Goal: Task Accomplishment & Management: Manage account settings

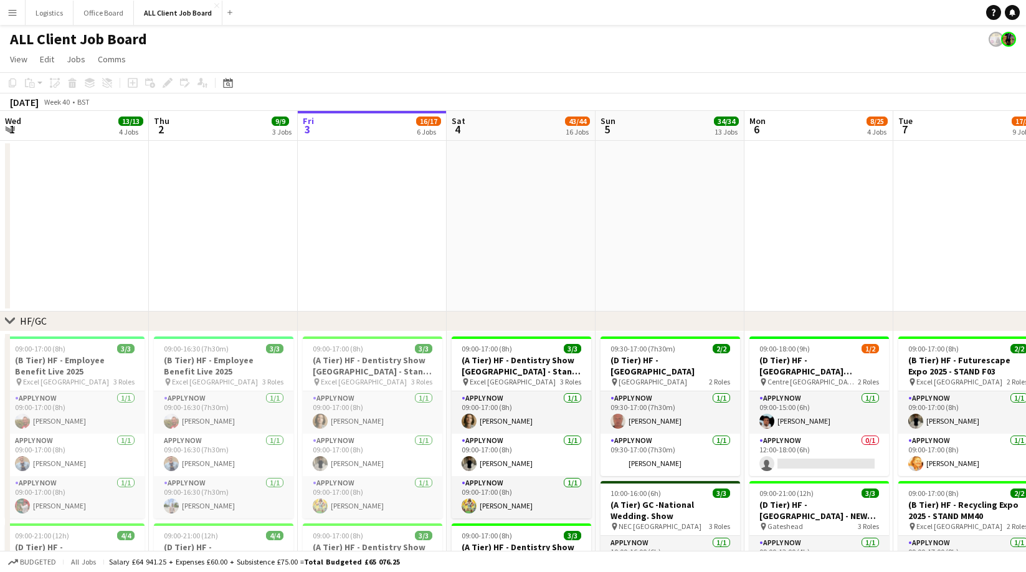
scroll to position [0, 481]
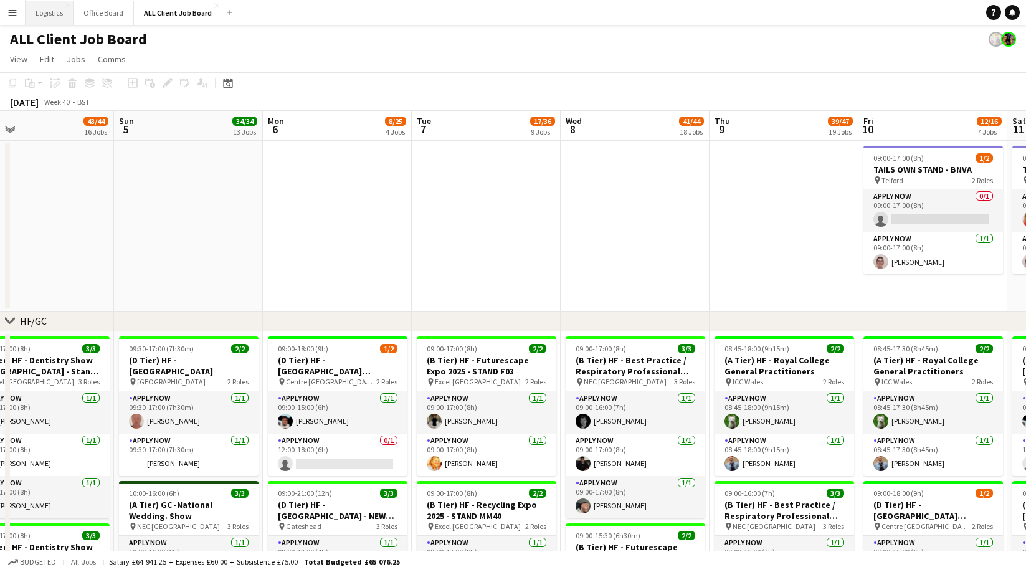
click at [41, 11] on button "Logistics Close" at bounding box center [50, 13] width 48 height 24
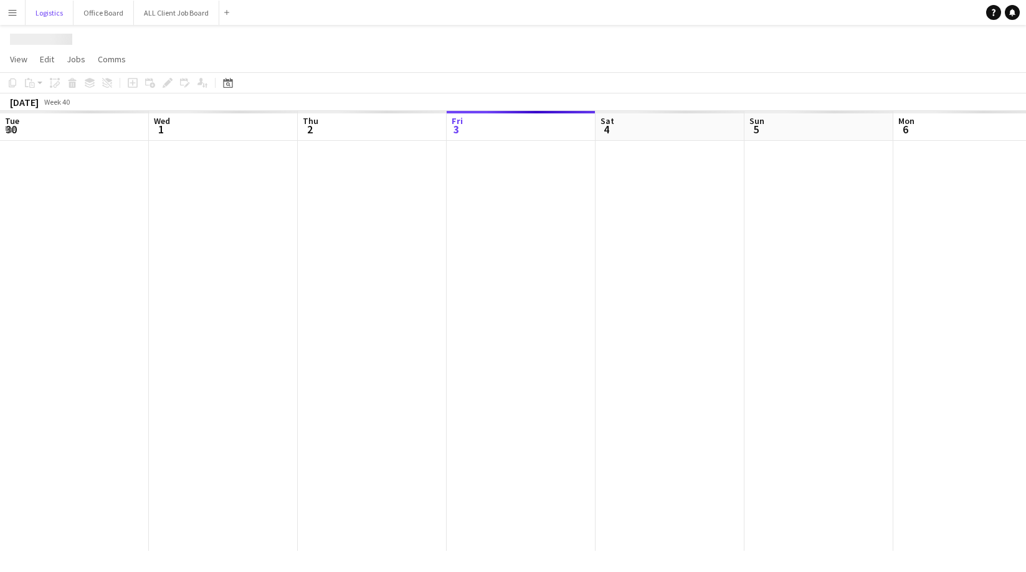
scroll to position [0, 298]
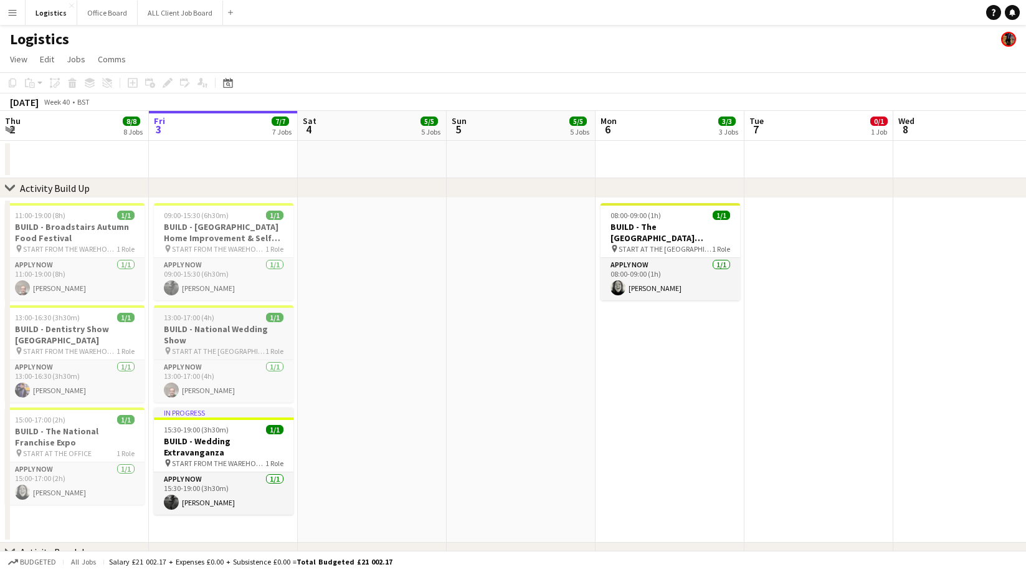
click at [206, 319] on span "13:00-17:00 (4h)" at bounding box center [189, 317] width 50 height 9
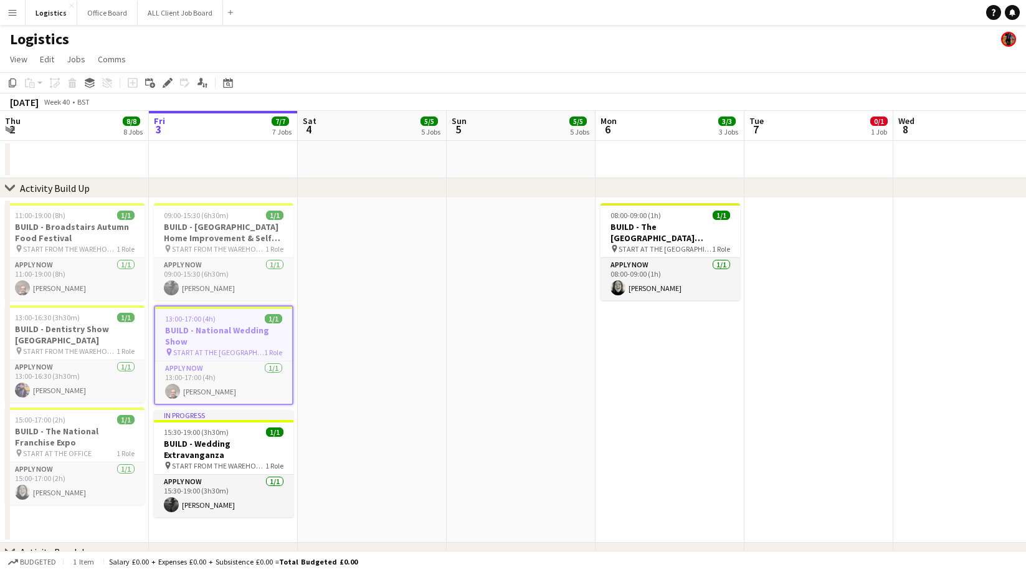
drag, startPoint x: 12, startPoint y: 82, endPoint x: 36, endPoint y: 92, distance: 26.3
click at [12, 82] on icon "Copy" at bounding box center [12, 83] width 10 height 10
drag, startPoint x: 679, startPoint y: 334, endPoint x: 552, endPoint y: 234, distance: 161.7
click at [679, 334] on app-date-cell "08:00-09:00 (1h) 1/1 BUILD - [GEOGRAPHIC_DATA][PERSON_NAME] pin START AT THE WA…" at bounding box center [669, 370] width 149 height 344
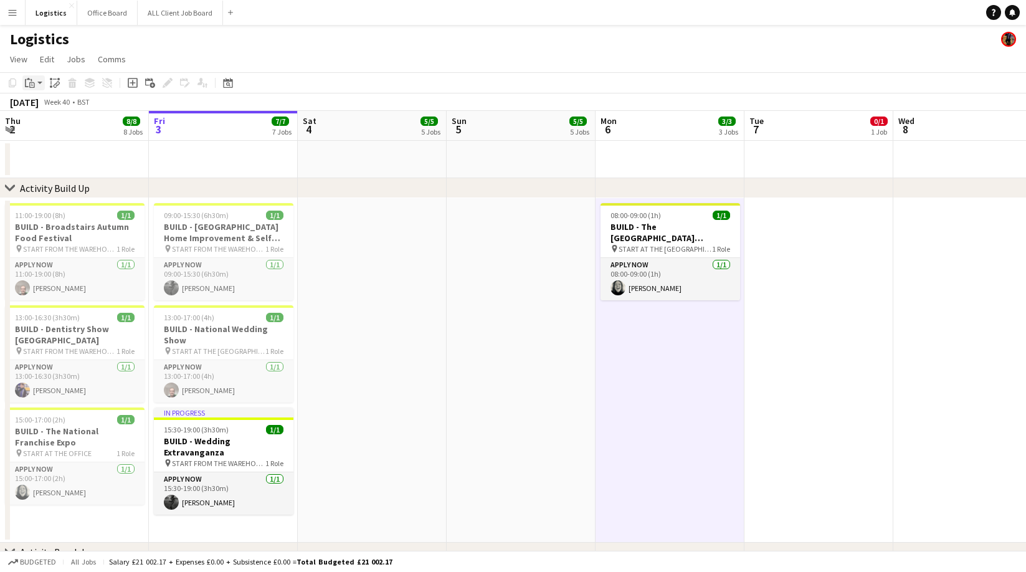
click at [32, 85] on icon "Paste" at bounding box center [30, 83] width 10 height 10
click at [45, 103] on link "Paste Command V" at bounding box center [82, 106] width 98 height 11
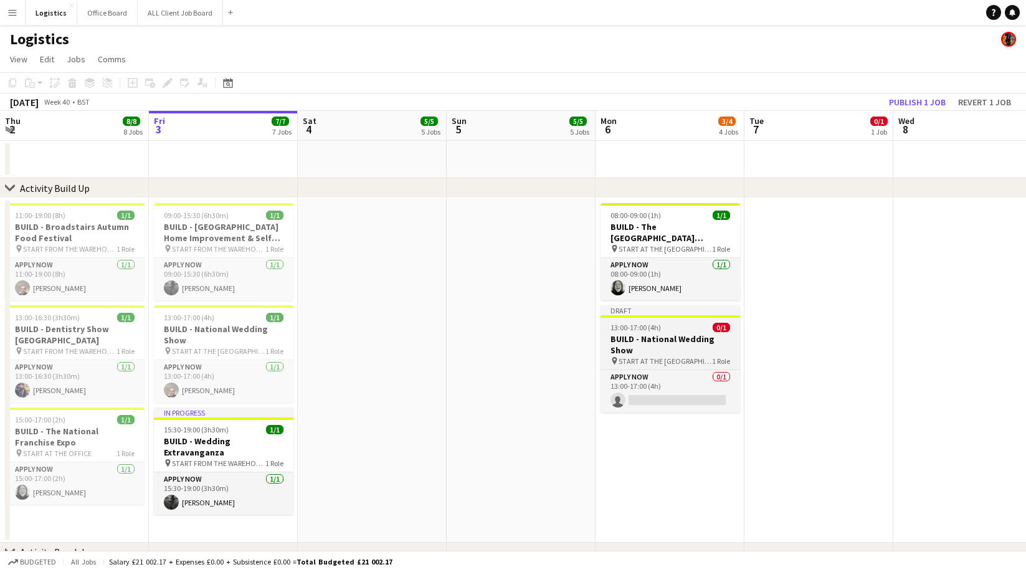
click at [659, 333] on h3 "BUILD - National Wedding Show" at bounding box center [670, 344] width 140 height 22
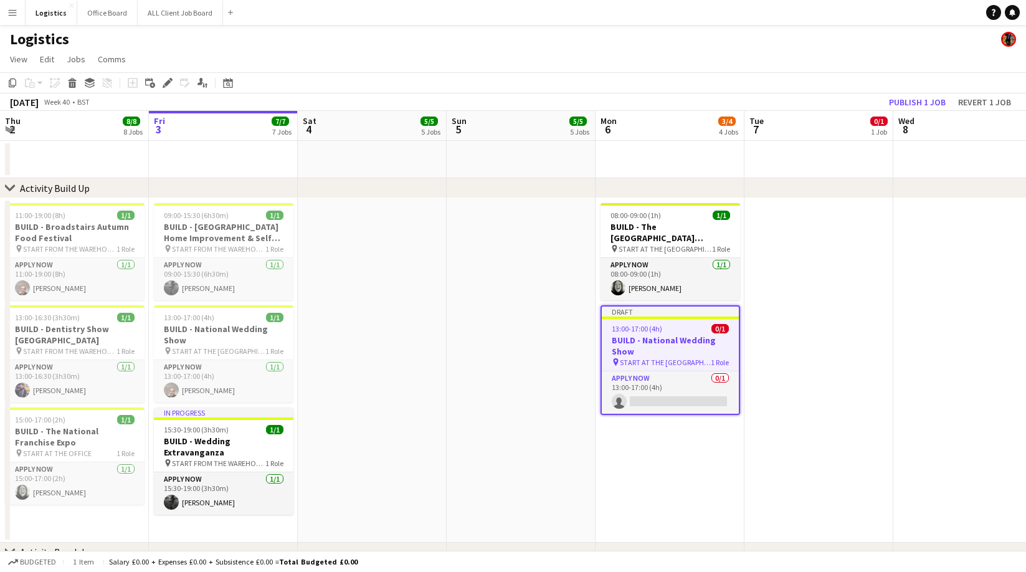
drag, startPoint x: 169, startPoint y: 81, endPoint x: 455, endPoint y: 209, distance: 313.3
click at [169, 81] on icon at bounding box center [167, 83] width 7 height 7
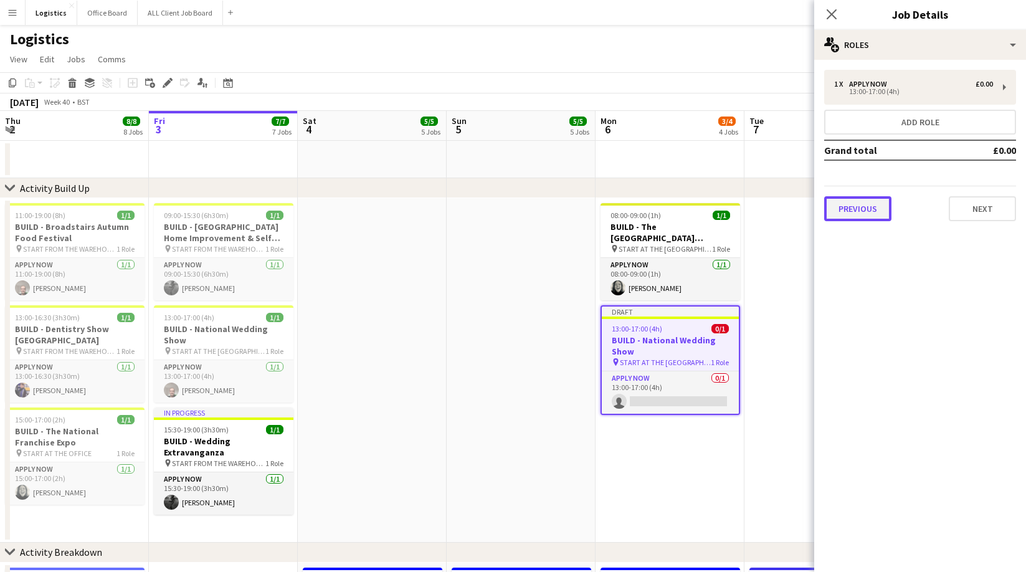
click at [859, 207] on button "Previous" at bounding box center [857, 208] width 67 height 25
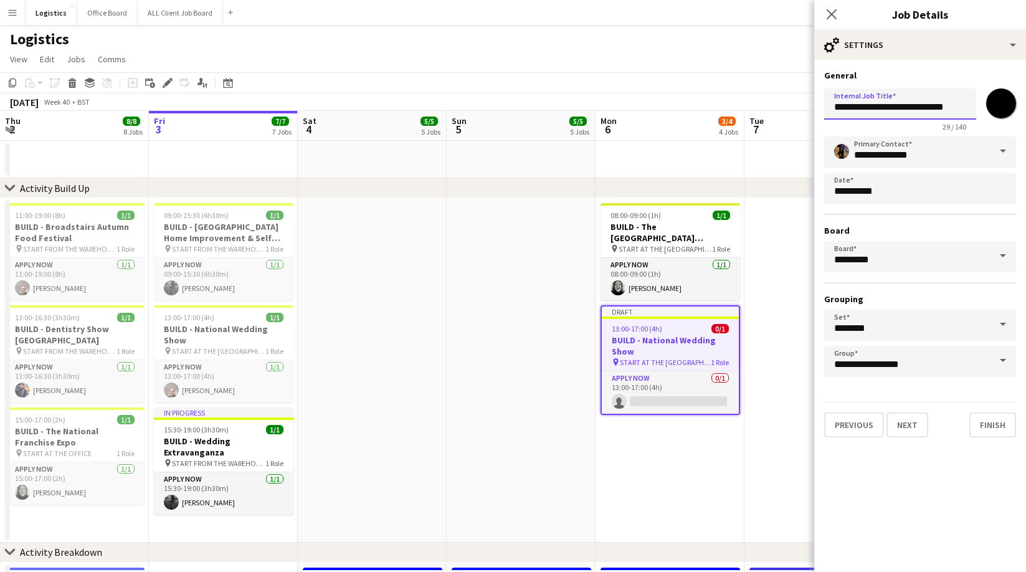
scroll to position [0, 1]
drag, startPoint x: 869, startPoint y: 108, endPoint x: 1046, endPoint y: 107, distance: 177.5
paste input "text"
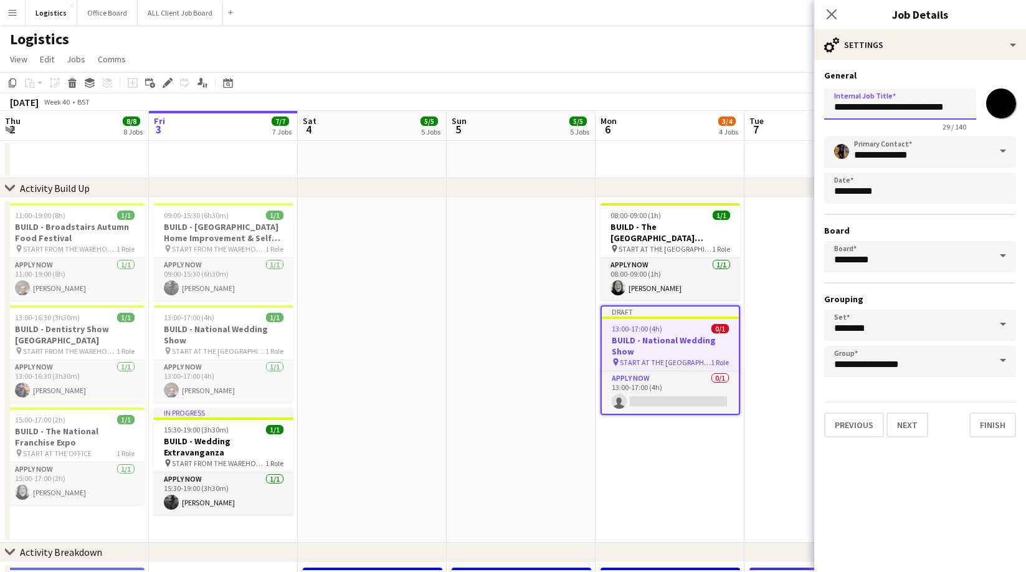
scroll to position [0, 1]
type input "**********"
click at [908, 425] on button "Next" at bounding box center [907, 424] width 42 height 25
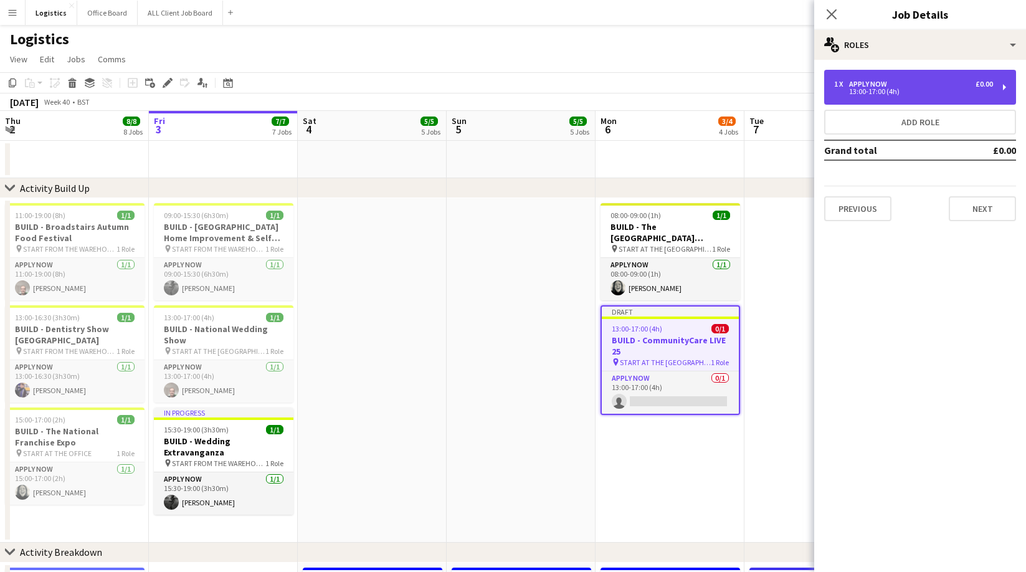
drag, startPoint x: 892, startPoint y: 89, endPoint x: 872, endPoint y: 95, distance: 21.3
click at [892, 88] on div "13:00-17:00 (4h)" at bounding box center [913, 91] width 159 height 6
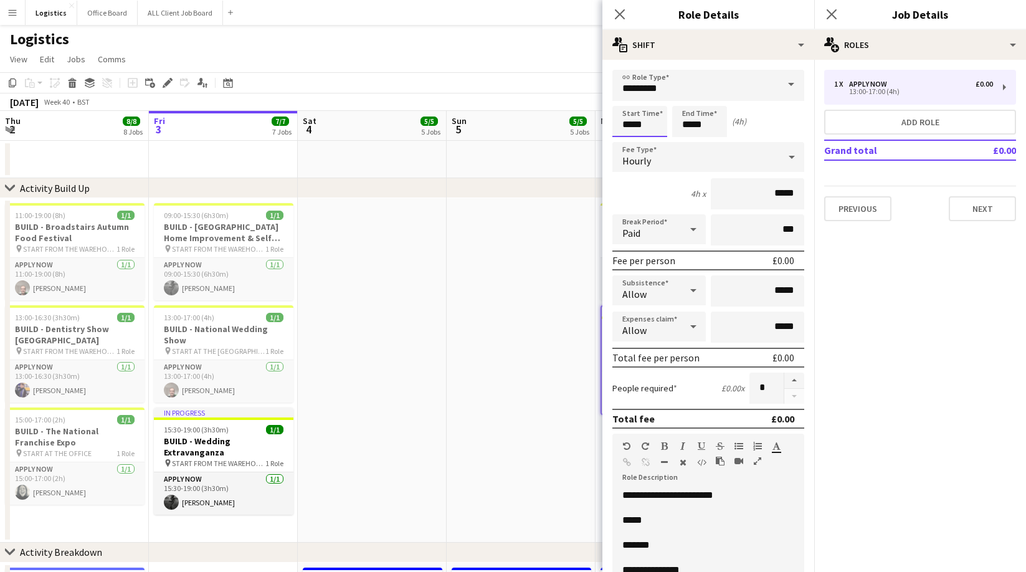
drag, startPoint x: 648, startPoint y: 123, endPoint x: 635, endPoint y: 120, distance: 14.1
click at [648, 123] on input "*****" at bounding box center [639, 121] width 55 height 31
click at [628, 95] on div at bounding box center [627, 99] width 25 height 12
click at [627, 141] on div at bounding box center [627, 143] width 25 height 12
click at [628, 140] on div at bounding box center [627, 143] width 25 height 12
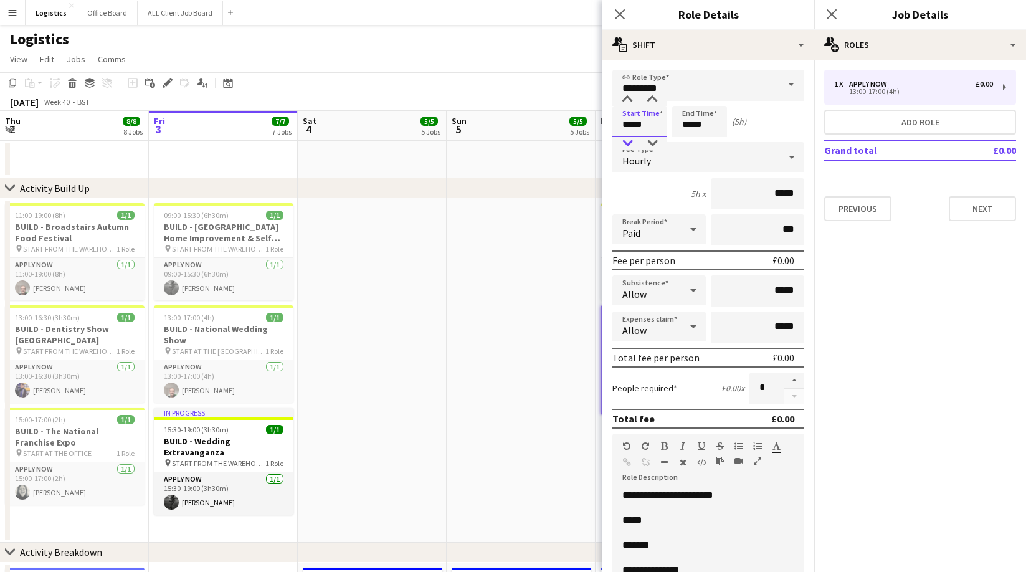
click at [628, 140] on div at bounding box center [627, 143] width 25 height 12
type input "*****"
click at [630, 141] on div at bounding box center [627, 143] width 25 height 12
click at [624, 187] on div "8h x *****" at bounding box center [708, 193] width 192 height 31
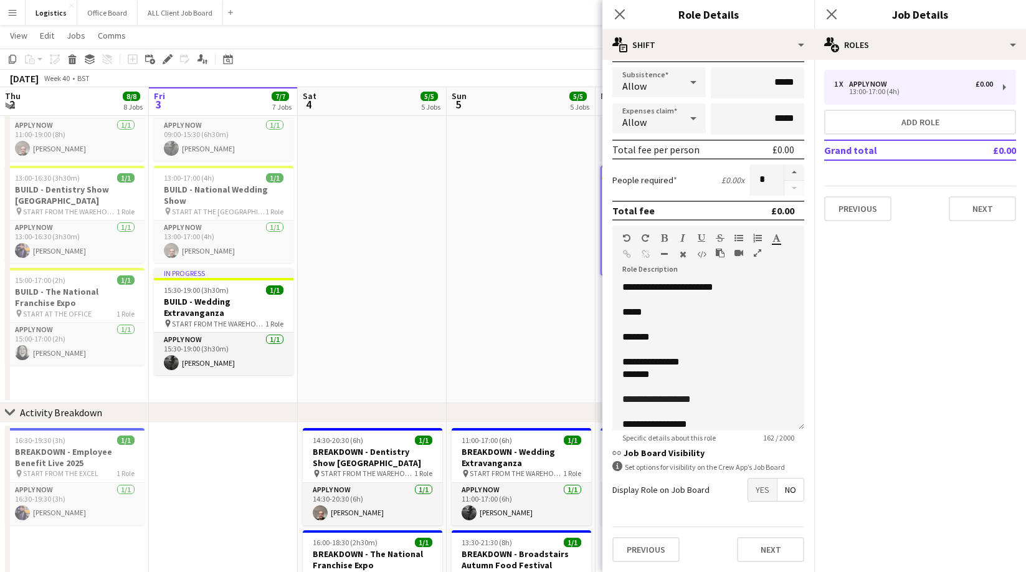
scroll to position [141, 0]
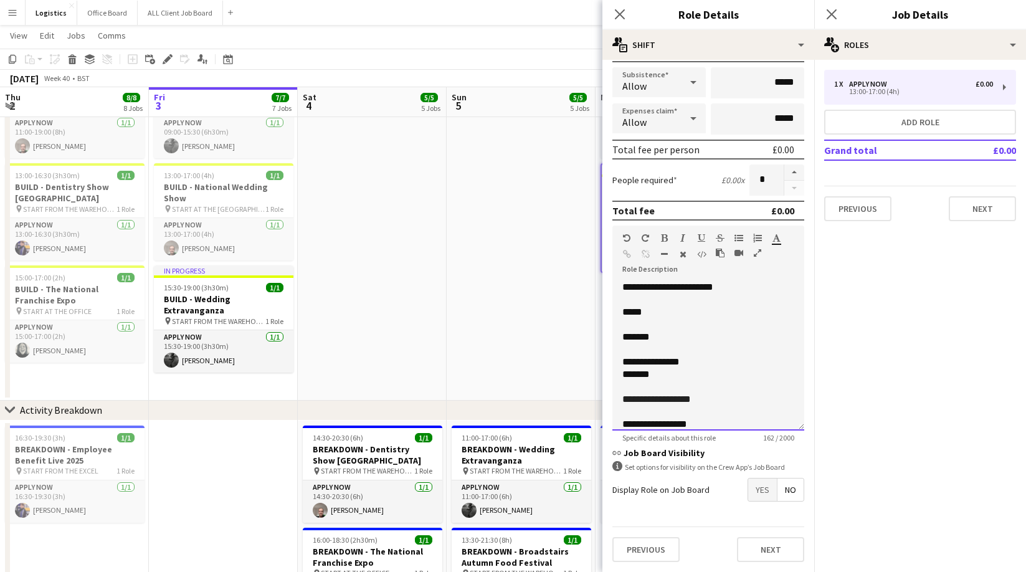
click at [666, 338] on p "*******" at bounding box center [708, 337] width 172 height 12
drag, startPoint x: 658, startPoint y: 376, endPoint x: 630, endPoint y: 361, distance: 32.6
click at [622, 363] on div "**********" at bounding box center [708, 355] width 192 height 149
drag, startPoint x: 699, startPoint y: 412, endPoint x: 656, endPoint y: 415, distance: 43.0
click at [656, 415] on p "**********" at bounding box center [708, 411] width 172 height 12
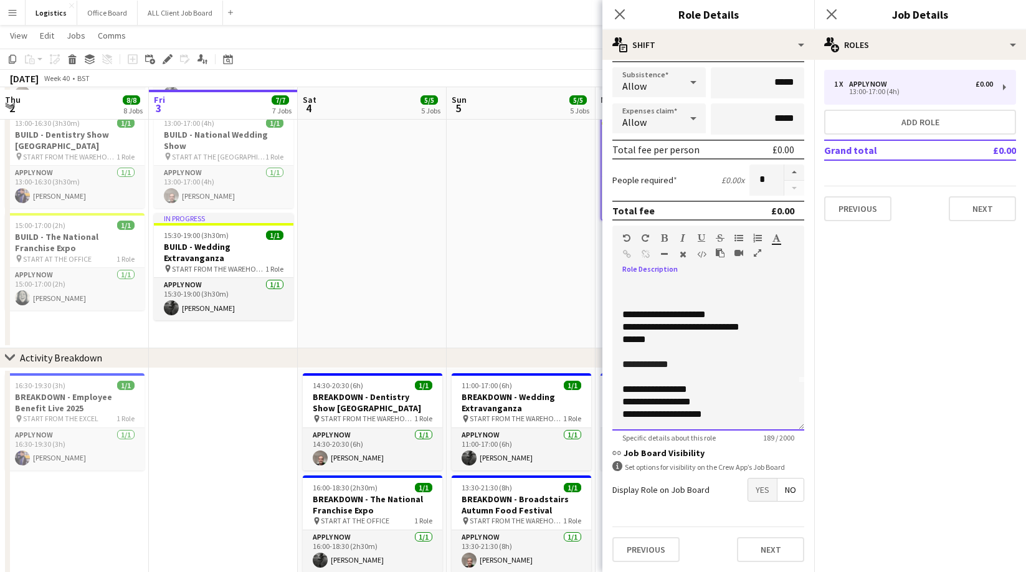
scroll to position [196, 0]
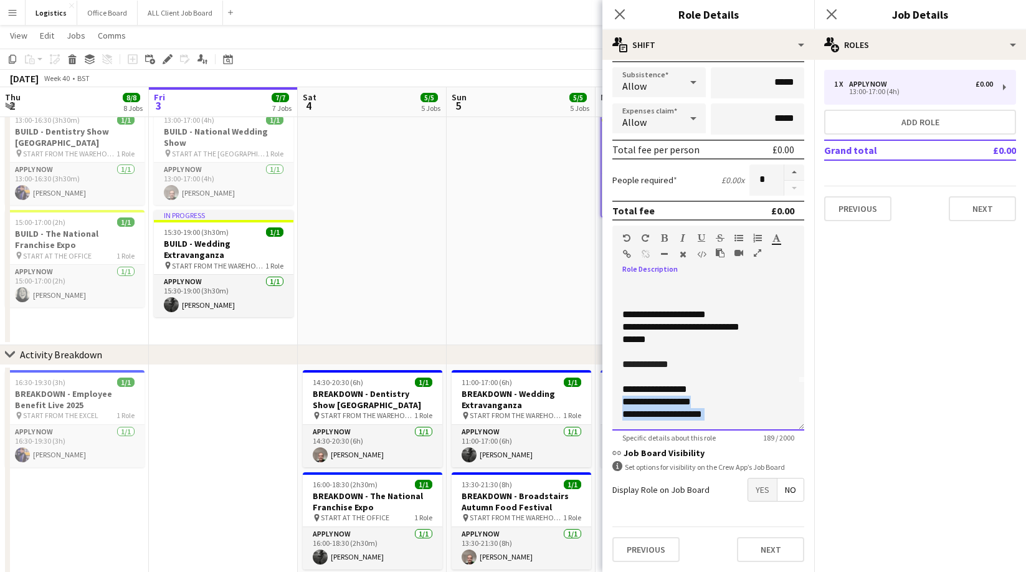
drag, startPoint x: 719, startPoint y: 414, endPoint x: 618, endPoint y: 406, distance: 101.2
click at [618, 406] on div "**********" at bounding box center [708, 355] width 192 height 149
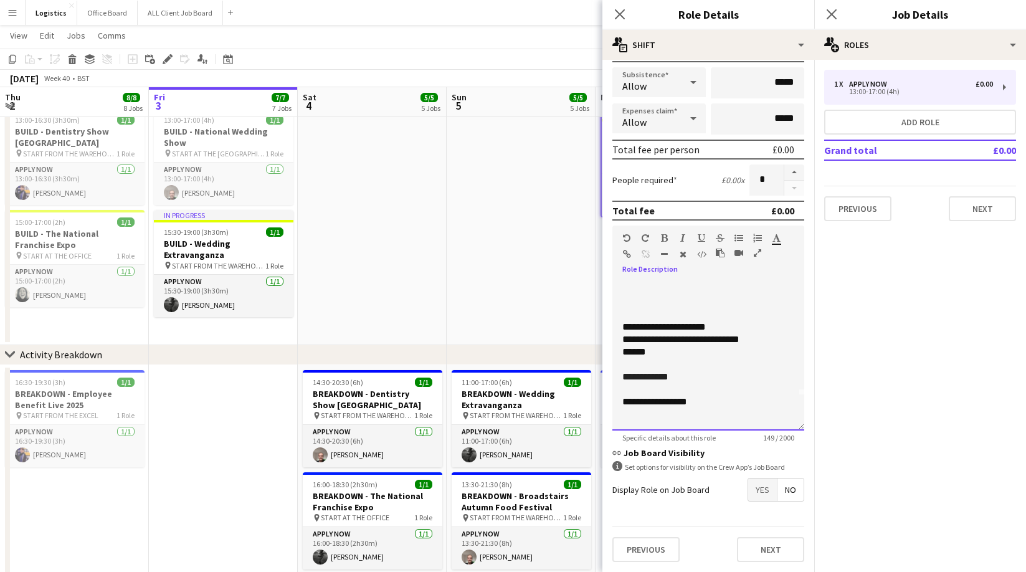
scroll to position [35, 0]
click at [694, 402] on div "**********" at bounding box center [708, 401] width 172 height 12
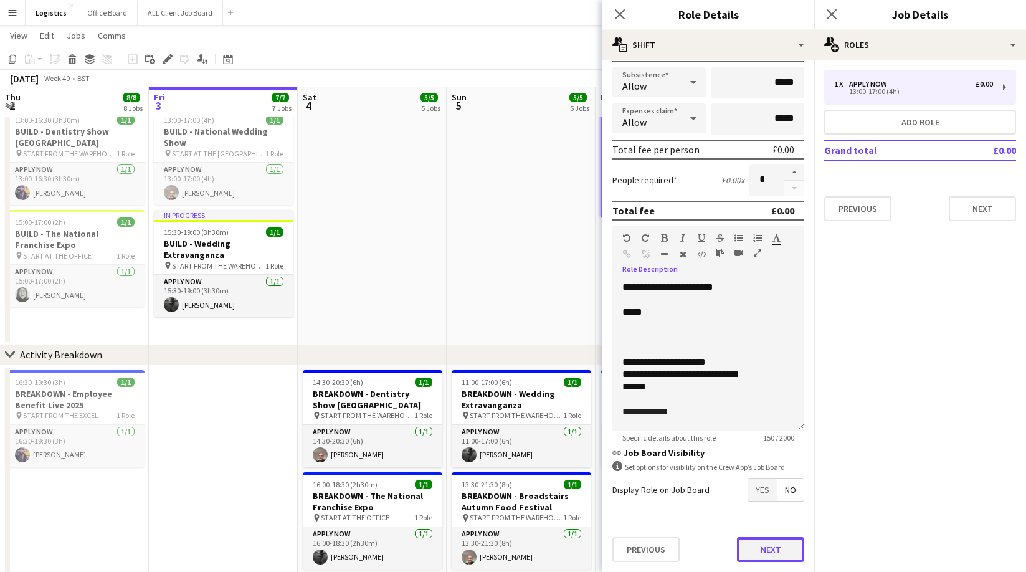
drag, startPoint x: 786, startPoint y: 555, endPoint x: 787, endPoint y: 528, distance: 26.8
click at [786, 555] on button "Next" at bounding box center [770, 549] width 67 height 25
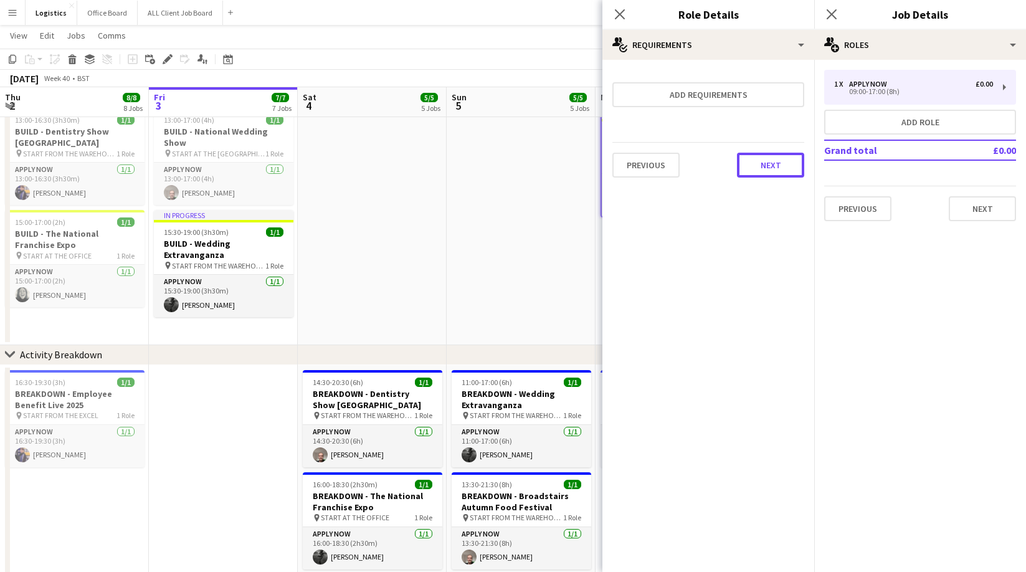
click at [775, 168] on button "Next" at bounding box center [770, 165] width 67 height 25
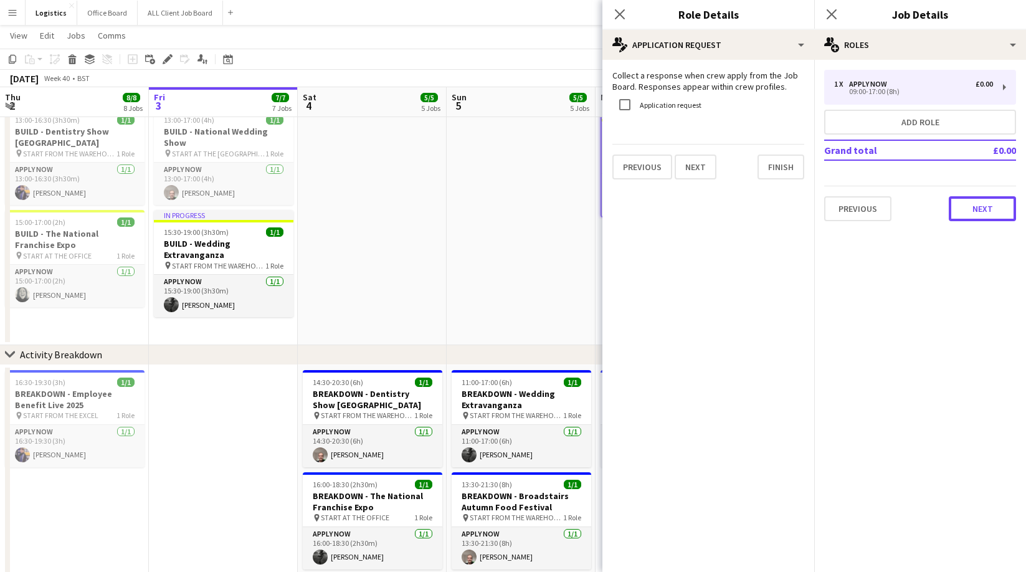
drag, startPoint x: 985, startPoint y: 211, endPoint x: 976, endPoint y: 252, distance: 41.4
click at [985, 210] on button "Next" at bounding box center [982, 208] width 67 height 25
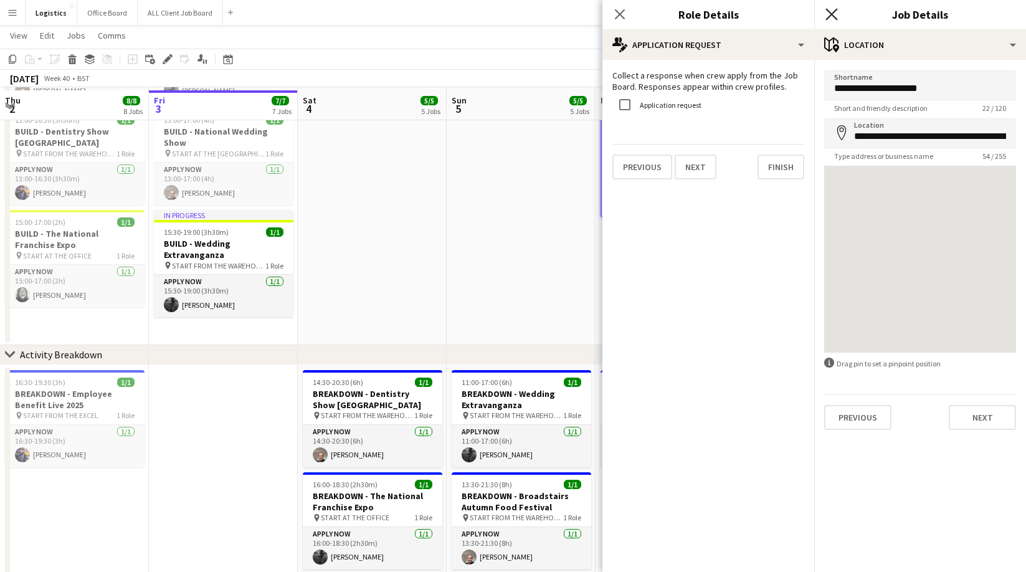
scroll to position [199, 0]
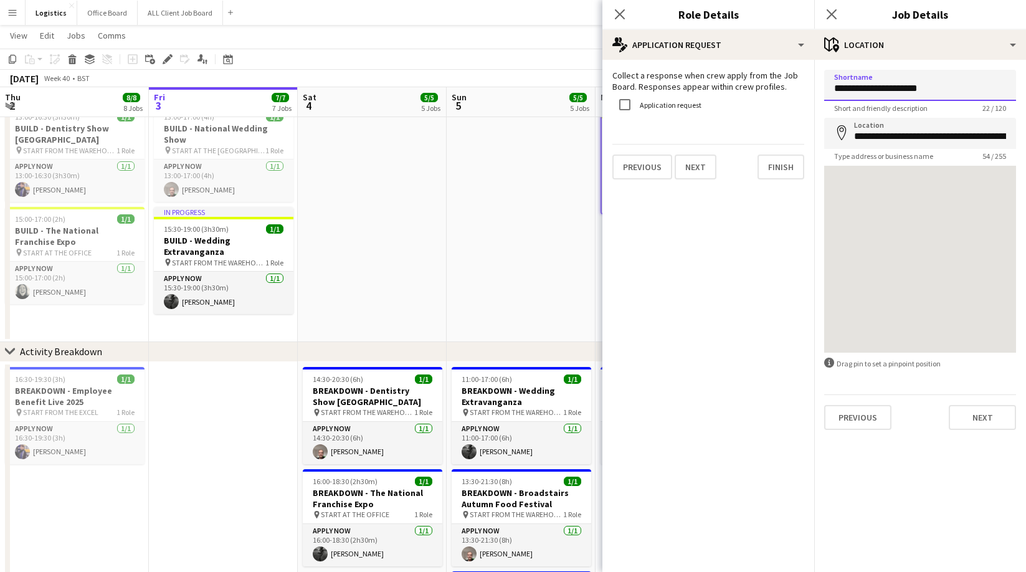
drag, startPoint x: 869, startPoint y: 88, endPoint x: 876, endPoint y: 151, distance: 63.8
click at [869, 88] on input "**********" at bounding box center [920, 85] width 192 height 31
type input "**********"
click at [973, 416] on button "Next" at bounding box center [982, 417] width 67 height 25
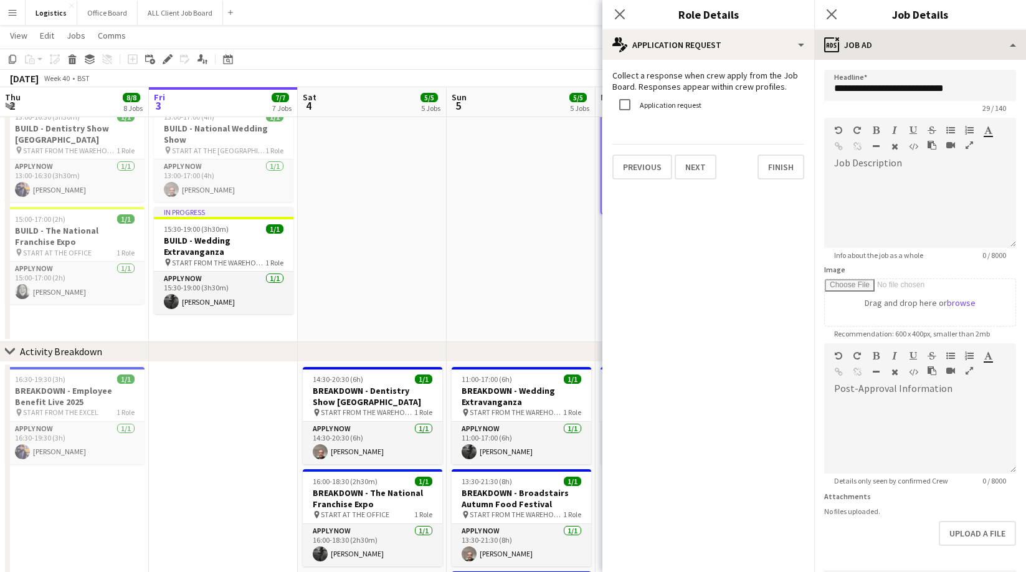
drag, startPoint x: 831, startPoint y: 16, endPoint x: 846, endPoint y: 38, distance: 26.6
click at [832, 17] on icon "Close pop-in" at bounding box center [831, 14] width 10 height 10
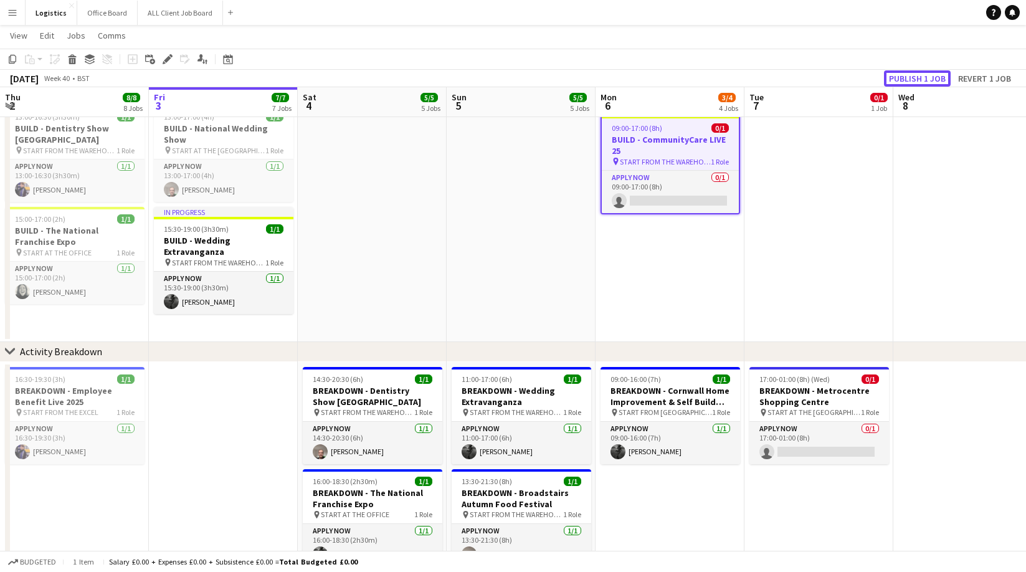
click at [920, 81] on button "Publish 1 job" at bounding box center [917, 78] width 67 height 16
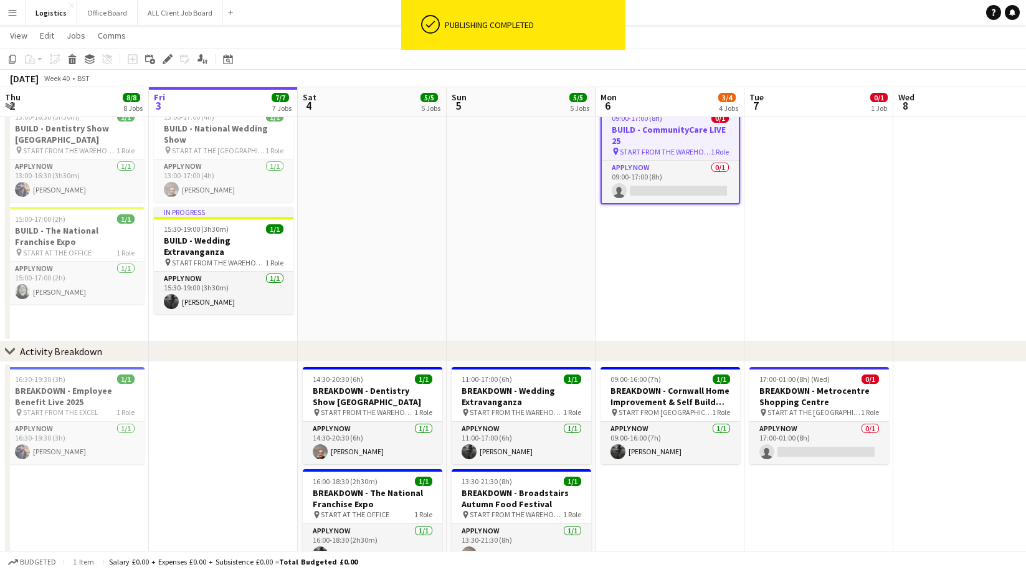
click at [694, 238] on app-date-cell "08:00-09:00 (1h) 1/1 BUILD - [GEOGRAPHIC_DATA][PERSON_NAME] pin START AT THE WA…" at bounding box center [669, 170] width 149 height 344
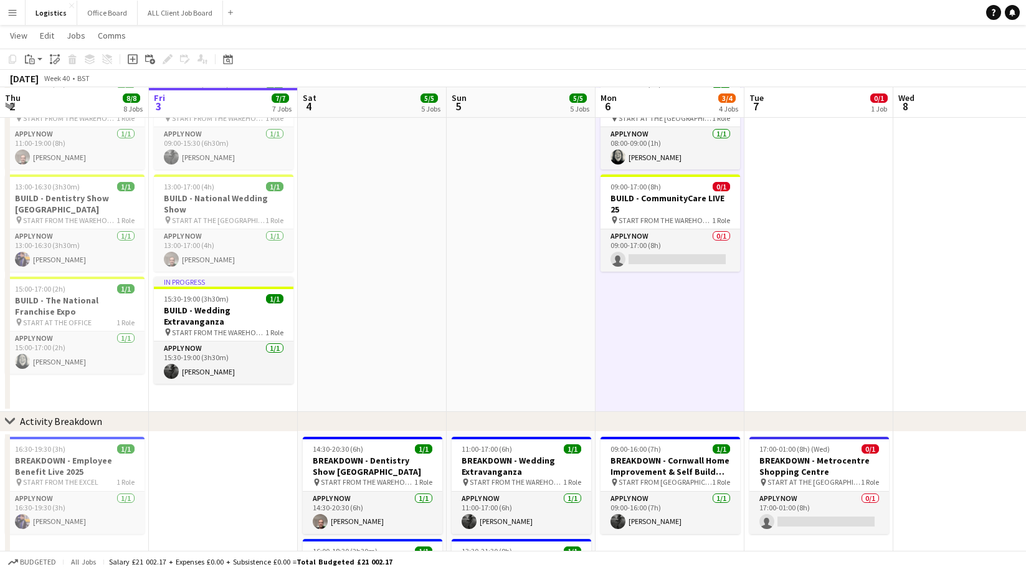
scroll to position [125, 0]
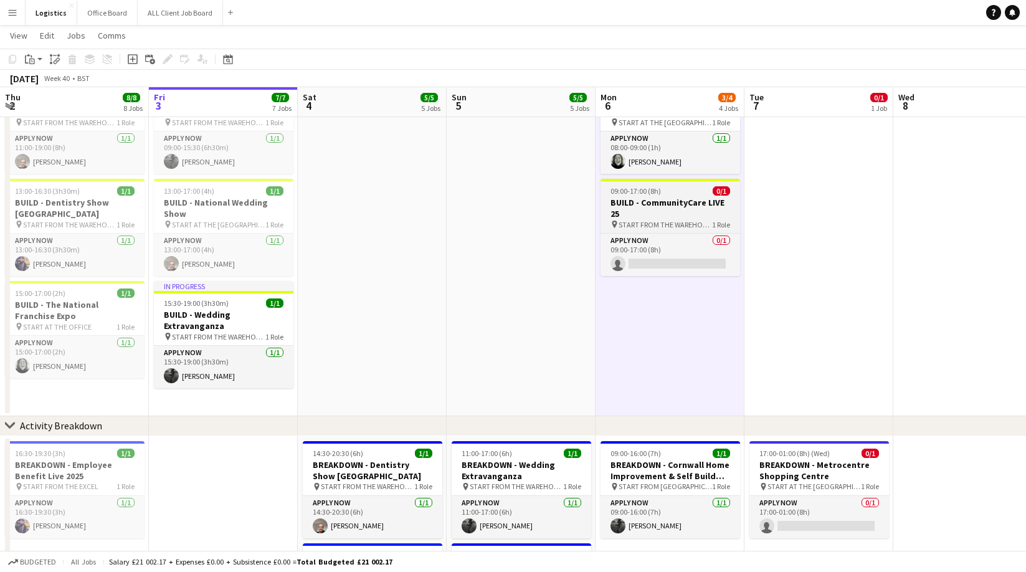
click at [648, 204] on h3 "BUILD - CommunityCare LIVE 25" at bounding box center [670, 208] width 140 height 22
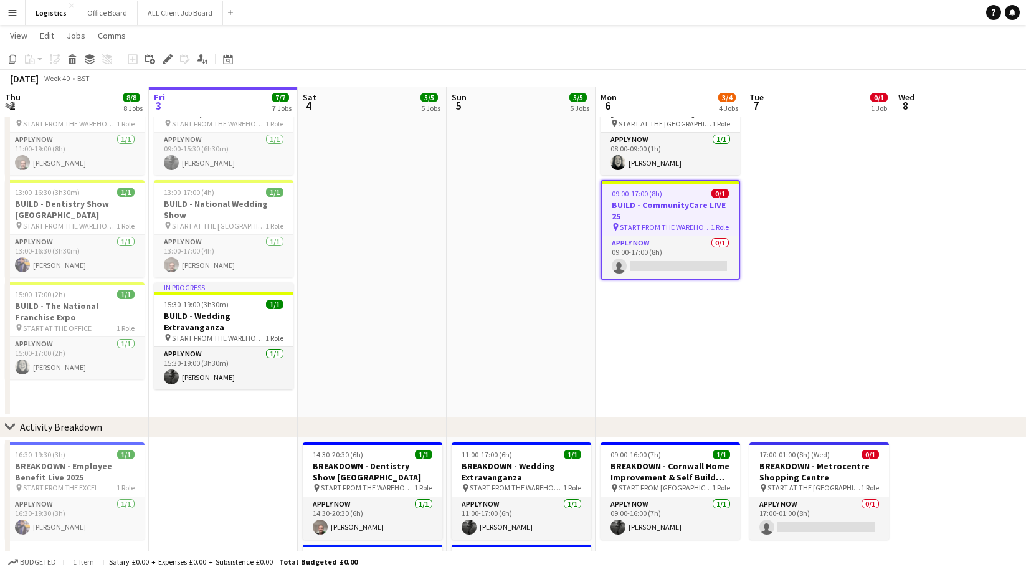
click at [14, 59] on icon "Copy" at bounding box center [12, 59] width 10 height 10
drag, startPoint x: 673, startPoint y: 296, endPoint x: 633, endPoint y: 285, distance: 41.4
click at [673, 296] on app-date-cell "08:00-09:00 (1h) 1/1 BUILD - [GEOGRAPHIC_DATA][PERSON_NAME] pin START AT THE WA…" at bounding box center [669, 245] width 149 height 344
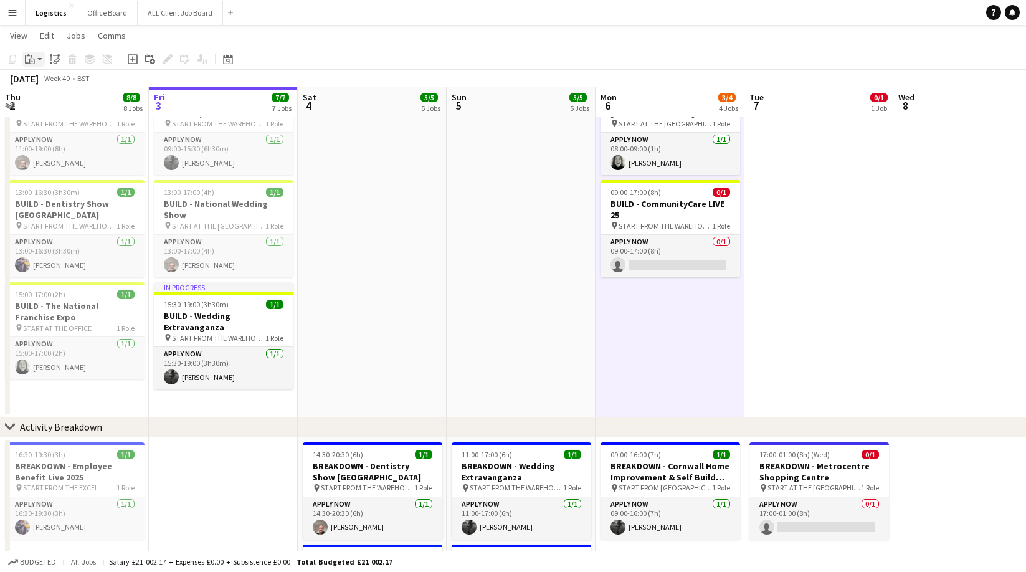
click at [31, 59] on icon at bounding box center [32, 62] width 6 height 6
drag, startPoint x: 42, startPoint y: 83, endPoint x: 61, endPoint y: 98, distance: 24.0
click at [42, 83] on link "Paste Command V" at bounding box center [82, 82] width 98 height 11
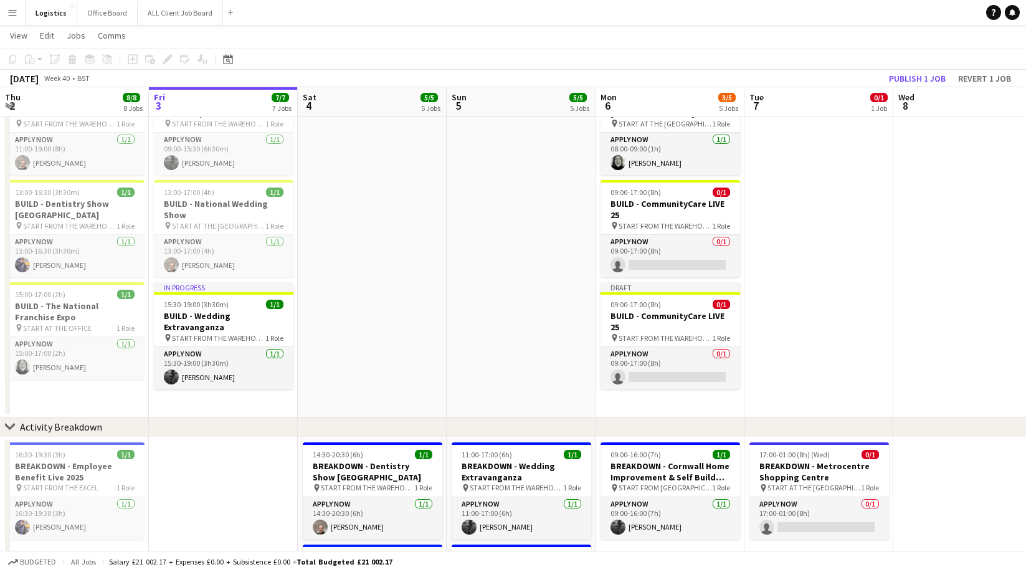
drag, startPoint x: 680, startPoint y: 305, endPoint x: 643, endPoint y: 294, distance: 38.4
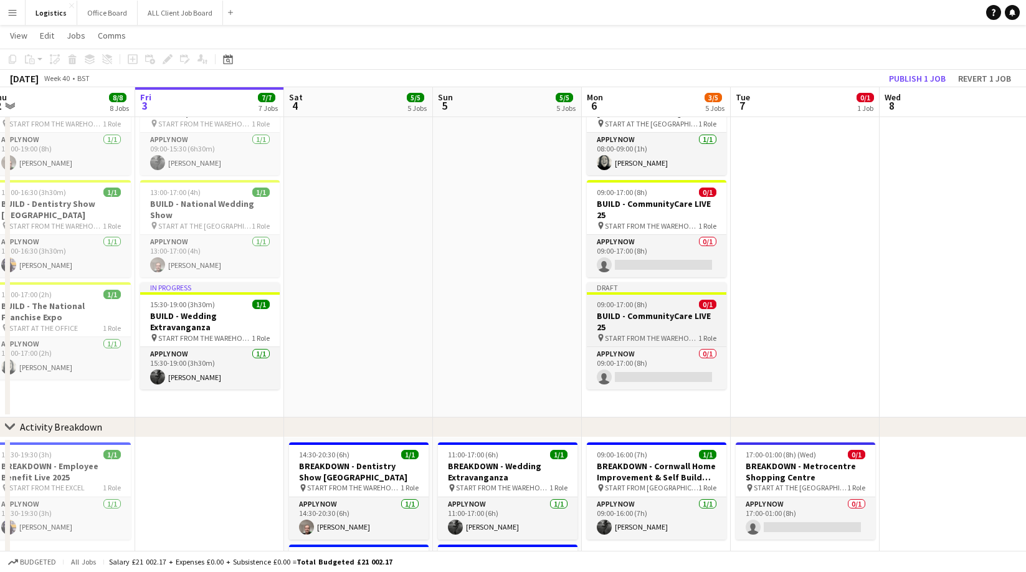
click at [646, 301] on div "09:00-17:00 (8h) 0/1" at bounding box center [657, 304] width 140 height 9
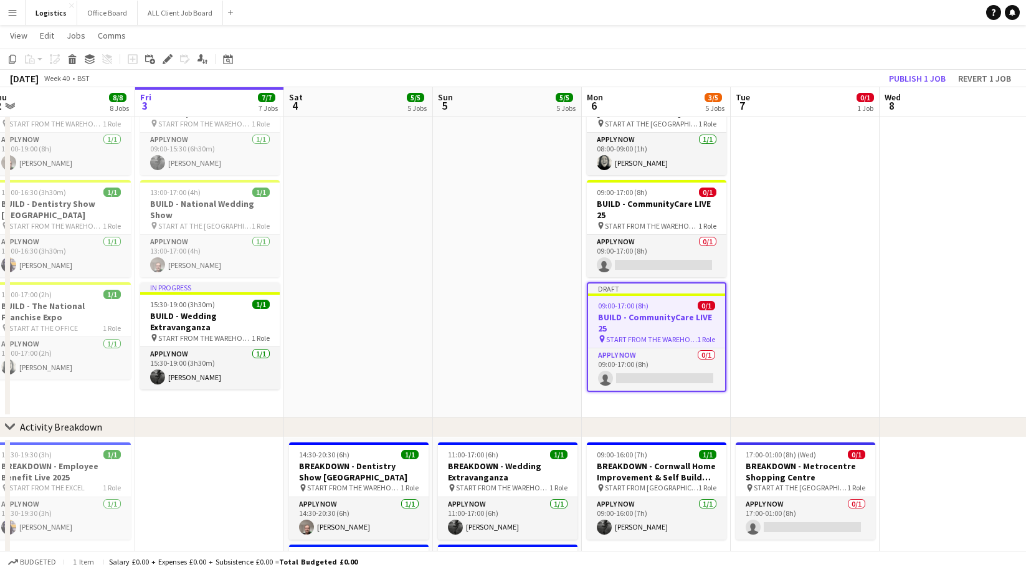
click at [168, 57] on icon at bounding box center [167, 59] width 7 height 7
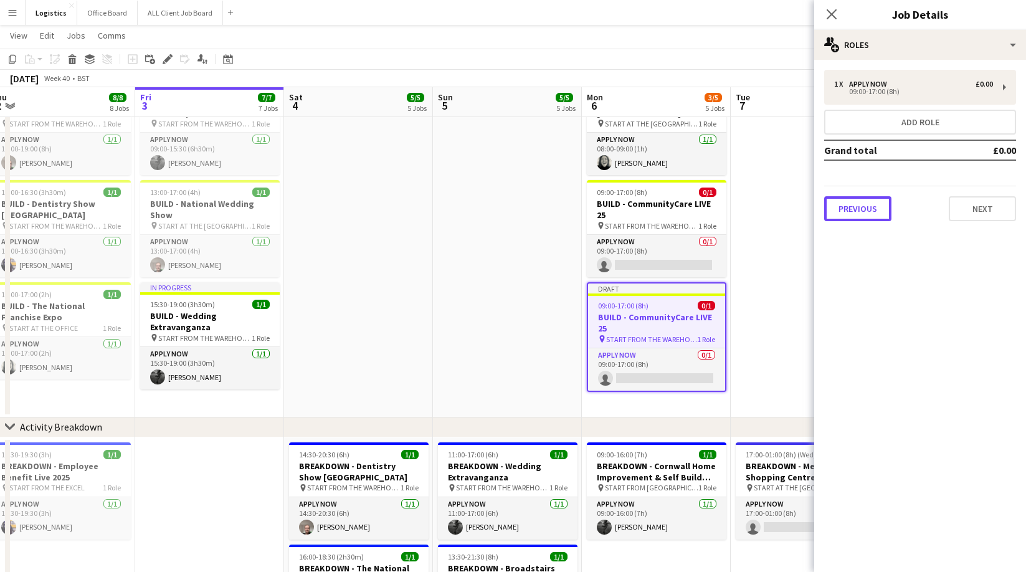
click at [863, 214] on button "Previous" at bounding box center [857, 208] width 67 height 25
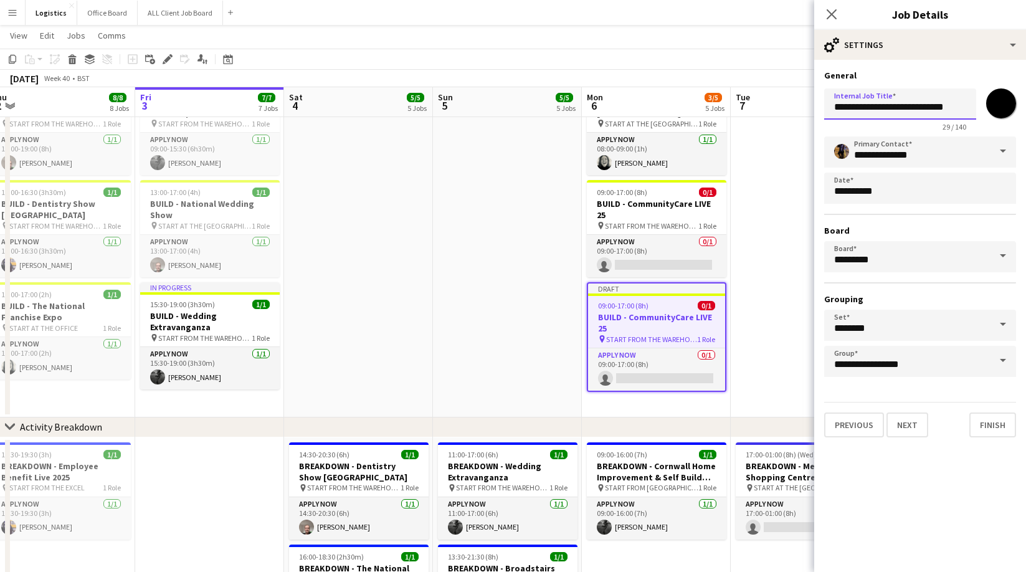
scroll to position [0, 1]
drag, startPoint x: 868, startPoint y: 109, endPoint x: 1011, endPoint y: 136, distance: 145.8
paste input "text"
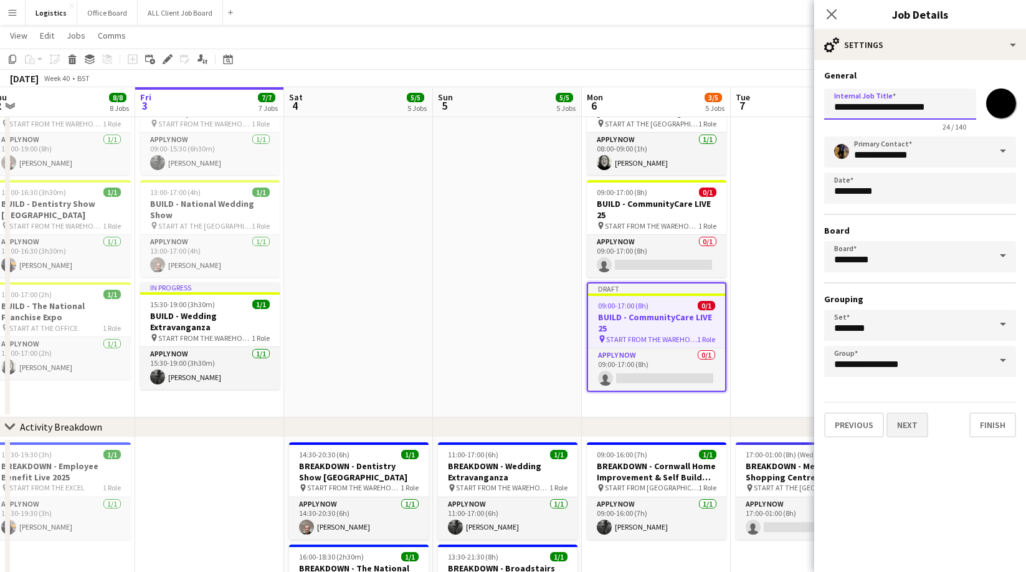
type input "**********"
drag, startPoint x: 907, startPoint y: 426, endPoint x: 909, endPoint y: 400, distance: 25.6
click at [907, 426] on button "Next" at bounding box center [907, 424] width 42 height 25
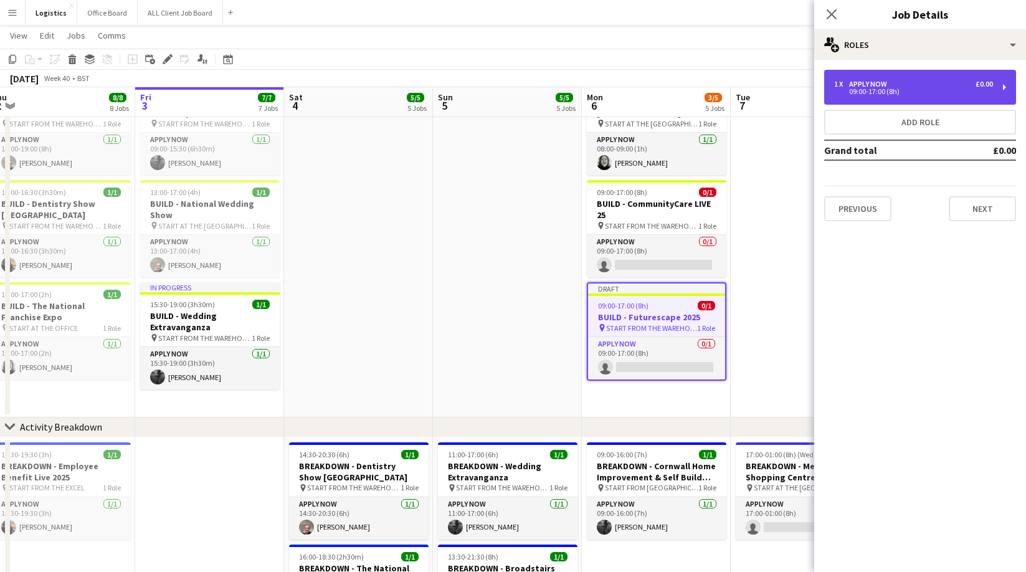
click at [879, 95] on div "09:00-17:00 (8h)" at bounding box center [913, 91] width 159 height 6
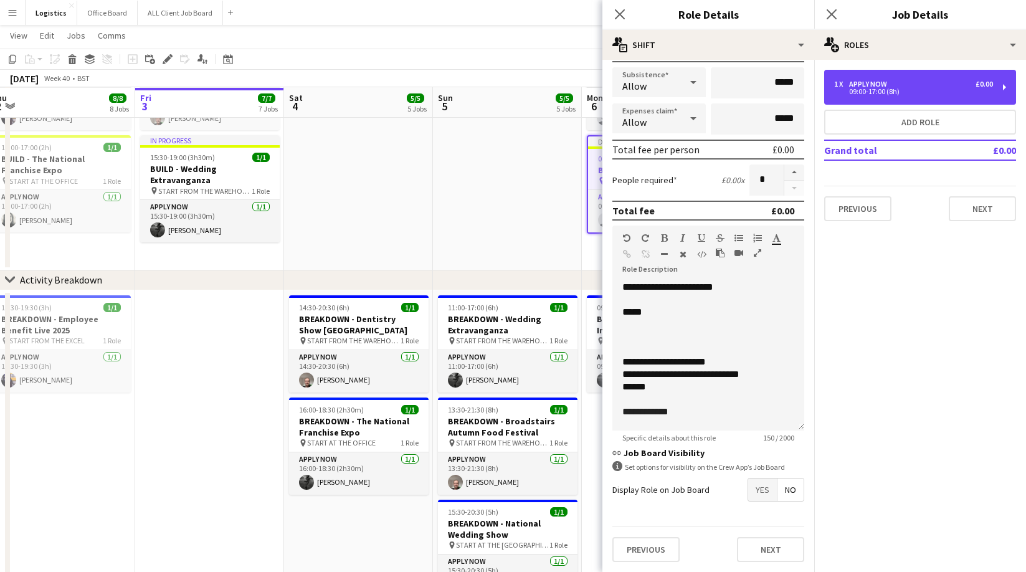
scroll to position [275, 0]
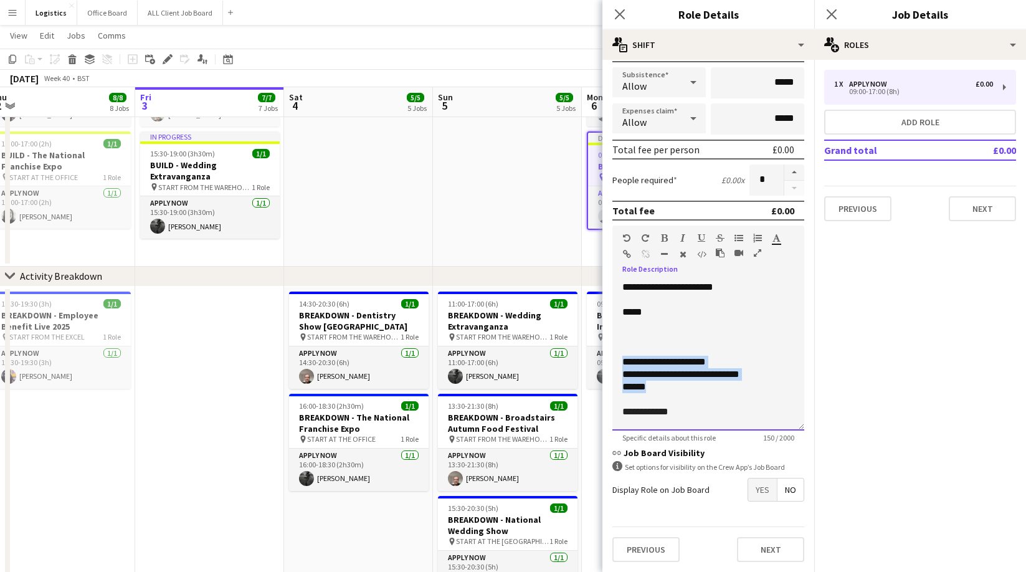
drag, startPoint x: 653, startPoint y: 386, endPoint x: 618, endPoint y: 366, distance: 40.5
click at [618, 365] on div "**********" at bounding box center [708, 355] width 192 height 149
paste div
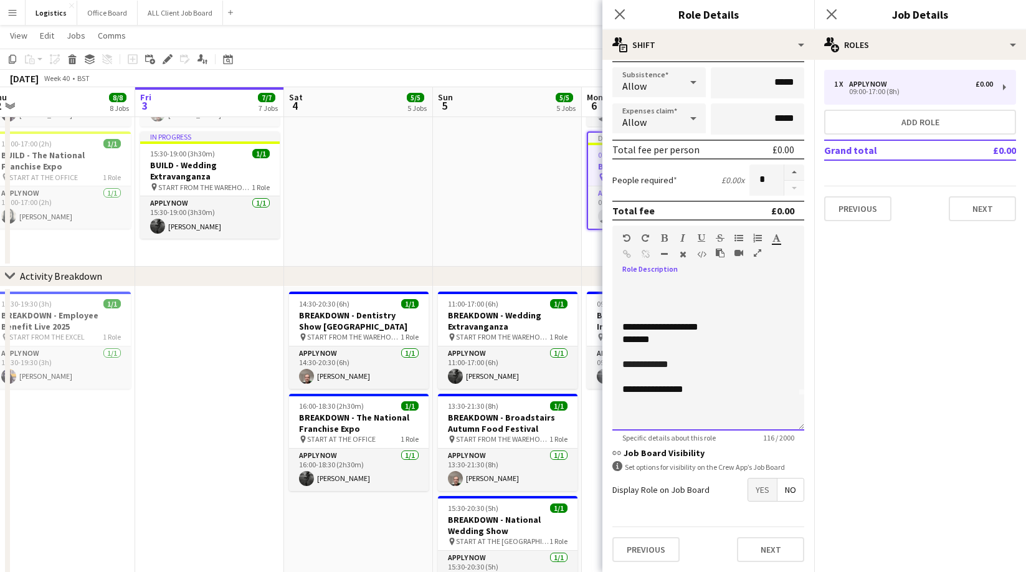
click at [689, 390] on div "**********" at bounding box center [708, 389] width 172 height 12
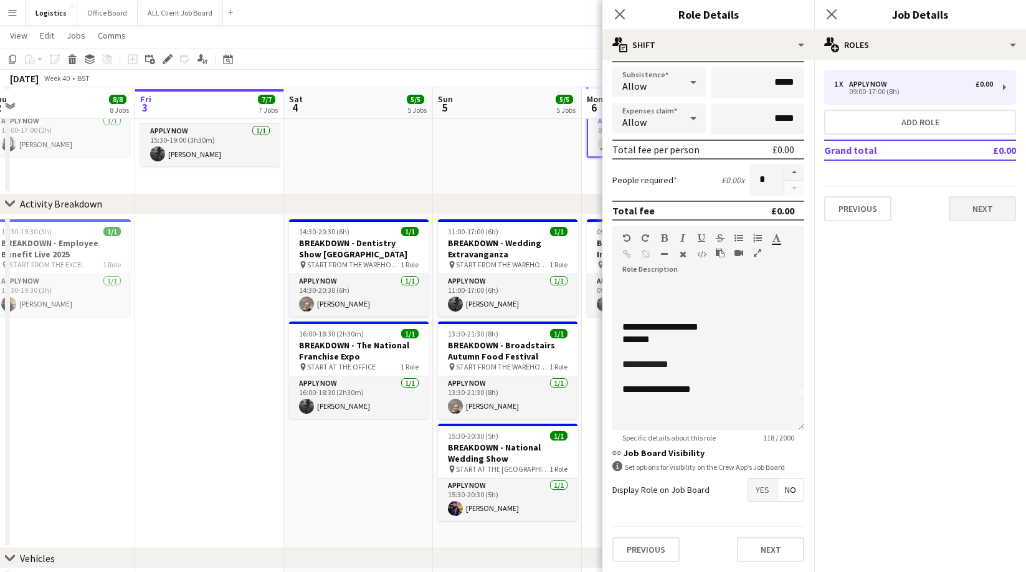
scroll to position [349, 0]
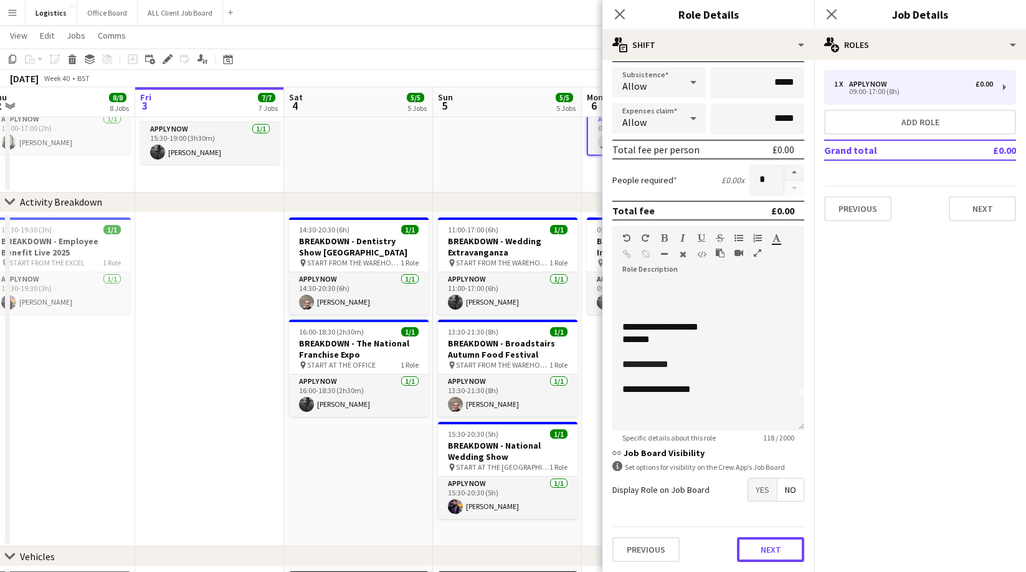
click at [771, 557] on button "Next" at bounding box center [770, 549] width 67 height 25
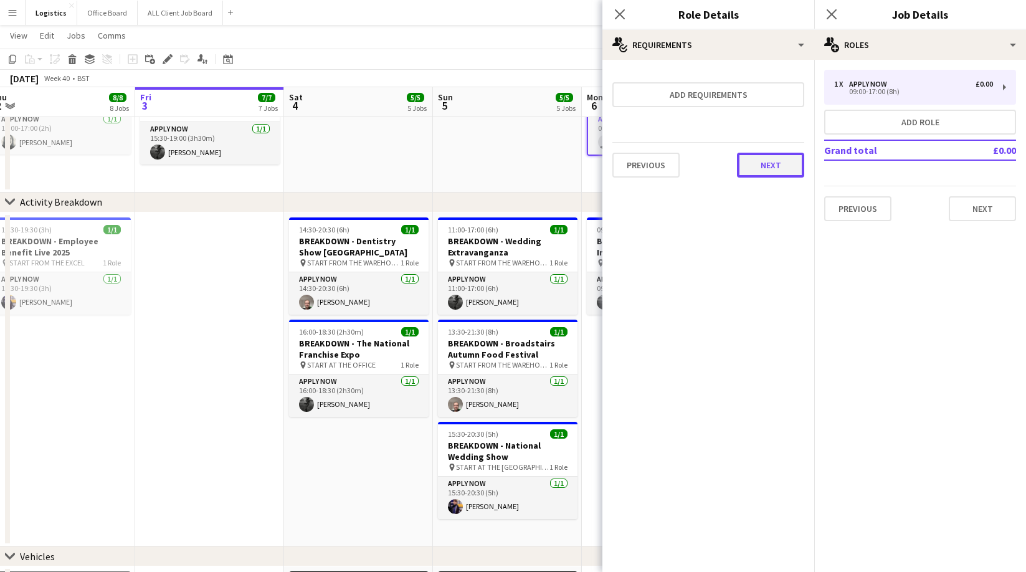
click at [764, 163] on button "Next" at bounding box center [770, 165] width 67 height 25
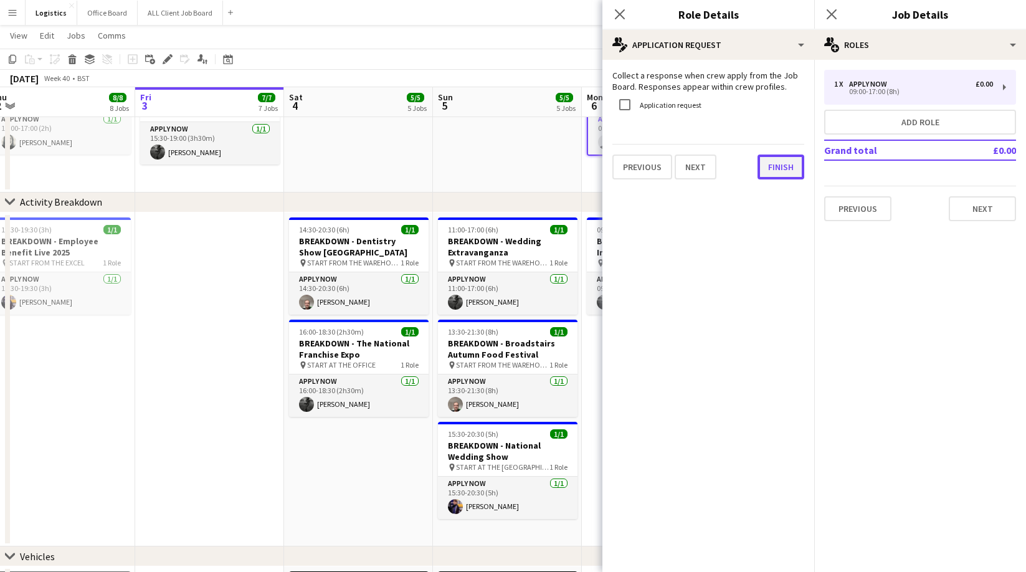
drag, startPoint x: 782, startPoint y: 164, endPoint x: 780, endPoint y: 171, distance: 6.5
click at [782, 164] on button "Finish" at bounding box center [780, 166] width 47 height 25
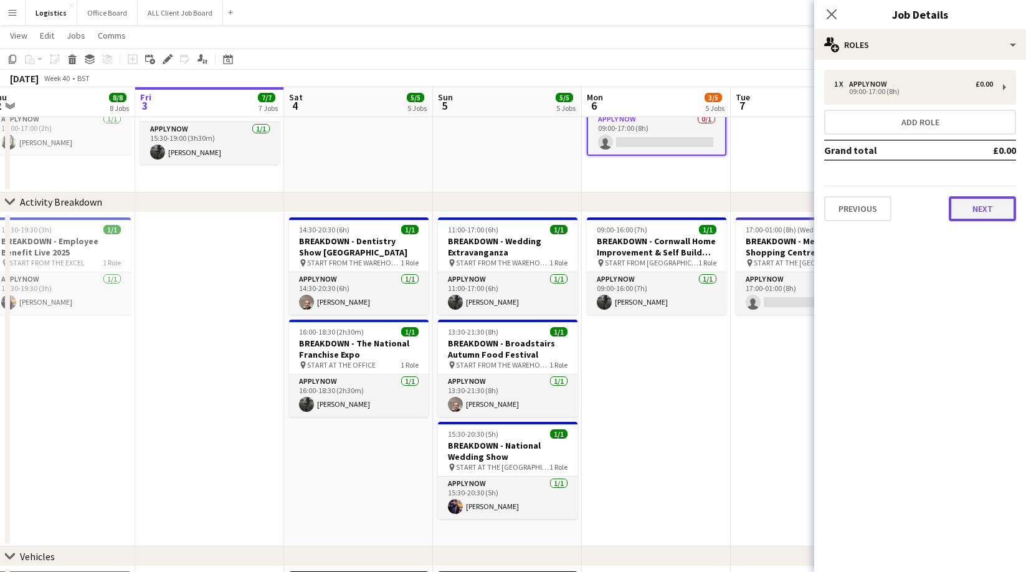
click at [988, 205] on button "Next" at bounding box center [982, 208] width 67 height 25
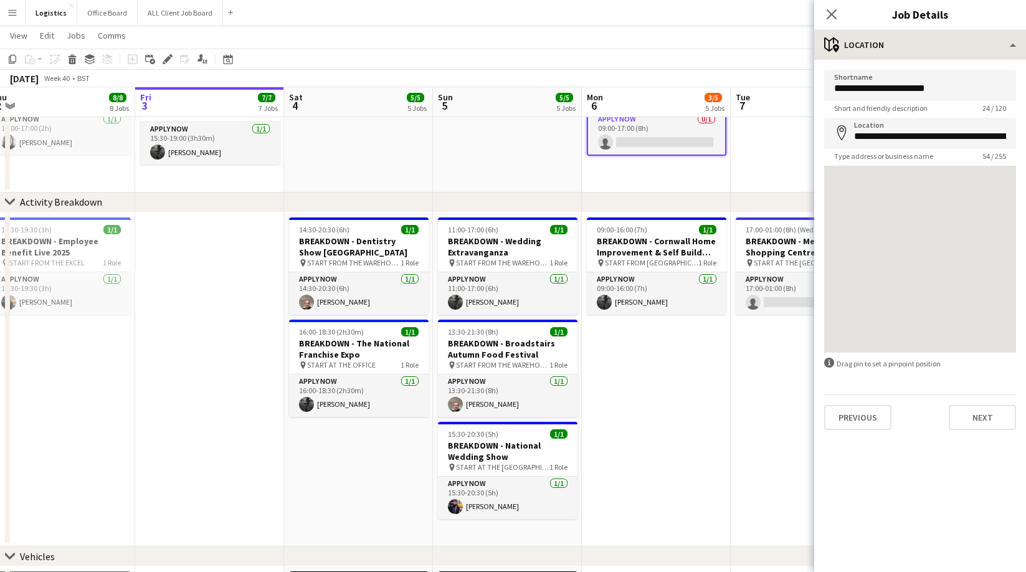
drag, startPoint x: 832, startPoint y: 12, endPoint x: 881, endPoint y: 44, distance: 58.0
click at [835, 13] on icon "Close pop-in" at bounding box center [831, 14] width 10 height 10
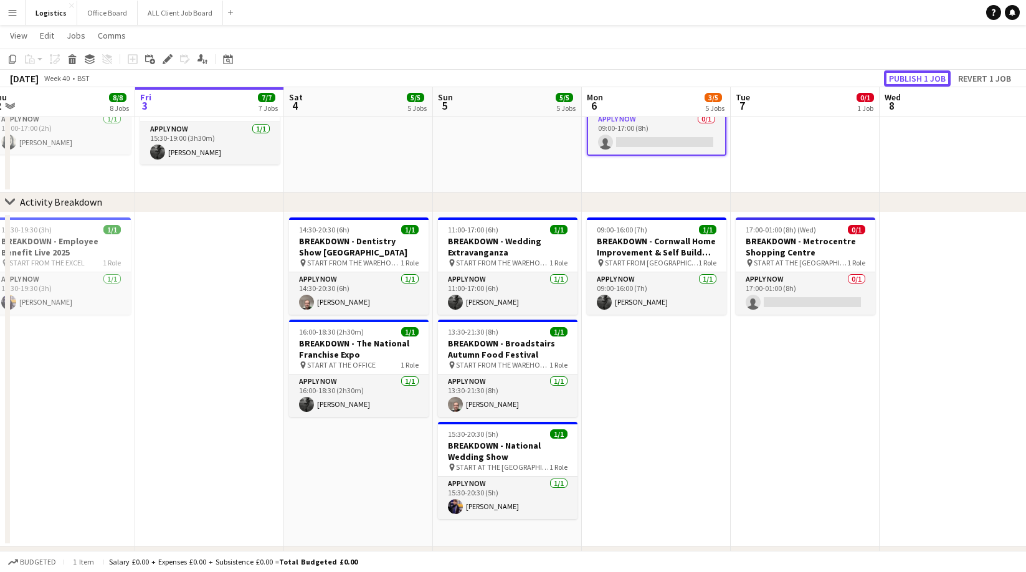
click at [912, 81] on button "Publish 1 job" at bounding box center [917, 78] width 67 height 16
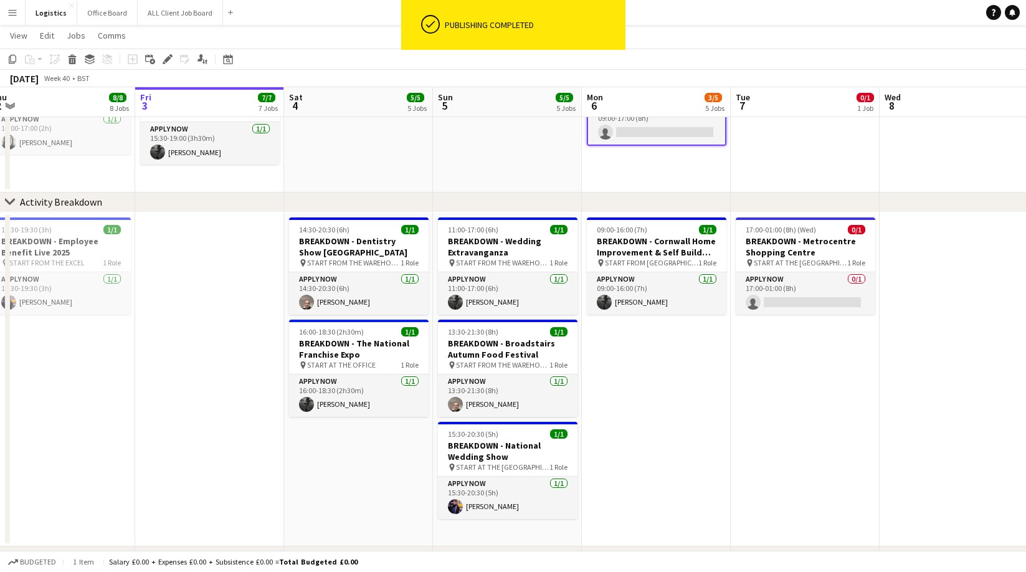
click at [696, 157] on app-date-cell "08:00-09:00 (1h) 1/1 BUILD - [GEOGRAPHIC_DATA][PERSON_NAME] pin START AT THE WA…" at bounding box center [656, 20] width 149 height 344
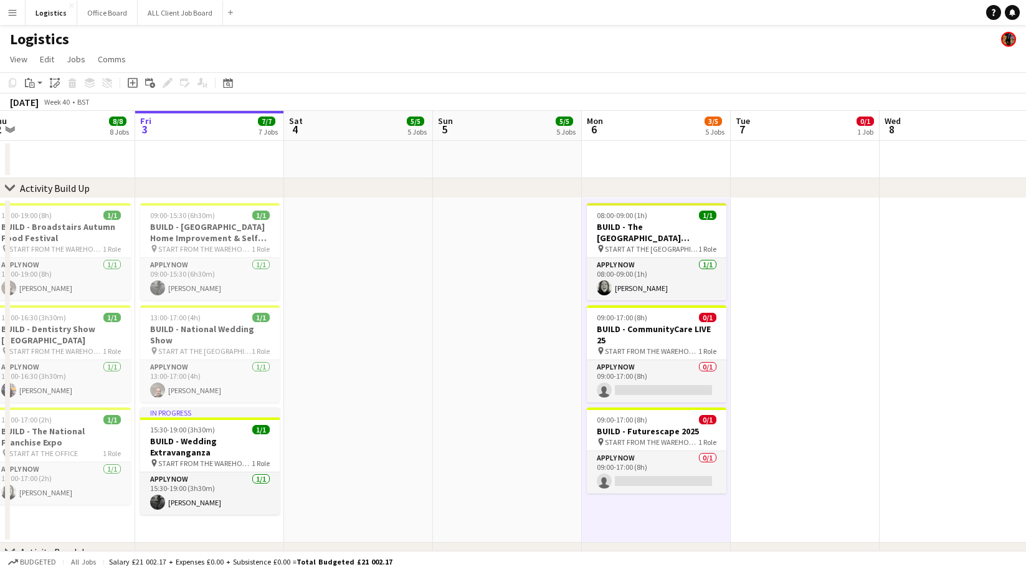
drag, startPoint x: 651, startPoint y: 427, endPoint x: 571, endPoint y: 412, distance: 81.2
click at [651, 427] on h3 "BUILD - Futurescape 2025" at bounding box center [657, 430] width 140 height 11
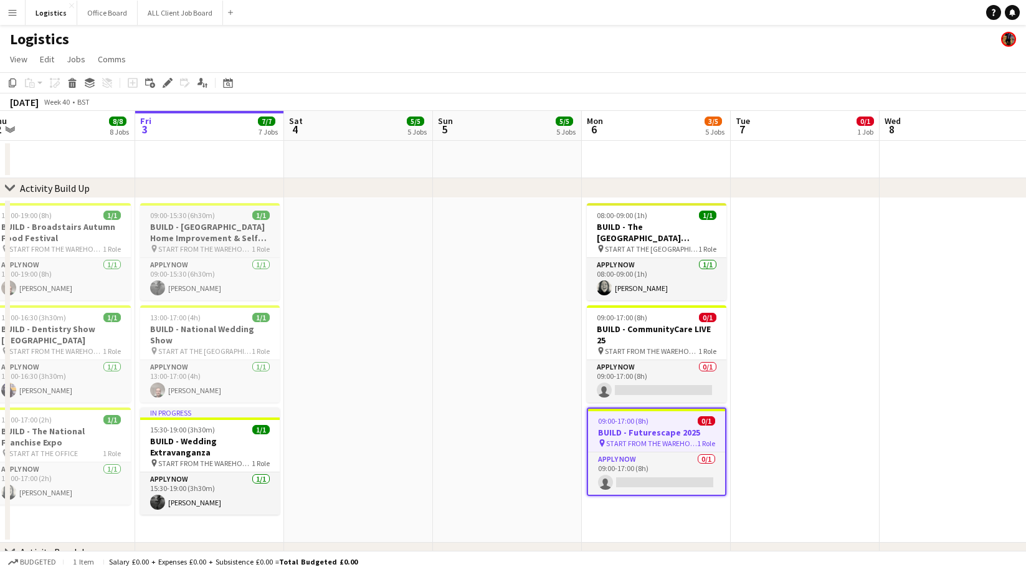
drag, startPoint x: 15, startPoint y: 83, endPoint x: 212, endPoint y: 225, distance: 242.7
click at [16, 83] on icon "Copy" at bounding box center [12, 83] width 10 height 10
click at [641, 504] on app-date-cell "08:00-09:00 (1h) 1/1 BUILD - [GEOGRAPHIC_DATA][PERSON_NAME] pin START AT THE WA…" at bounding box center [656, 370] width 149 height 344
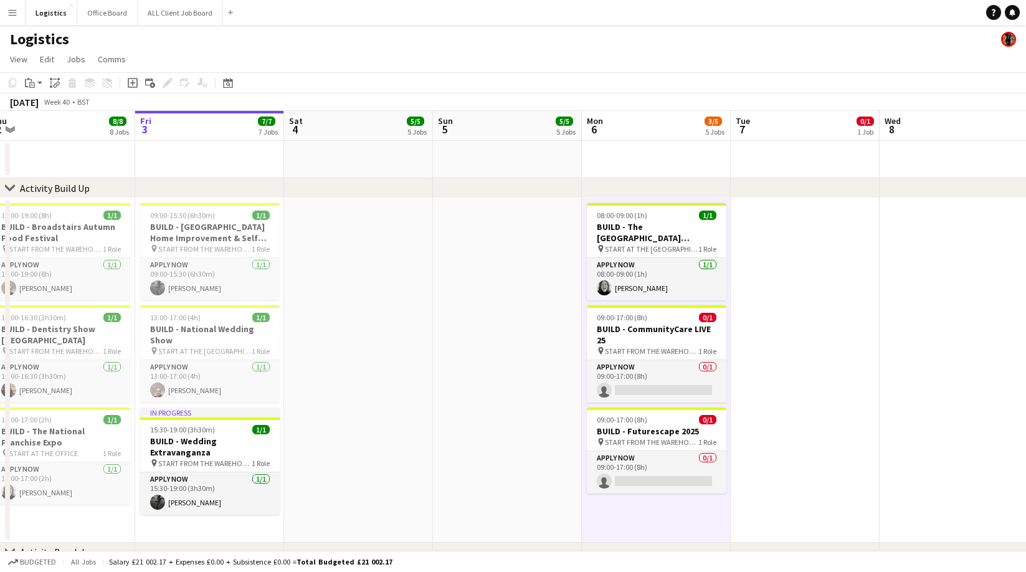
scroll to position [0, 312]
click at [32, 86] on icon "Paste" at bounding box center [30, 83] width 10 height 10
drag, startPoint x: 46, startPoint y: 108, endPoint x: 128, endPoint y: 191, distance: 115.8
click at [46, 108] on link "Paste Command V" at bounding box center [82, 106] width 98 height 11
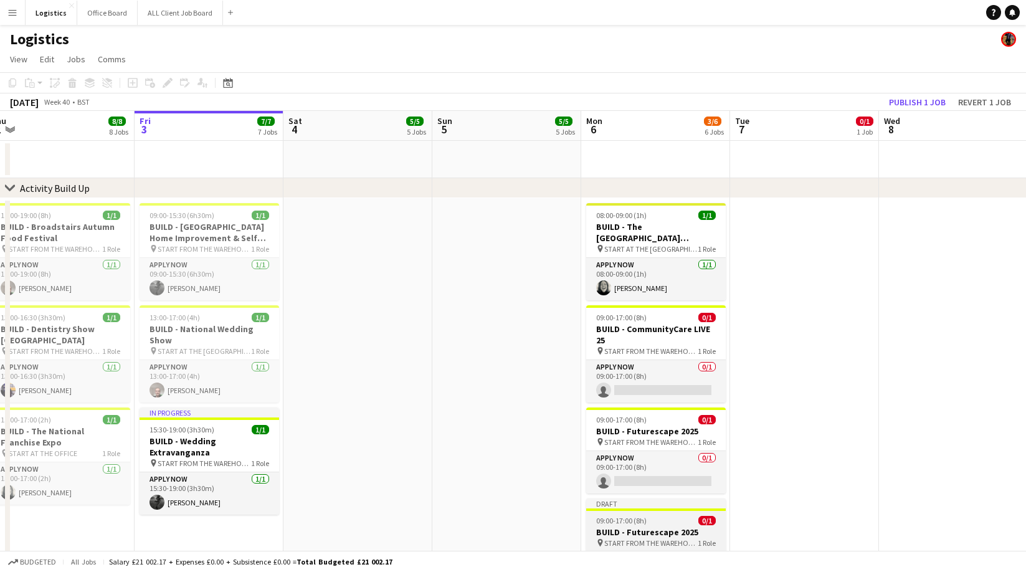
click at [640, 529] on h3 "BUILD - Futurescape 2025" at bounding box center [656, 531] width 140 height 11
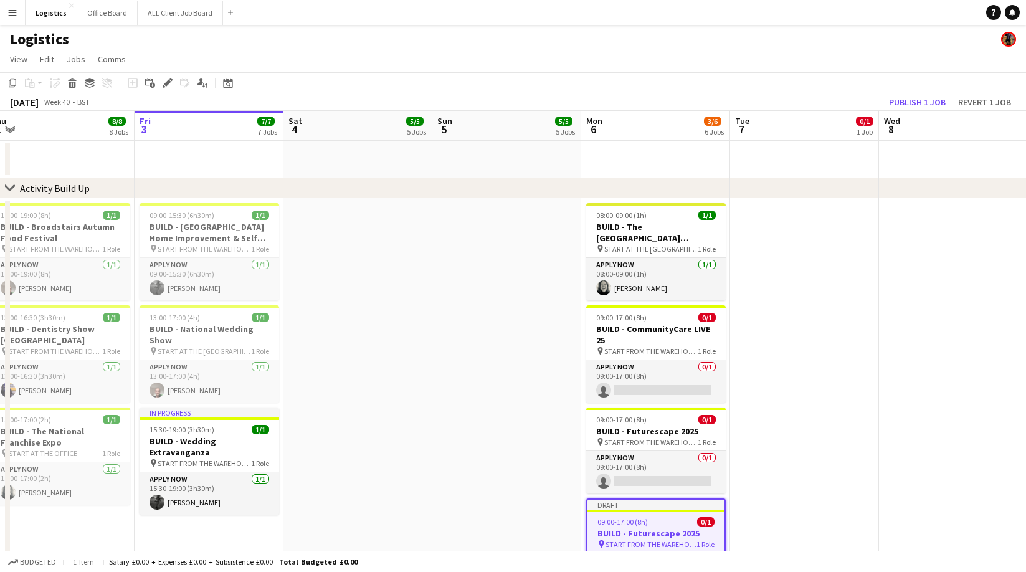
drag, startPoint x: 169, startPoint y: 85, endPoint x: 445, endPoint y: 309, distance: 355.1
click at [169, 85] on icon "Edit" at bounding box center [168, 83] width 10 height 10
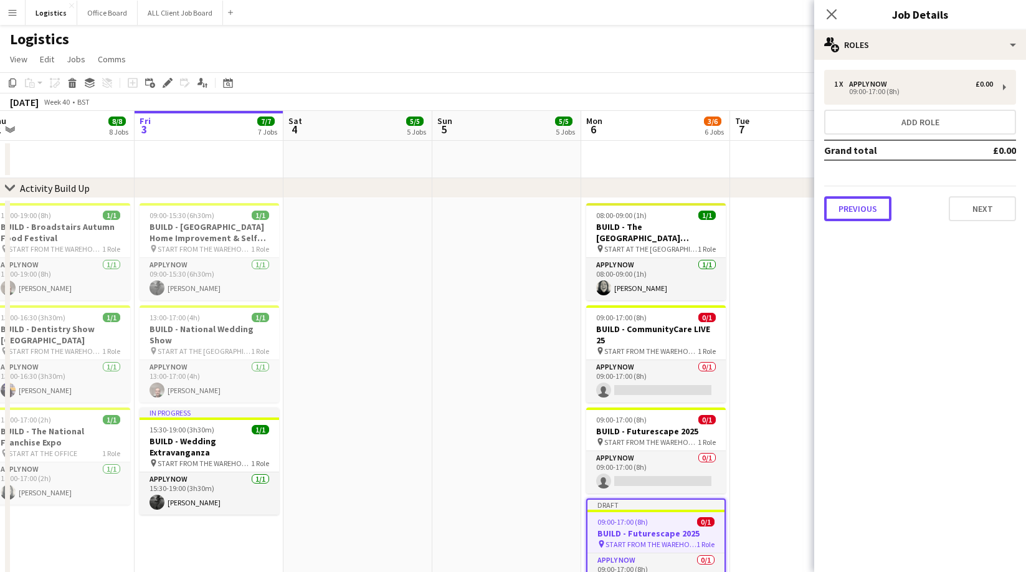
click at [855, 217] on button "Previous" at bounding box center [857, 208] width 67 height 25
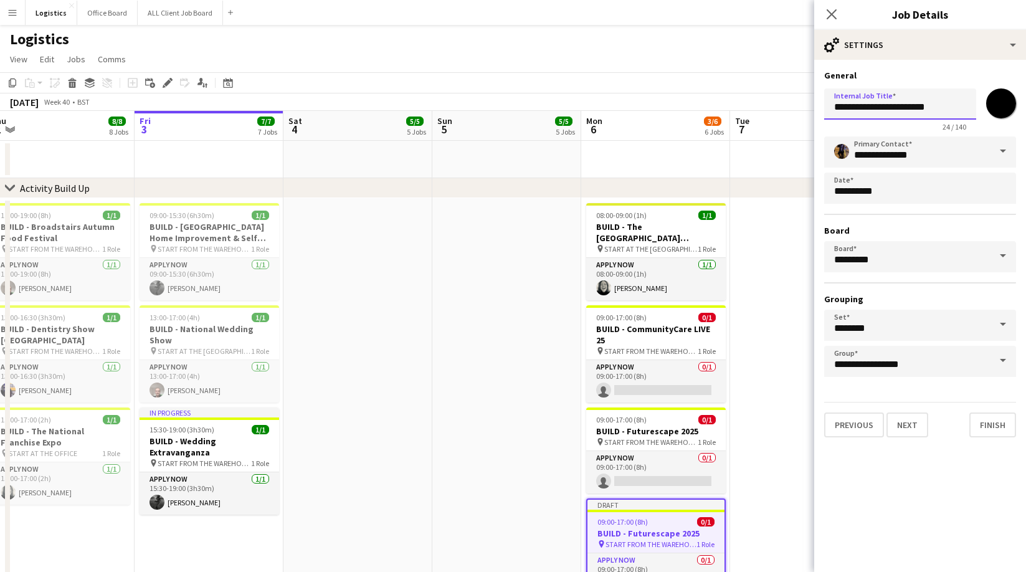
drag, startPoint x: 869, startPoint y: 108, endPoint x: 952, endPoint y: 108, distance: 82.8
click at [952, 108] on input "**********" at bounding box center [900, 103] width 152 height 31
paste input "*"
type input "**********"
click at [912, 427] on button "Next" at bounding box center [907, 424] width 42 height 25
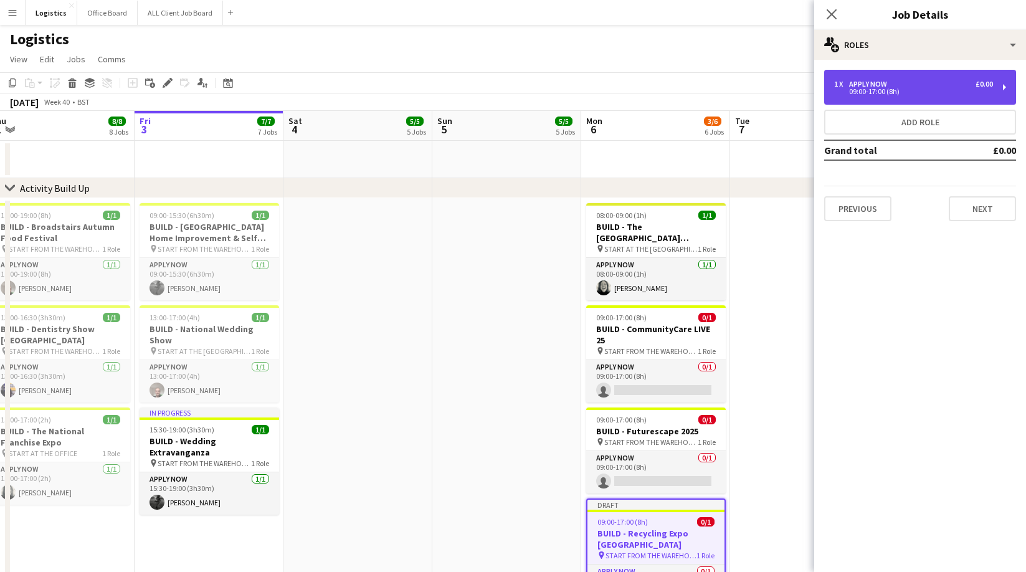
drag, startPoint x: 874, startPoint y: 86, endPoint x: 864, endPoint y: 99, distance: 16.4
click at [874, 88] on div "09:00-17:00 (8h)" at bounding box center [913, 91] width 159 height 6
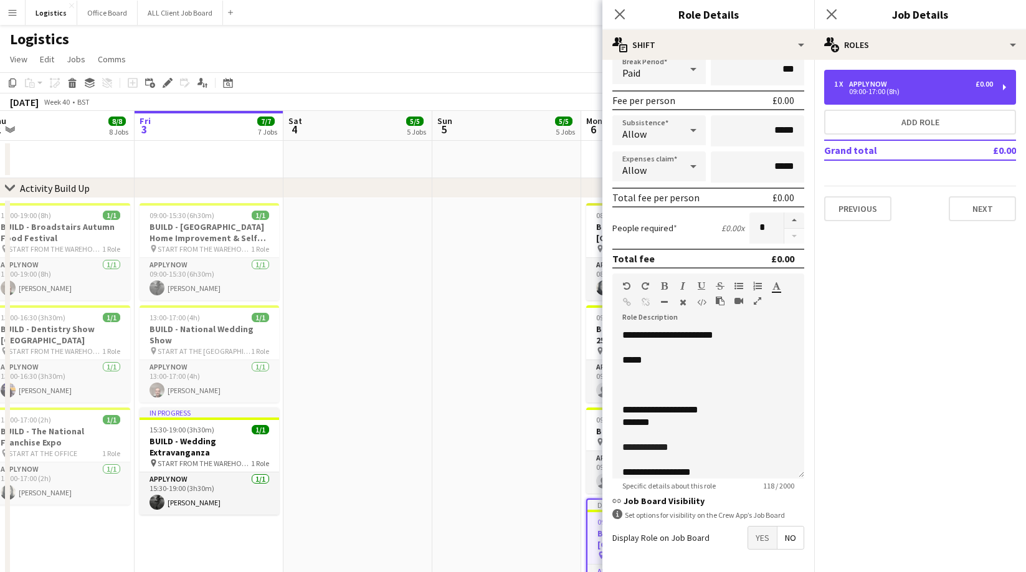
scroll to position [208, 0]
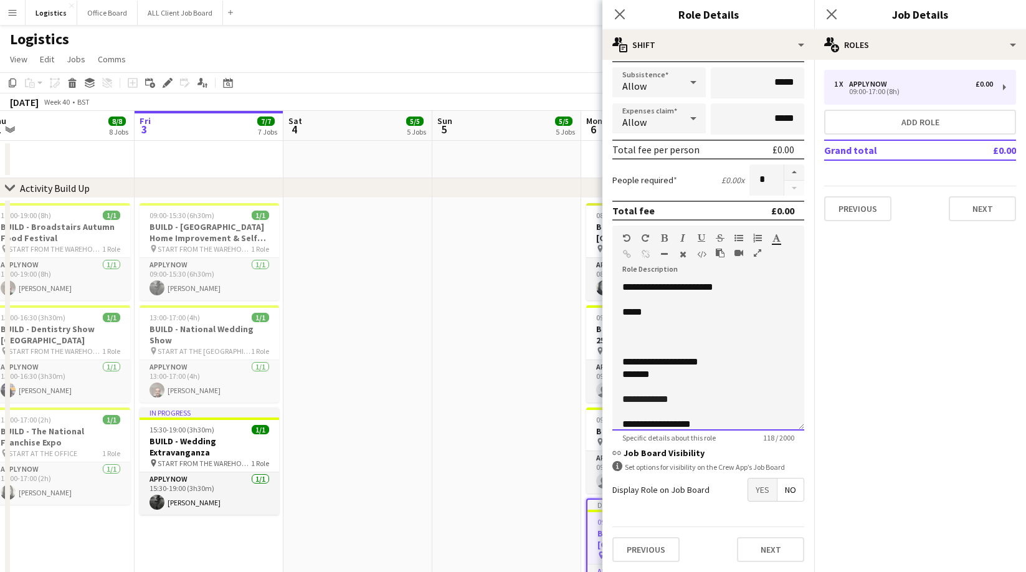
click at [691, 420] on span "***" at bounding box center [683, 423] width 16 height 9
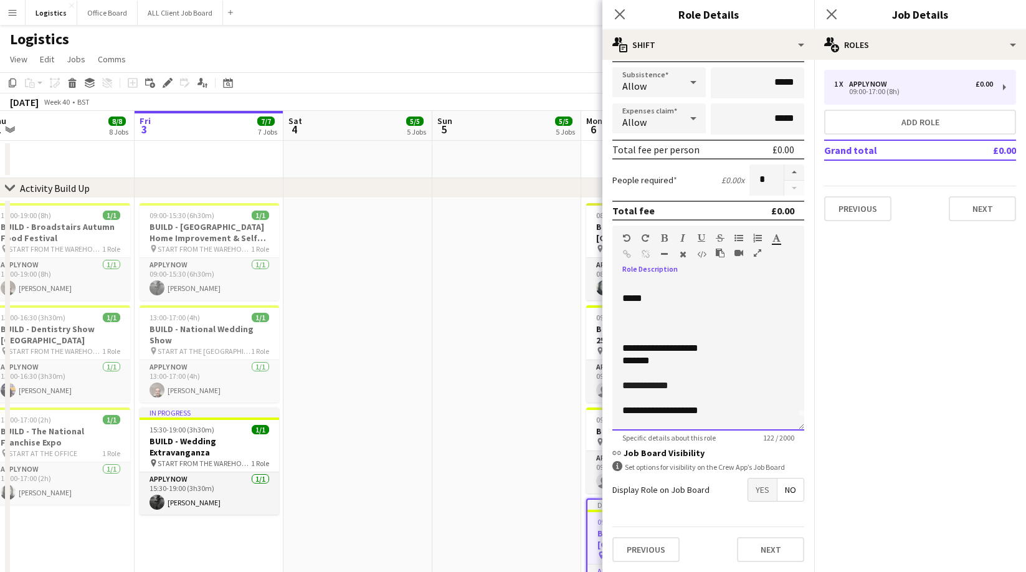
click at [684, 409] on span "*****" at bounding box center [686, 409] width 23 height 9
drag, startPoint x: 707, startPoint y: 412, endPoint x: 628, endPoint y: 412, distance: 79.7
click at [622, 413] on div "**********" at bounding box center [708, 410] width 172 height 12
click at [714, 411] on div "**********" at bounding box center [708, 410] width 172 height 12
click at [633, 423] on span "**********" at bounding box center [648, 422] width 53 height 9
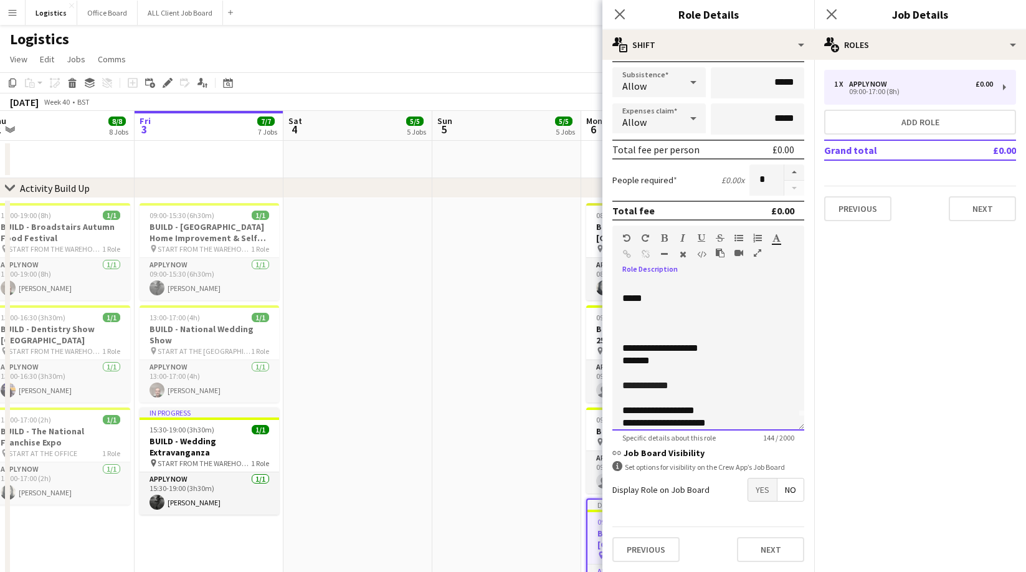
scroll to position [13, 0]
click at [719, 423] on div "**********" at bounding box center [708, 423] width 172 height 12
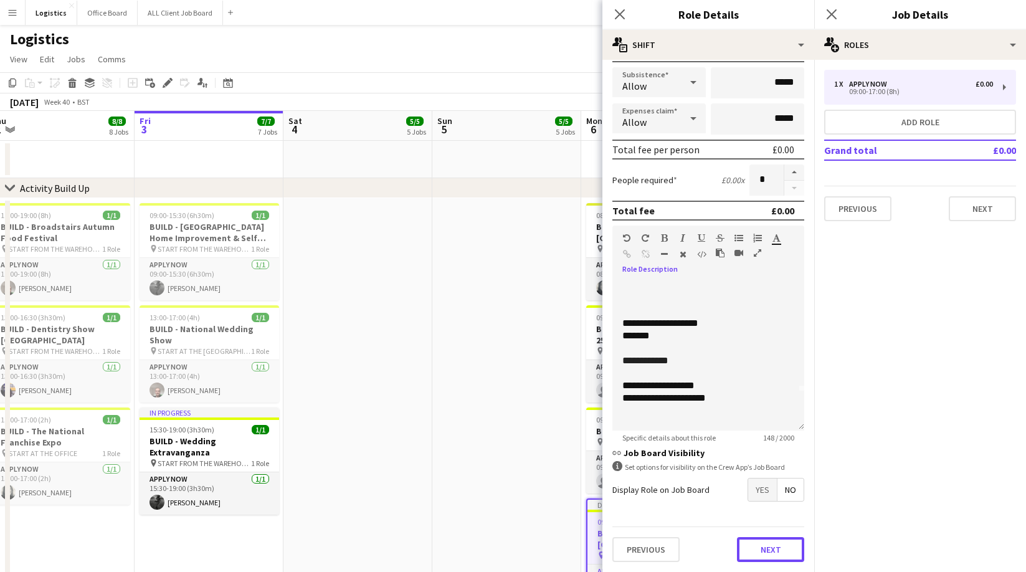
drag, startPoint x: 784, startPoint y: 557, endPoint x: 801, endPoint y: 379, distance: 178.9
click at [784, 557] on button "Next" at bounding box center [770, 549] width 67 height 25
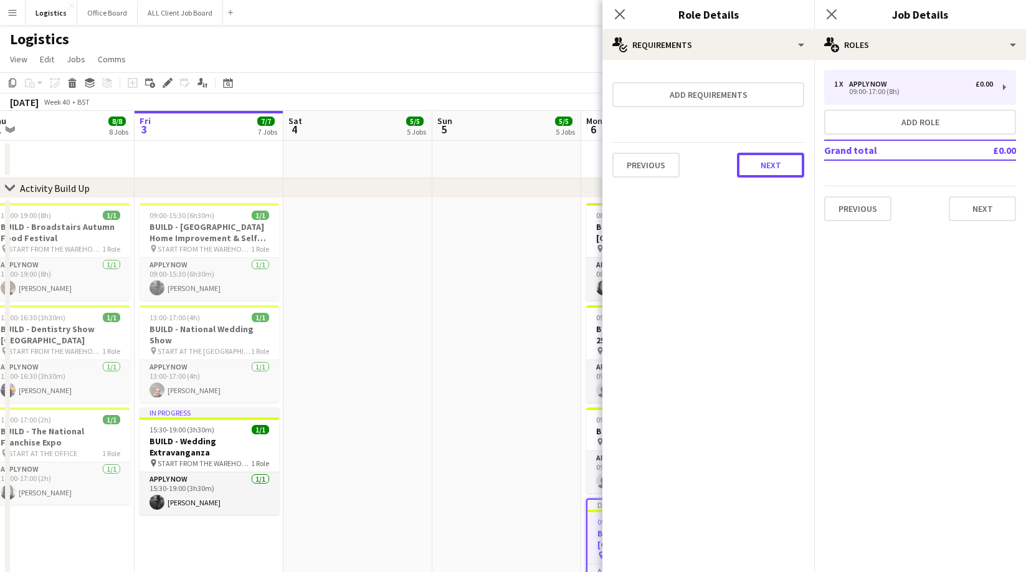
click at [771, 158] on button "Next" at bounding box center [770, 165] width 67 height 25
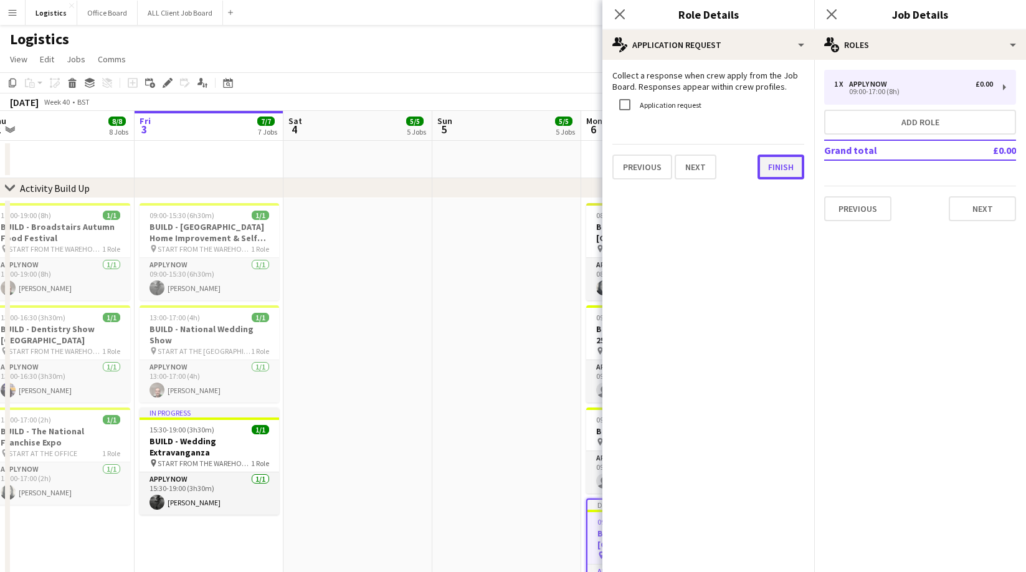
click at [782, 169] on button "Finish" at bounding box center [780, 166] width 47 height 25
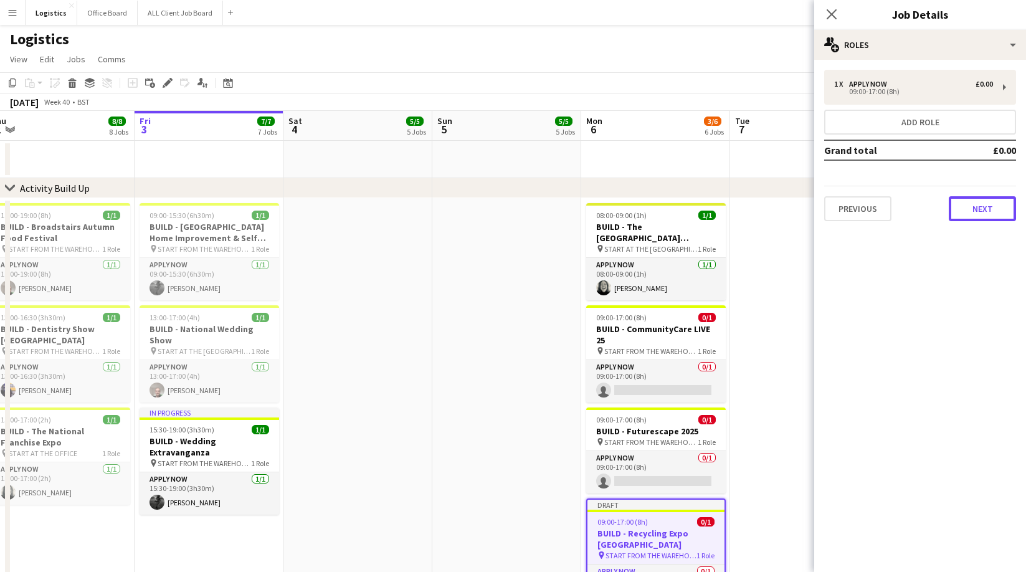
click at [977, 211] on button "Next" at bounding box center [982, 208] width 67 height 25
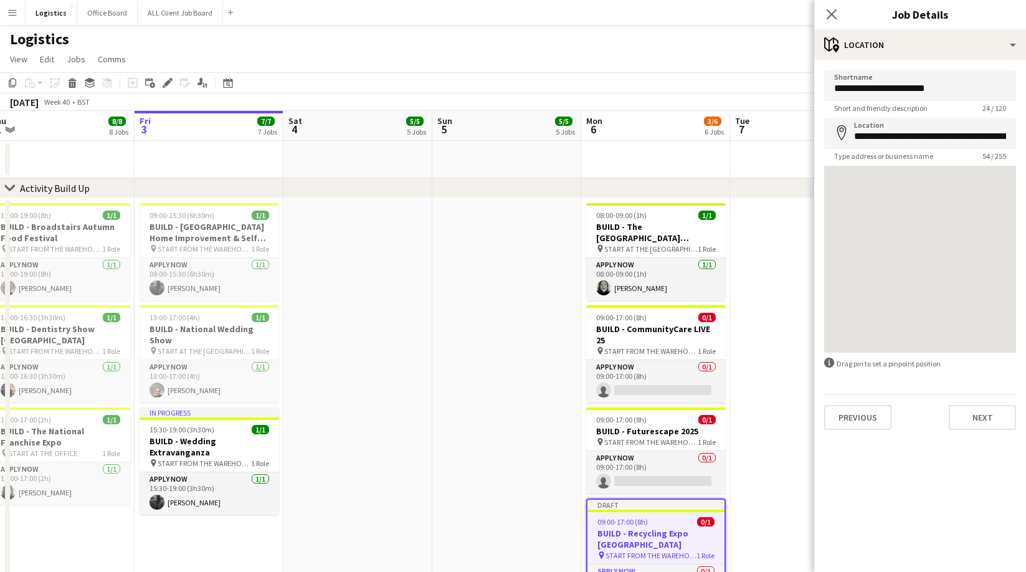
drag, startPoint x: 831, startPoint y: 20, endPoint x: 839, endPoint y: 24, distance: 9.2
click at [831, 19] on icon "Close pop-in" at bounding box center [831, 14] width 10 height 10
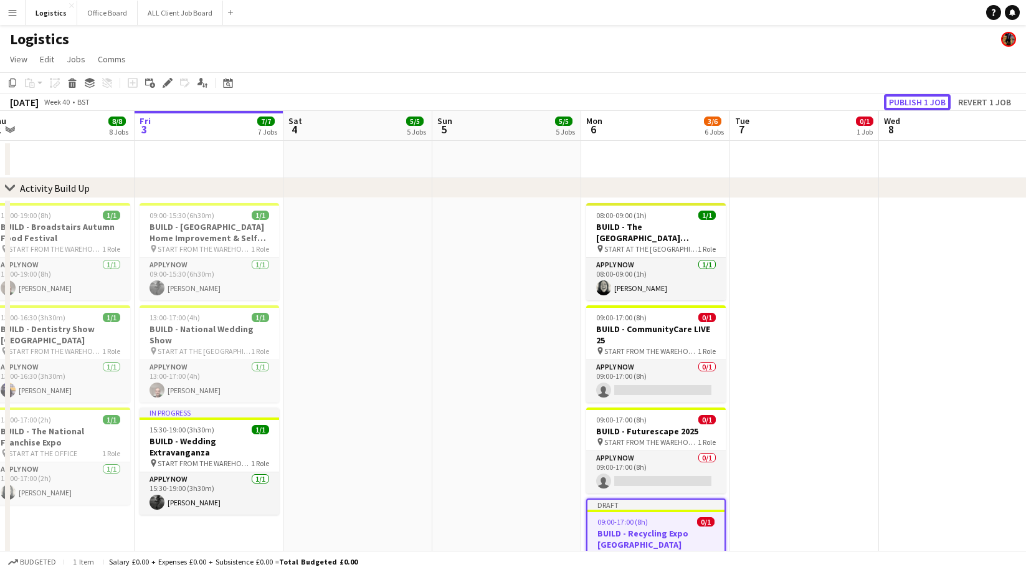
click at [910, 100] on button "Publish 1 job" at bounding box center [917, 102] width 67 height 16
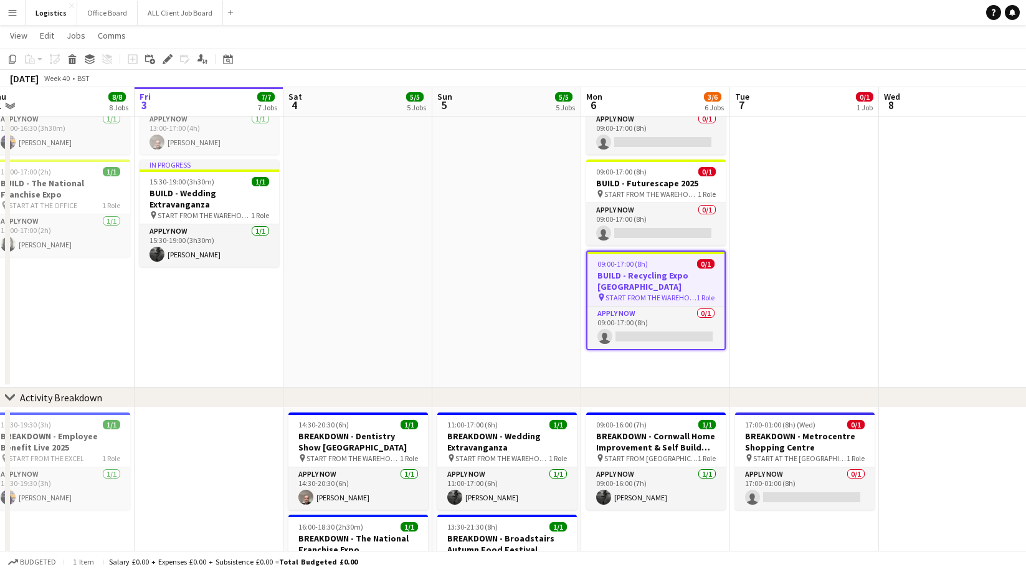
scroll to position [247, 0]
drag, startPoint x: 12, startPoint y: 60, endPoint x: 78, endPoint y: 109, distance: 82.3
click at [12, 60] on icon "Copy" at bounding box center [12, 59] width 10 height 10
drag, startPoint x: 641, startPoint y: 351, endPoint x: 630, endPoint y: 358, distance: 12.6
click at [638, 352] on app-date-cell "08:00-09:00 (1h) 1/1 BUILD - [GEOGRAPHIC_DATA][PERSON_NAME] pin START AT THE WA…" at bounding box center [655, 168] width 149 height 437
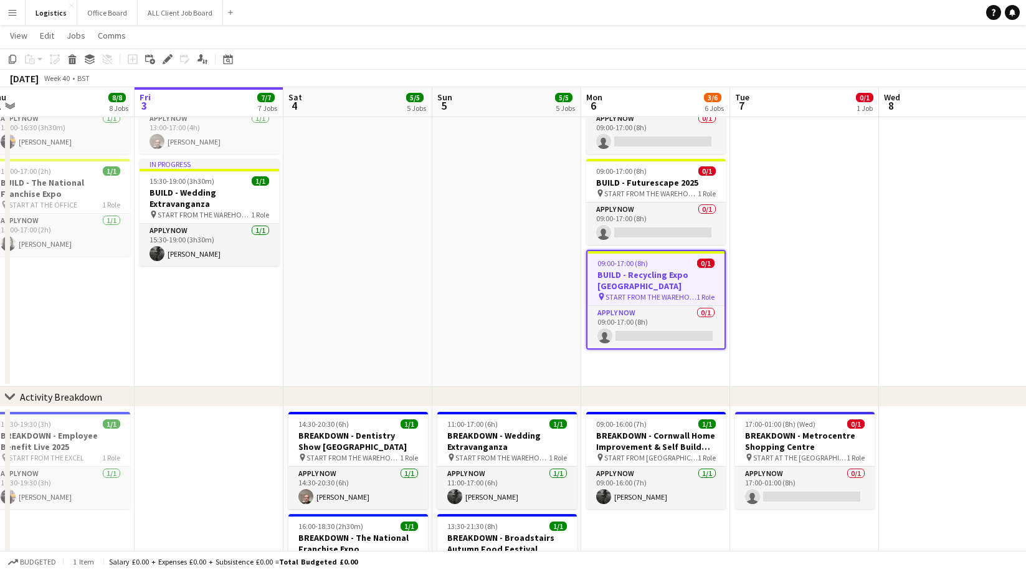
scroll to position [0, 315]
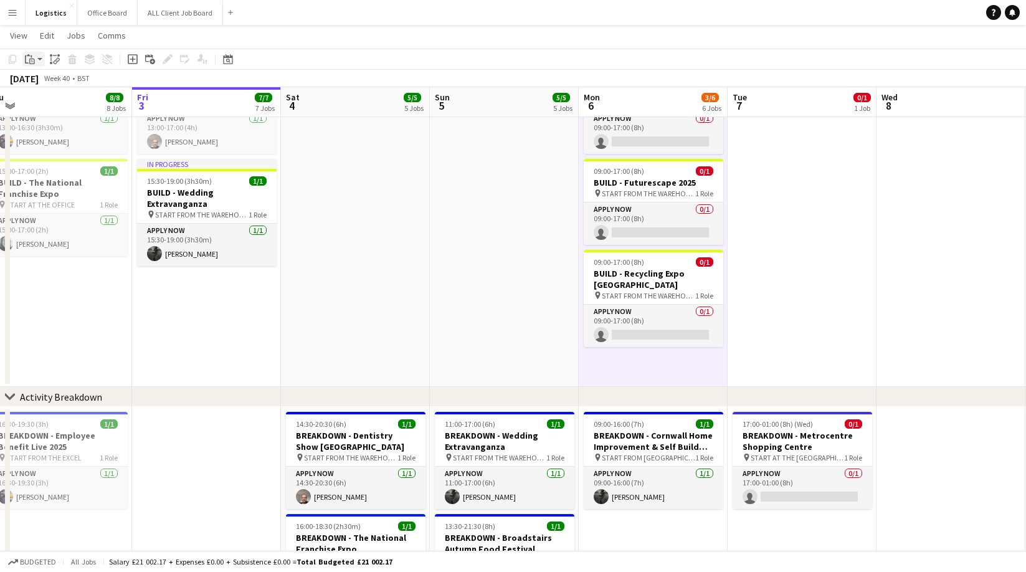
click at [33, 59] on icon "Paste" at bounding box center [30, 59] width 10 height 10
click at [43, 80] on link "Paste Command V" at bounding box center [82, 82] width 98 height 11
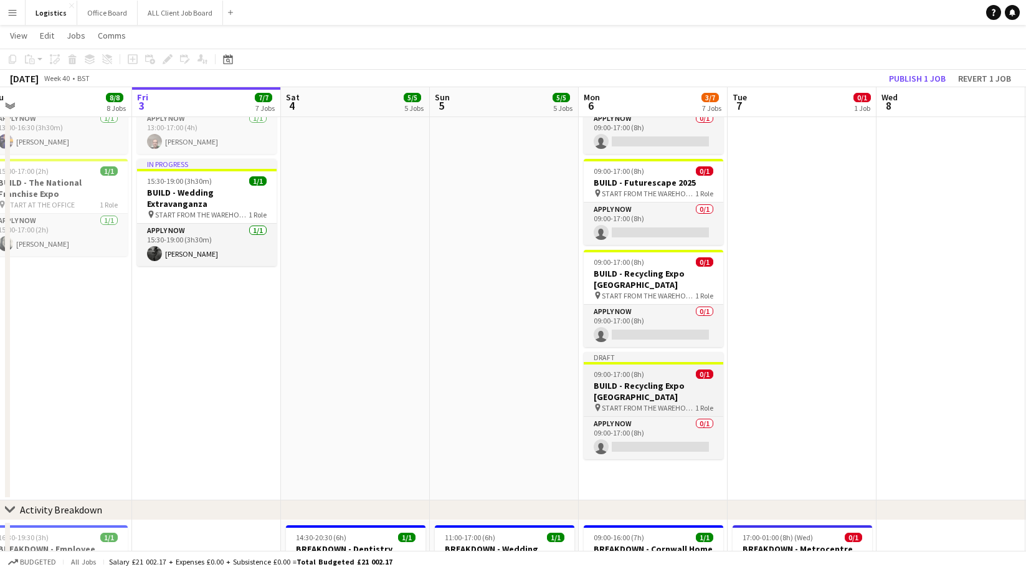
click at [651, 380] on h3 "BUILD - Recycling Expo [GEOGRAPHIC_DATA]" at bounding box center [654, 391] width 140 height 22
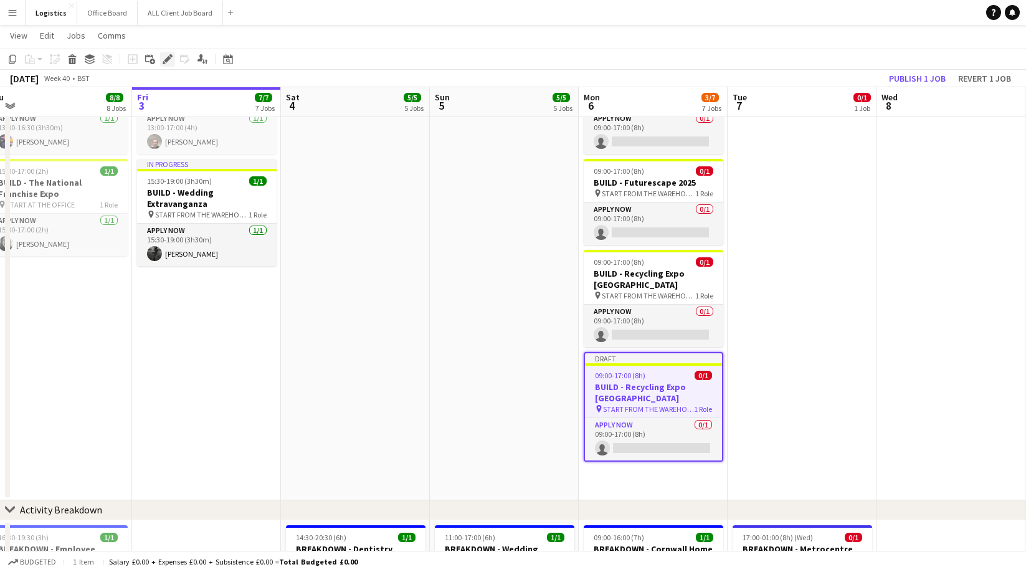
click at [168, 60] on icon at bounding box center [167, 59] width 7 height 7
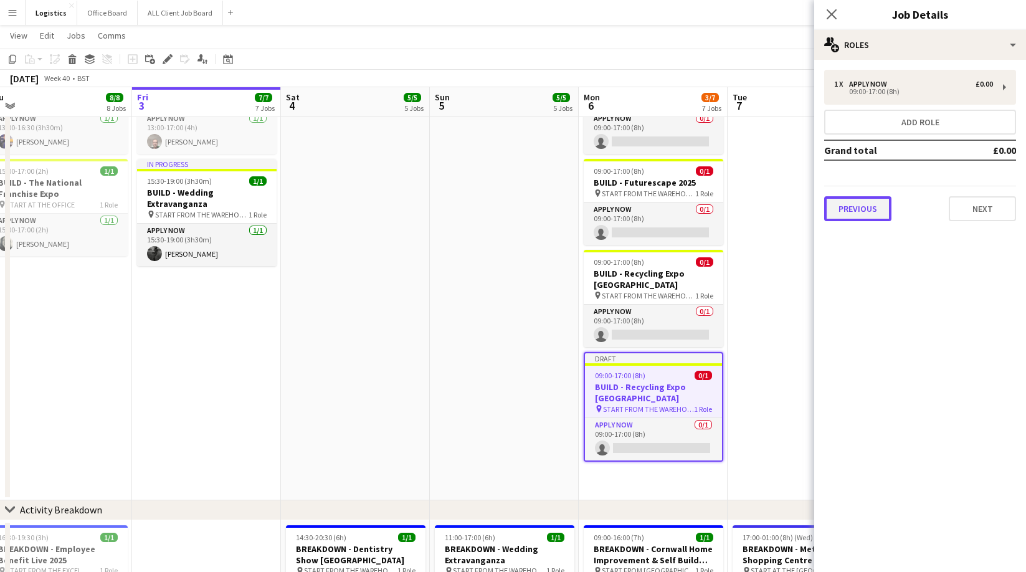
click at [859, 217] on button "Previous" at bounding box center [857, 208] width 67 height 25
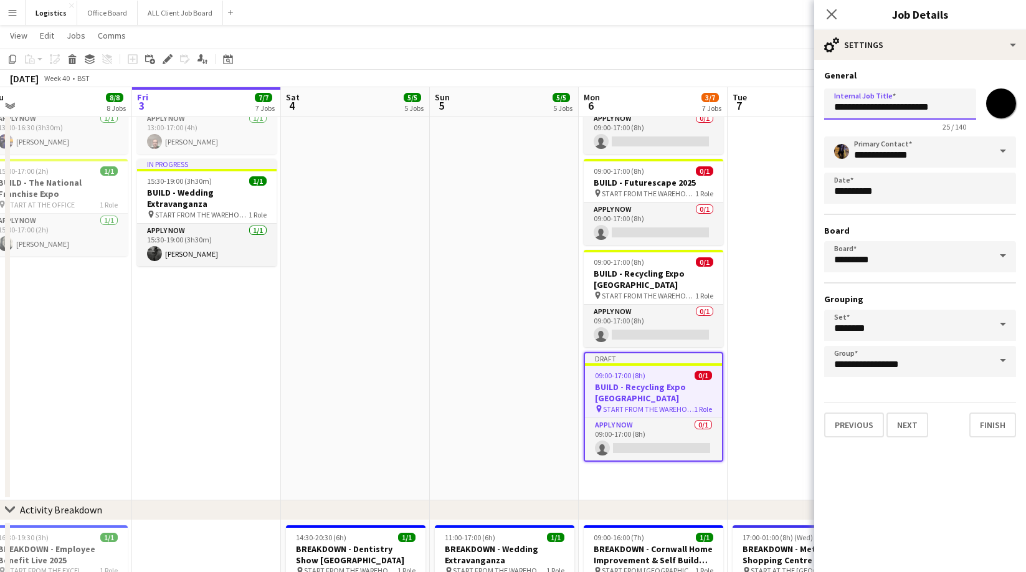
drag, startPoint x: 869, startPoint y: 107, endPoint x: 949, endPoint y: 107, distance: 79.1
click at [949, 107] on input "**********" at bounding box center [900, 103] width 152 height 31
paste input "*********"
type input "**********"
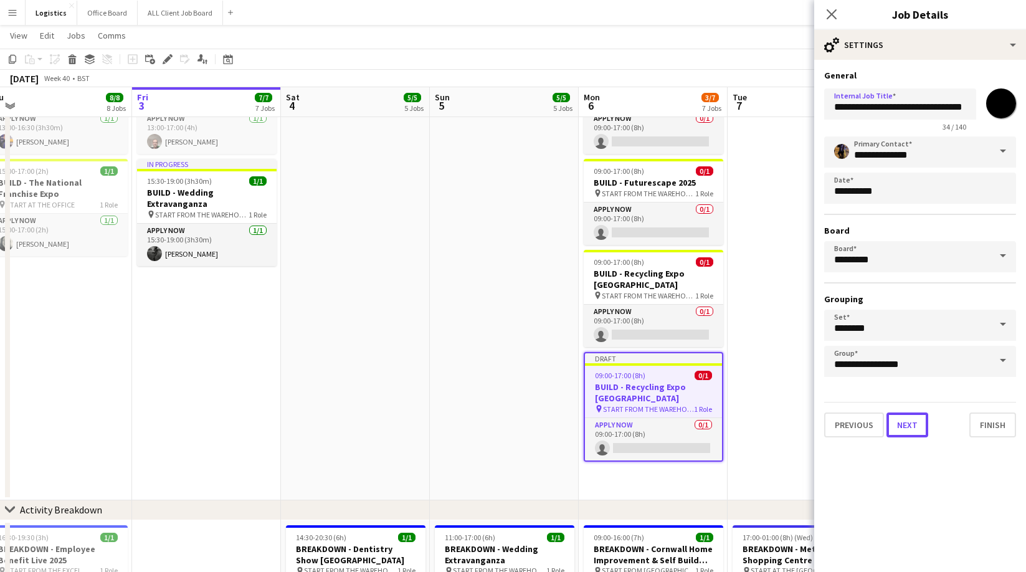
scroll to position [0, 0]
click at [907, 427] on button "Next" at bounding box center [907, 424] width 42 height 25
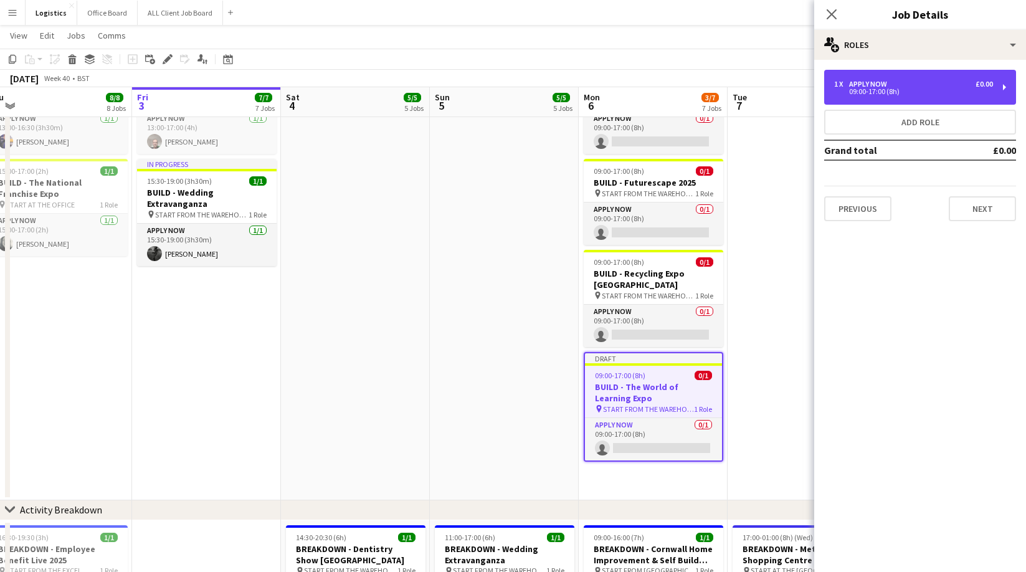
drag, startPoint x: 863, startPoint y: 89, endPoint x: 824, endPoint y: 180, distance: 99.0
click at [863, 88] on div "09:00-17:00 (8h)" at bounding box center [913, 91] width 159 height 6
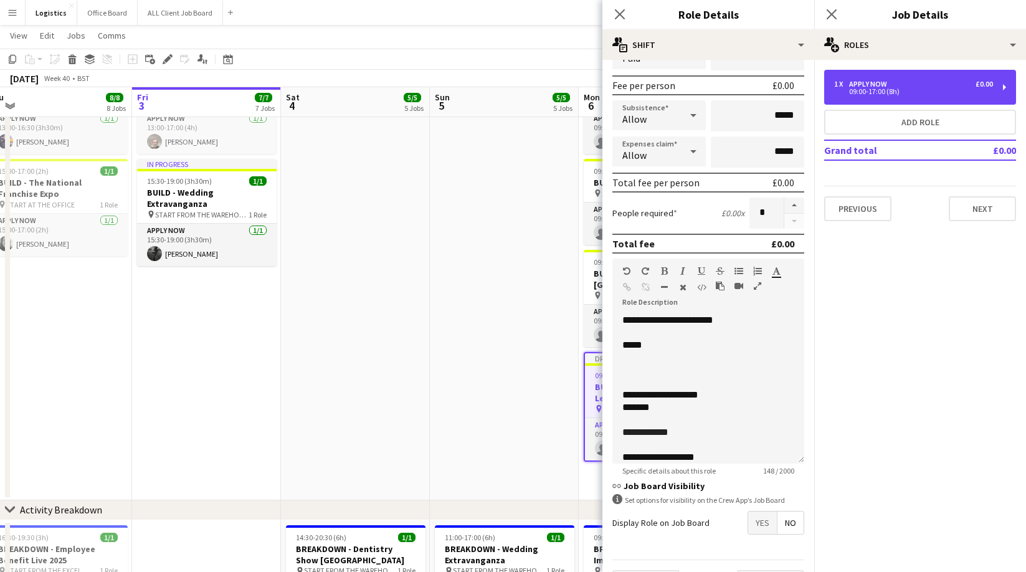
scroll to position [208, 0]
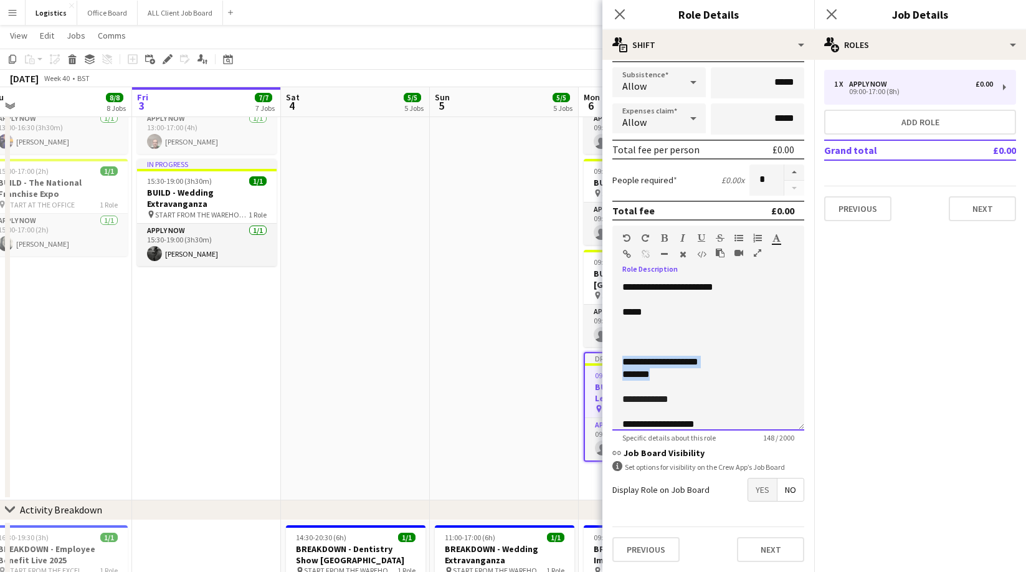
drag, startPoint x: 645, startPoint y: 374, endPoint x: 631, endPoint y: 364, distance: 17.4
click at [613, 364] on div "**********" at bounding box center [708, 355] width 192 height 149
paste div
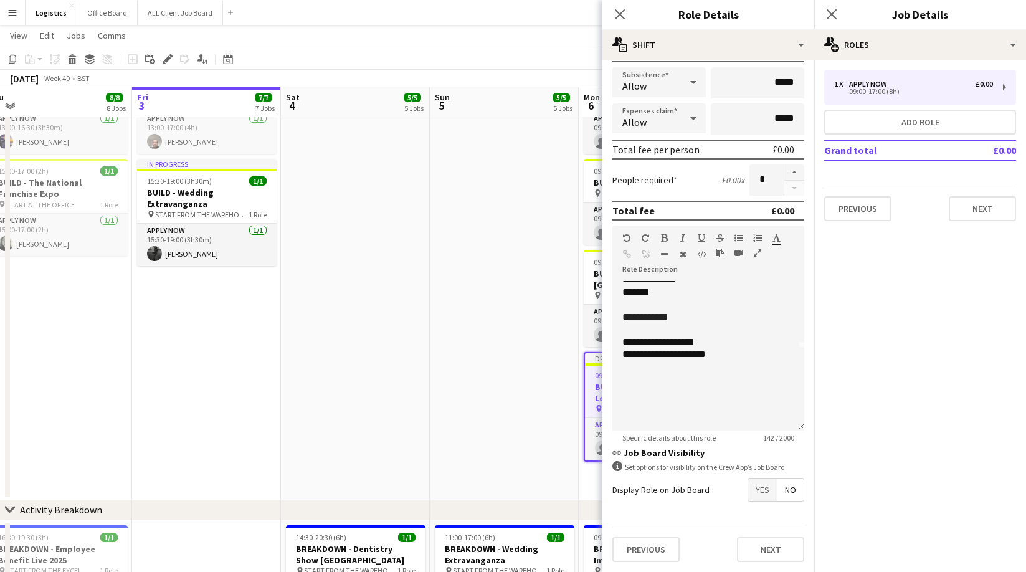
scroll to position [85, 0]
drag, startPoint x: 715, startPoint y: 354, endPoint x: 683, endPoint y: 337, distance: 36.5
click at [683, 337] on div "**********" at bounding box center [708, 355] width 192 height 149
click at [769, 547] on button "Next" at bounding box center [770, 549] width 67 height 25
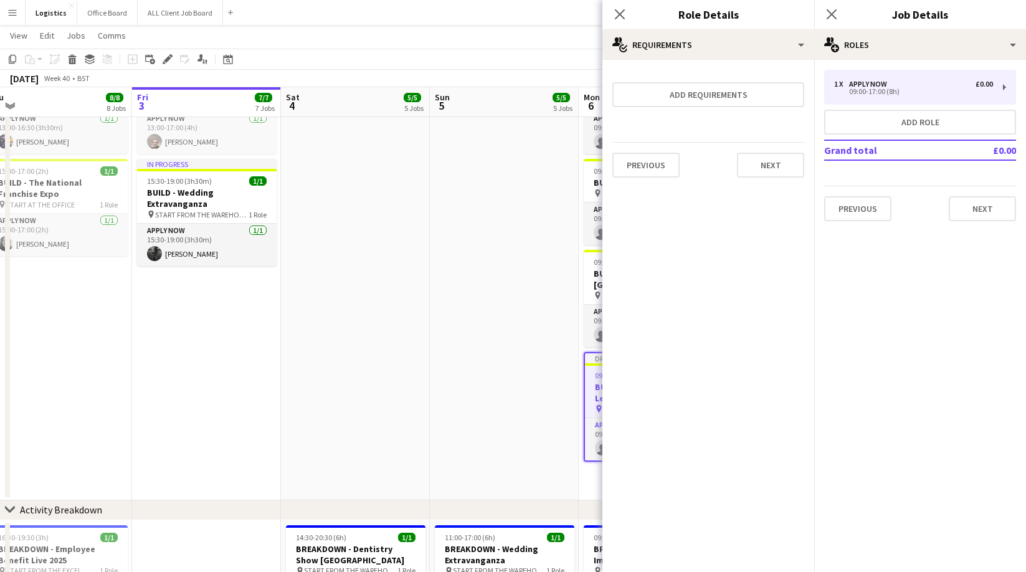
scroll to position [0, 0]
click at [767, 168] on button "Next" at bounding box center [770, 165] width 67 height 25
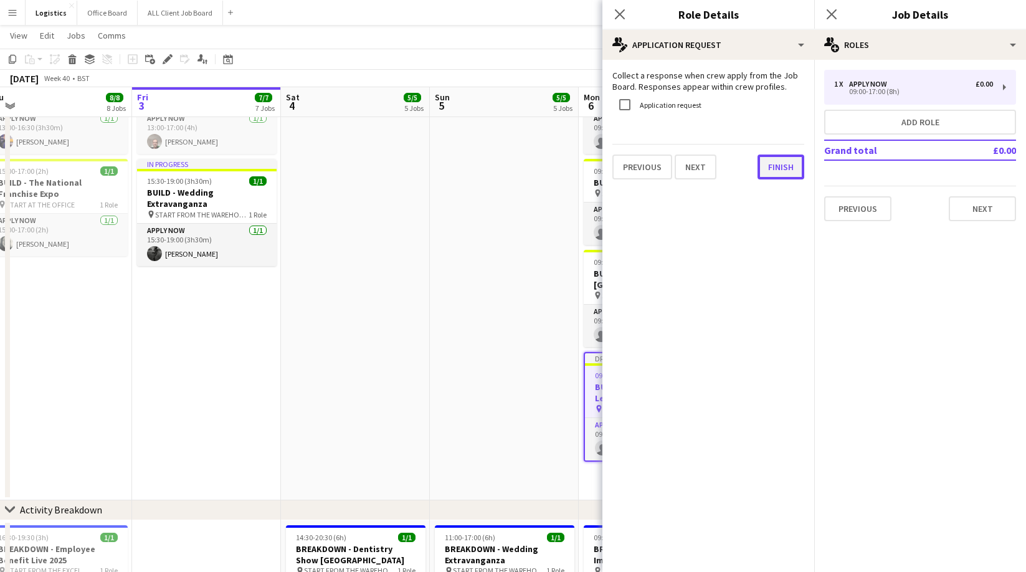
drag, startPoint x: 778, startPoint y: 167, endPoint x: 782, endPoint y: 158, distance: 9.3
click at [779, 166] on button "Finish" at bounding box center [780, 166] width 47 height 25
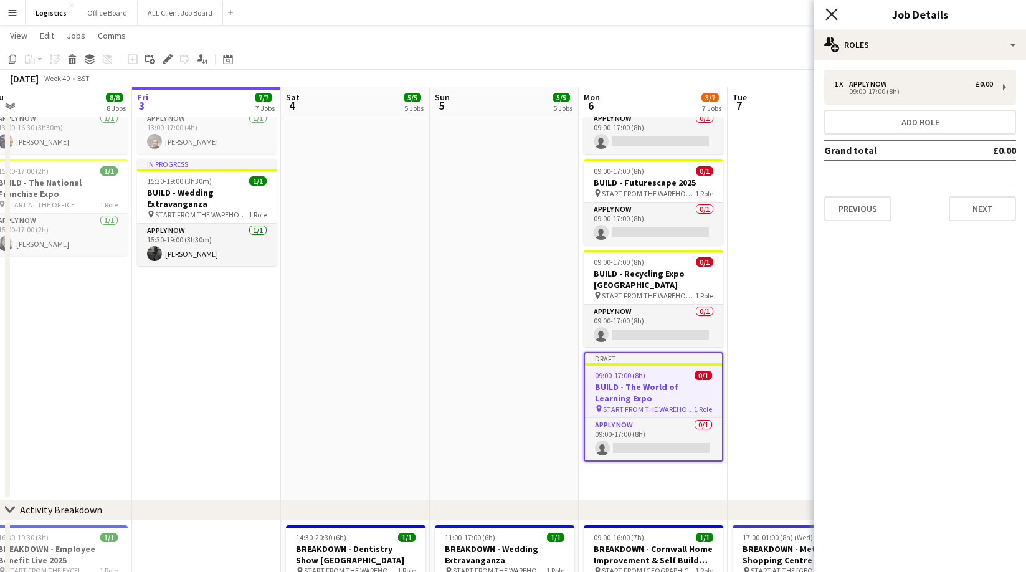
click at [830, 14] on icon at bounding box center [831, 14] width 12 height 12
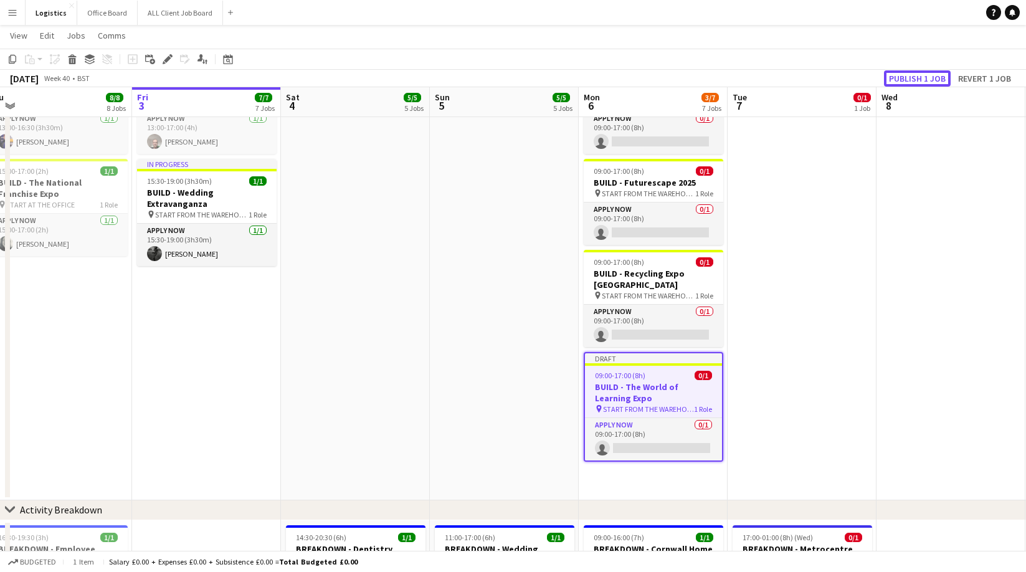
click at [904, 77] on button "Publish 1 job" at bounding box center [917, 78] width 67 height 16
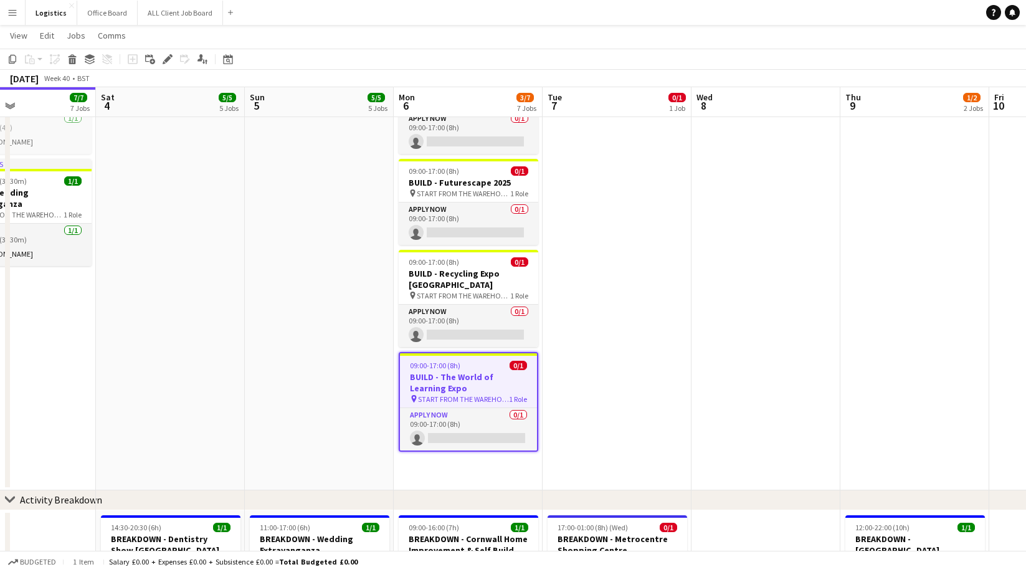
scroll to position [0, 481]
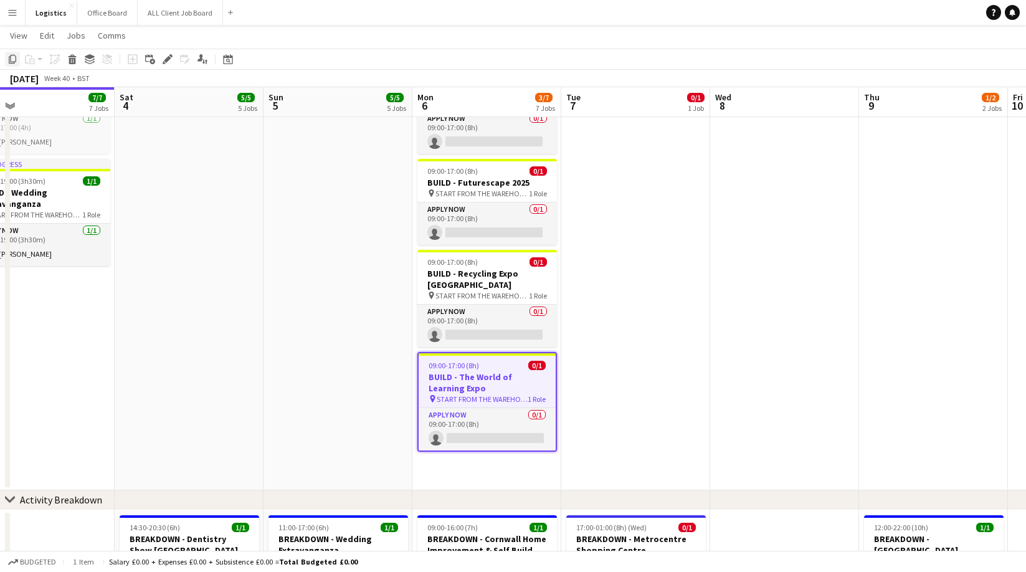
drag, startPoint x: 16, startPoint y: 59, endPoint x: 116, endPoint y: 144, distance: 131.3
click at [16, 59] on icon at bounding box center [12, 59] width 7 height 9
drag, startPoint x: 461, startPoint y: 453, endPoint x: 356, endPoint y: 356, distance: 143.7
click at [461, 453] on app-date-cell "08:00-09:00 (1h) 1/1 BUILD - [GEOGRAPHIC_DATA][PERSON_NAME] pin START AT THE WA…" at bounding box center [486, 220] width 149 height 541
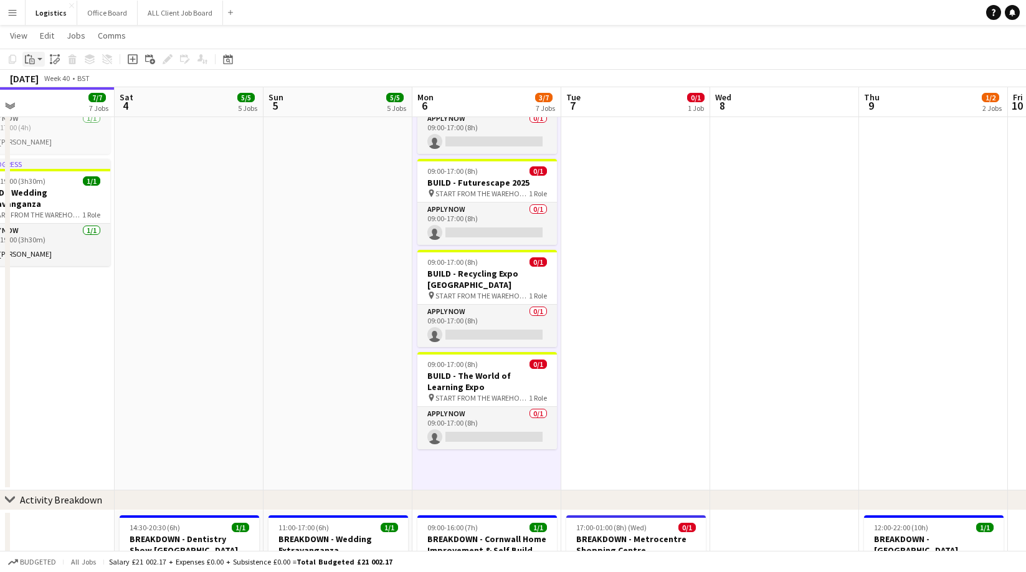
drag, startPoint x: 30, startPoint y: 57, endPoint x: 34, endPoint y: 64, distance: 7.6
click at [30, 57] on icon "Paste" at bounding box center [30, 59] width 10 height 10
click at [42, 80] on link "Paste Command V" at bounding box center [82, 82] width 98 height 11
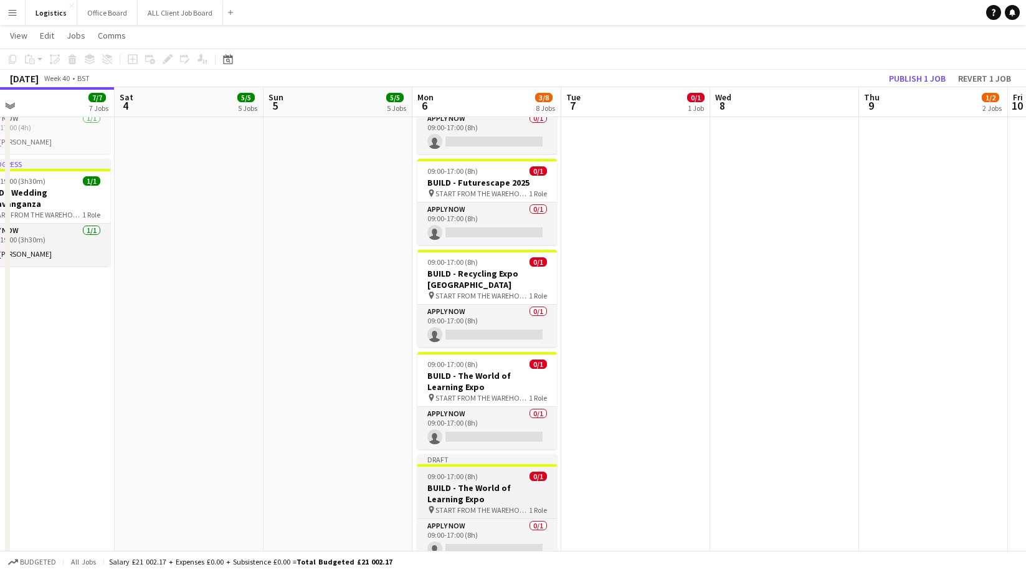
click at [475, 470] on app-job-card "Draft 09:00-17:00 (8h) 0/1 BUILD - The World of Learning Expo pin START FROM TH…" at bounding box center [487, 507] width 140 height 107
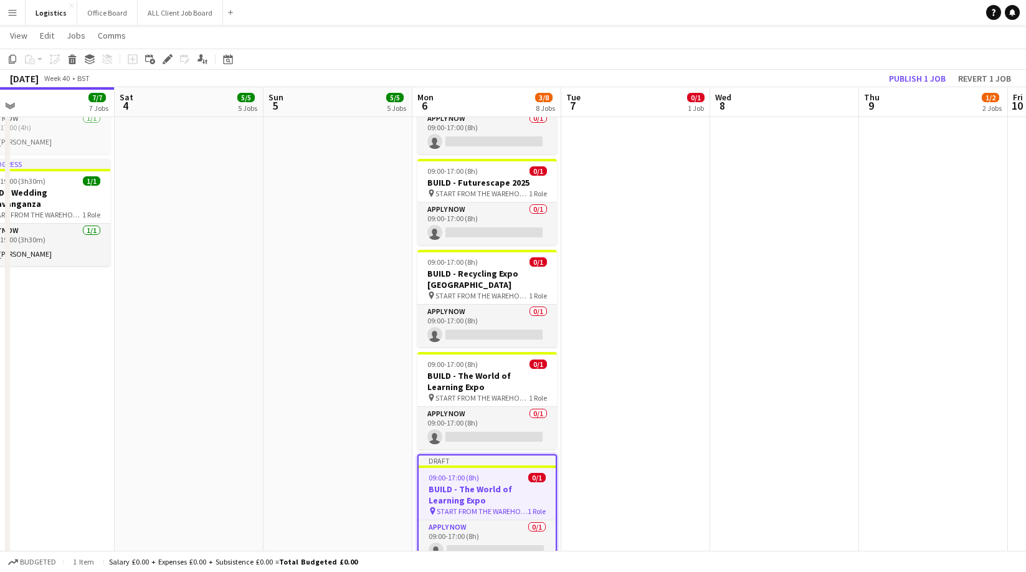
click at [166, 57] on icon "Edit" at bounding box center [168, 59] width 10 height 10
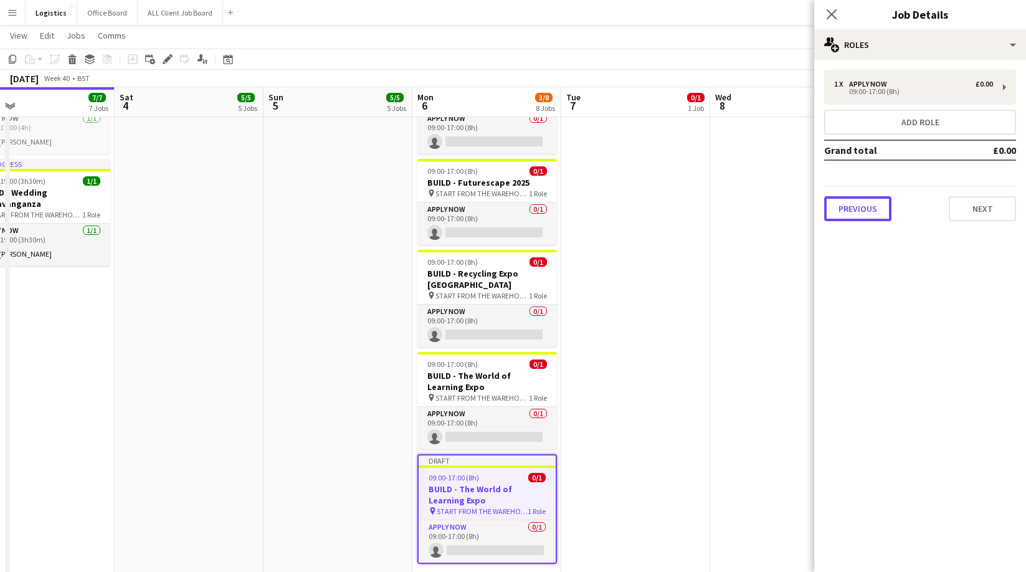
drag, startPoint x: 871, startPoint y: 205, endPoint x: 840, endPoint y: 215, distance: 32.3
click at [871, 204] on button "Previous" at bounding box center [857, 208] width 67 height 25
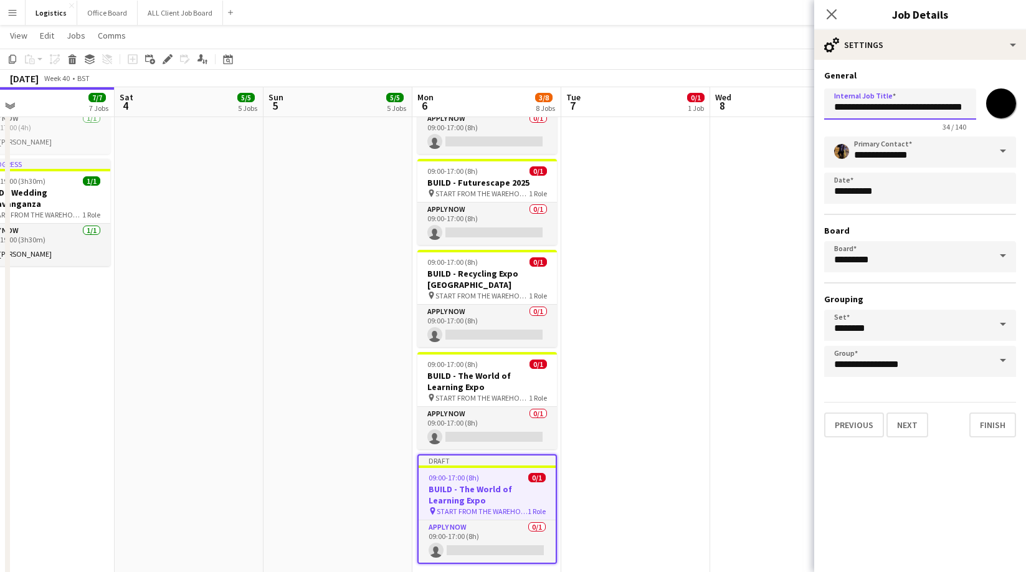
scroll to position [0, 14]
drag, startPoint x: 867, startPoint y: 107, endPoint x: 1043, endPoint y: 113, distance: 176.4
paste input "text"
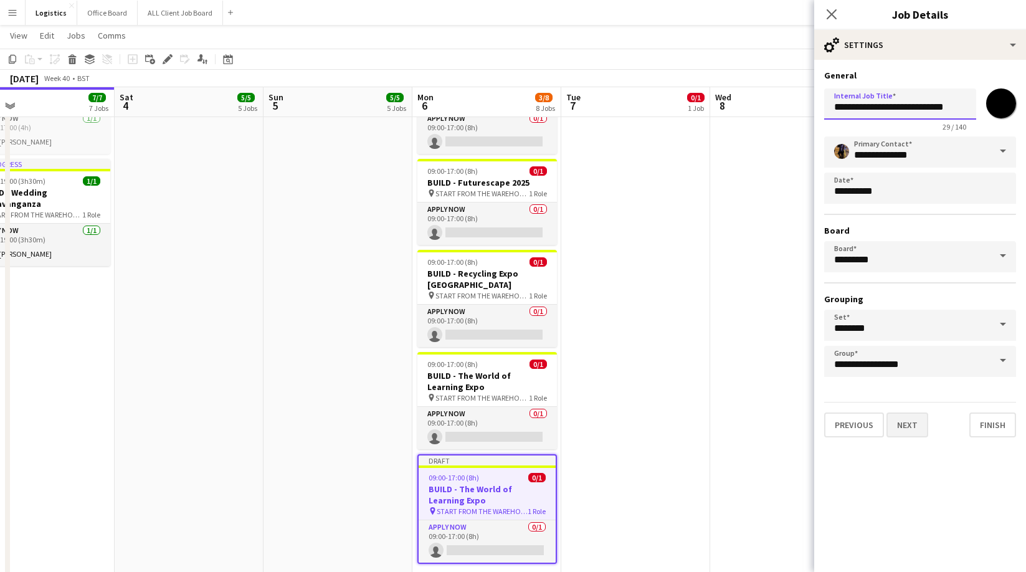
type input "**********"
click at [900, 427] on button "Next" at bounding box center [907, 424] width 42 height 25
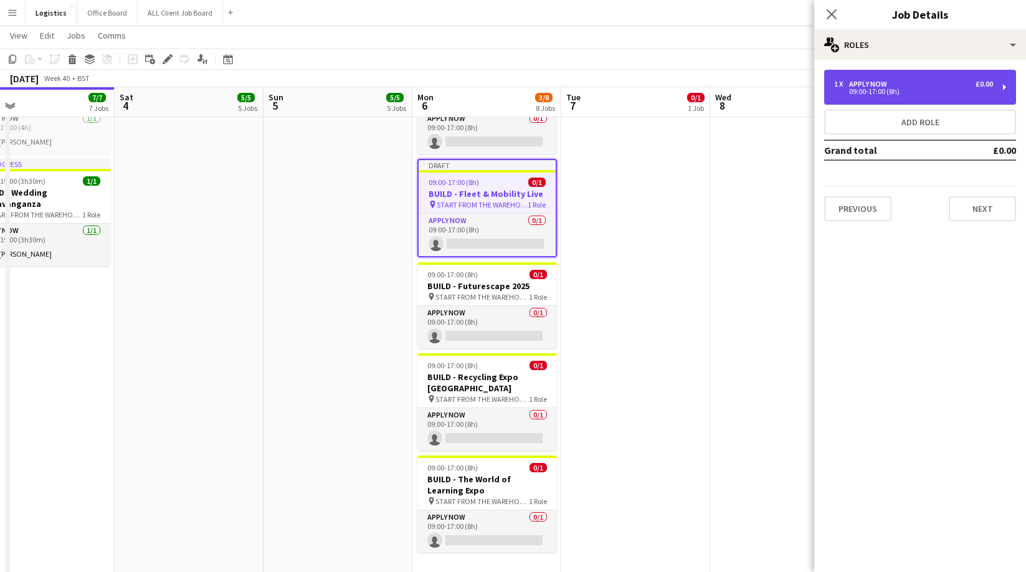
drag, startPoint x: 841, startPoint y: 83, endPoint x: 838, endPoint y: 99, distance: 15.9
click at [841, 83] on div "1 x" at bounding box center [841, 84] width 15 height 9
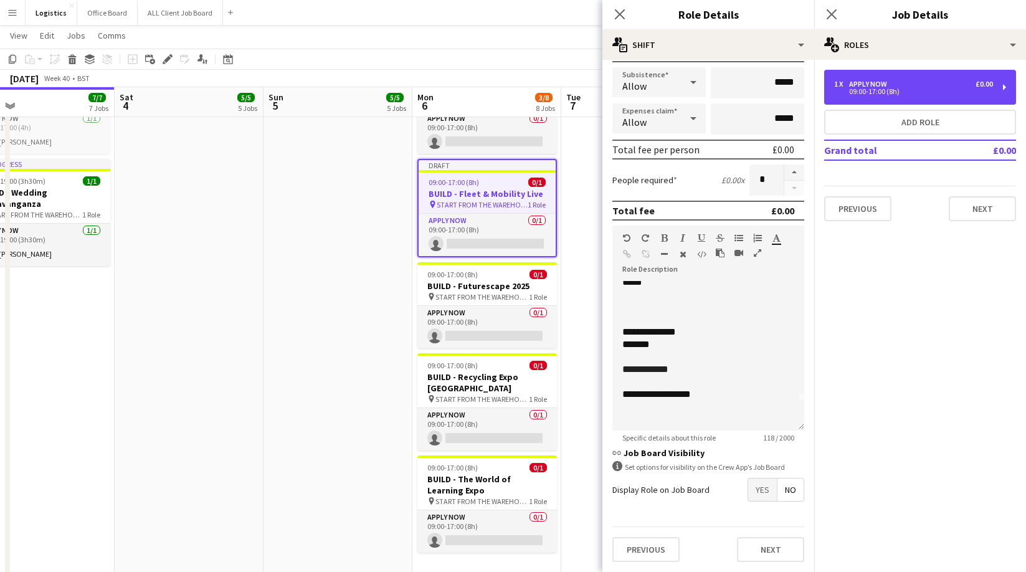
scroll to position [32, 0]
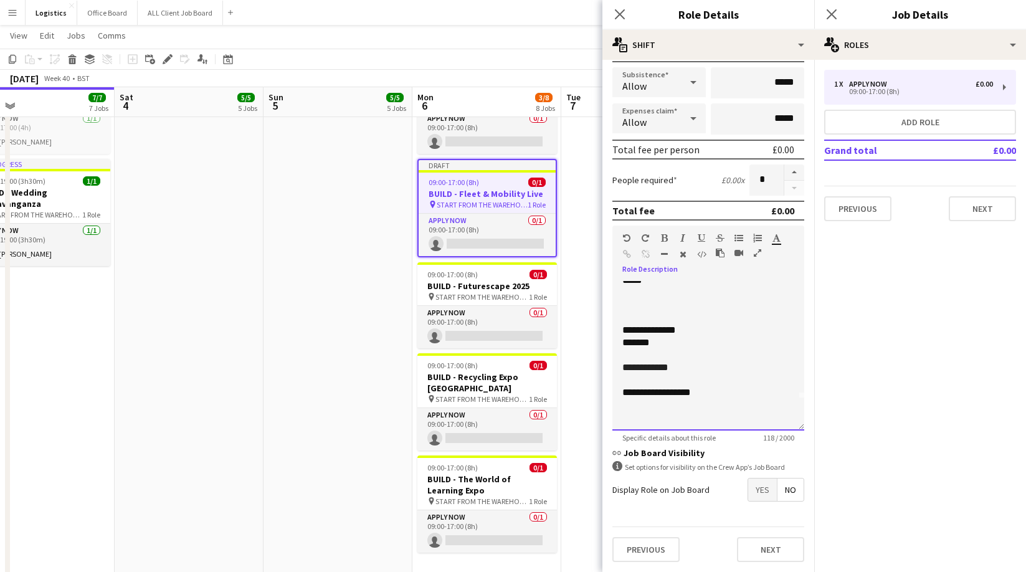
click at [691, 394] on span "***" at bounding box center [683, 391] width 16 height 9
click at [781, 550] on button "Next" at bounding box center [770, 549] width 67 height 25
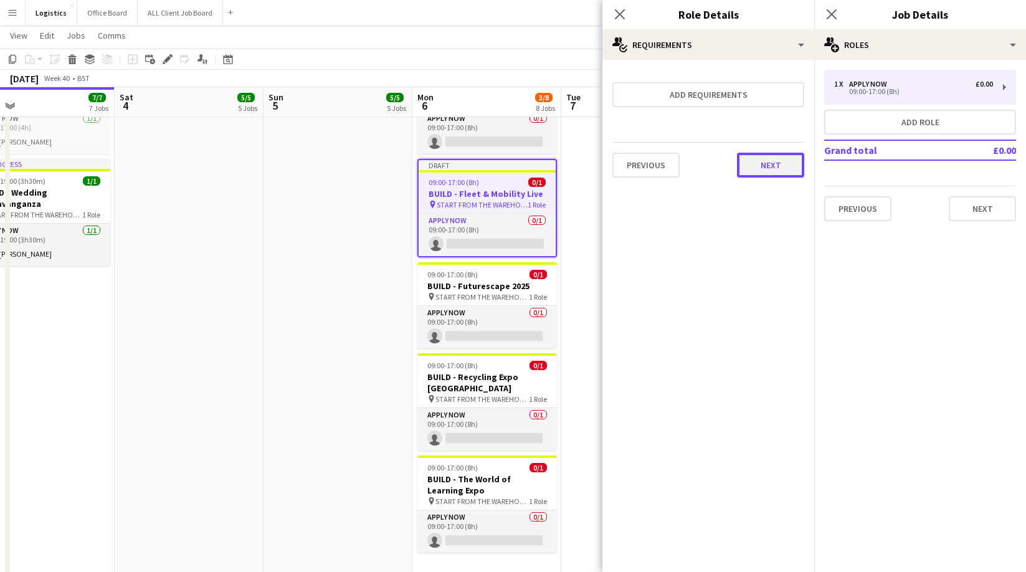
click at [765, 169] on button "Next" at bounding box center [770, 165] width 67 height 25
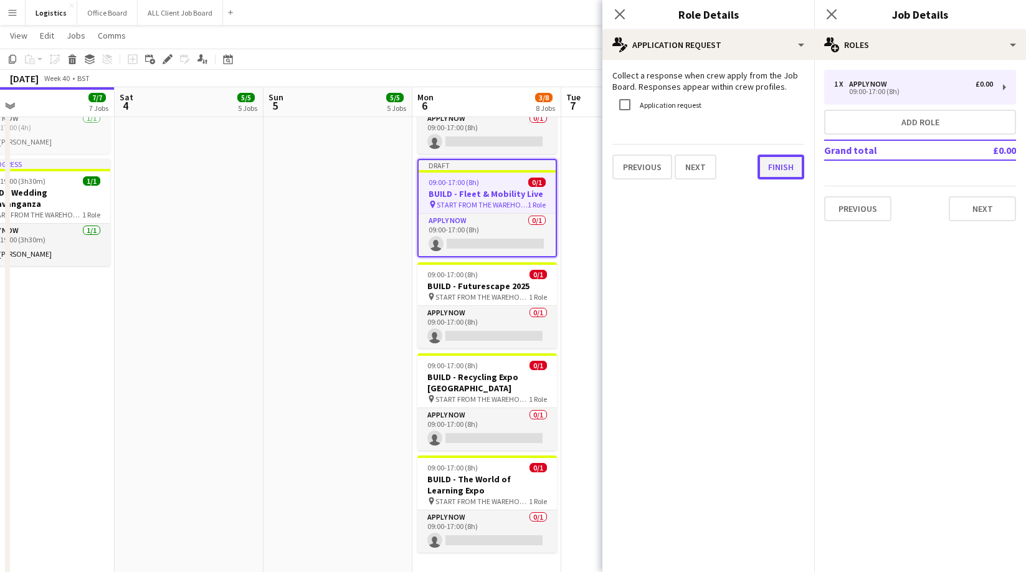
click at [795, 172] on button "Finish" at bounding box center [780, 166] width 47 height 25
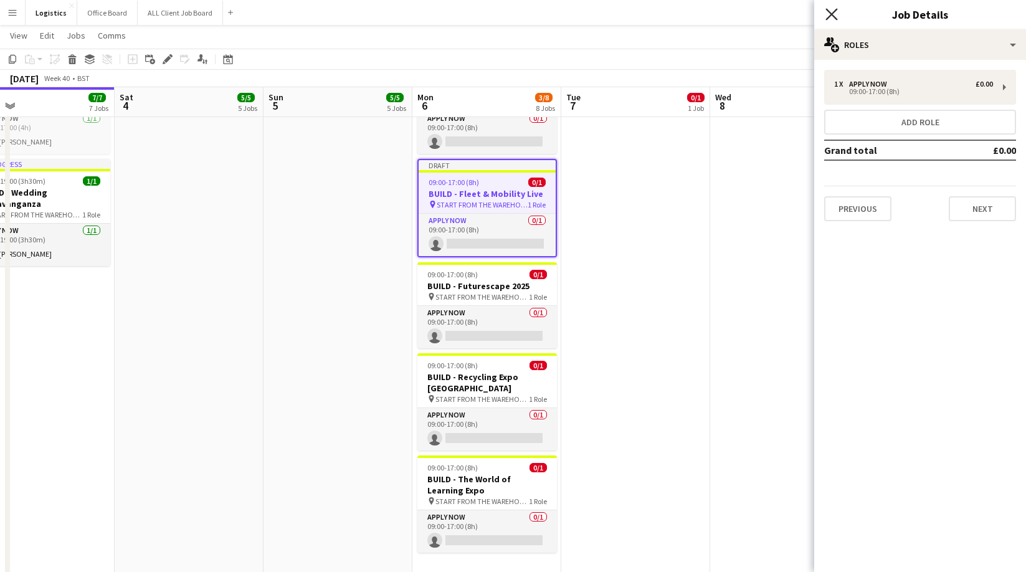
click at [830, 14] on icon "Close pop-in" at bounding box center [831, 14] width 12 height 12
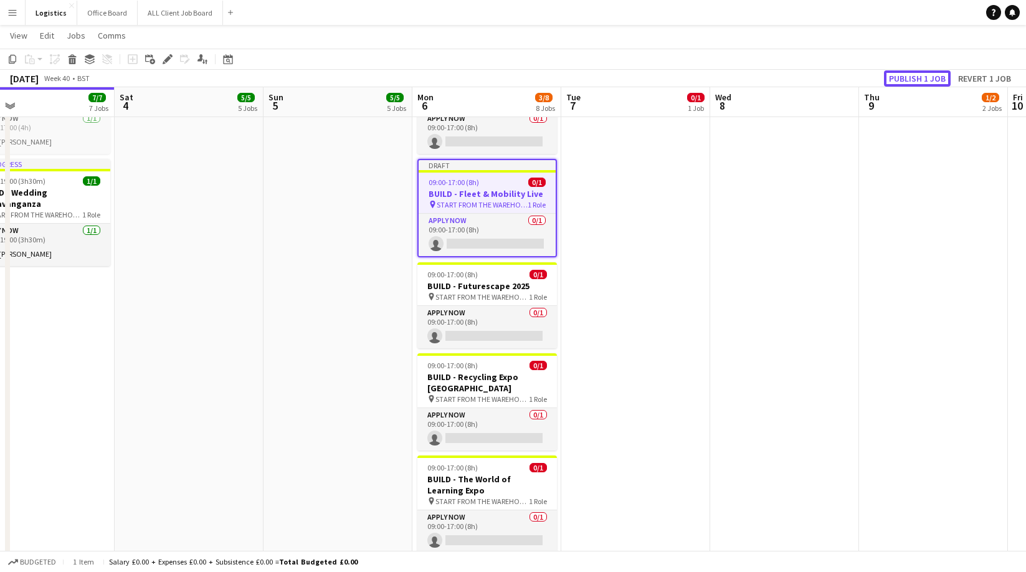
click at [910, 78] on button "Publish 1 job" at bounding box center [917, 78] width 67 height 16
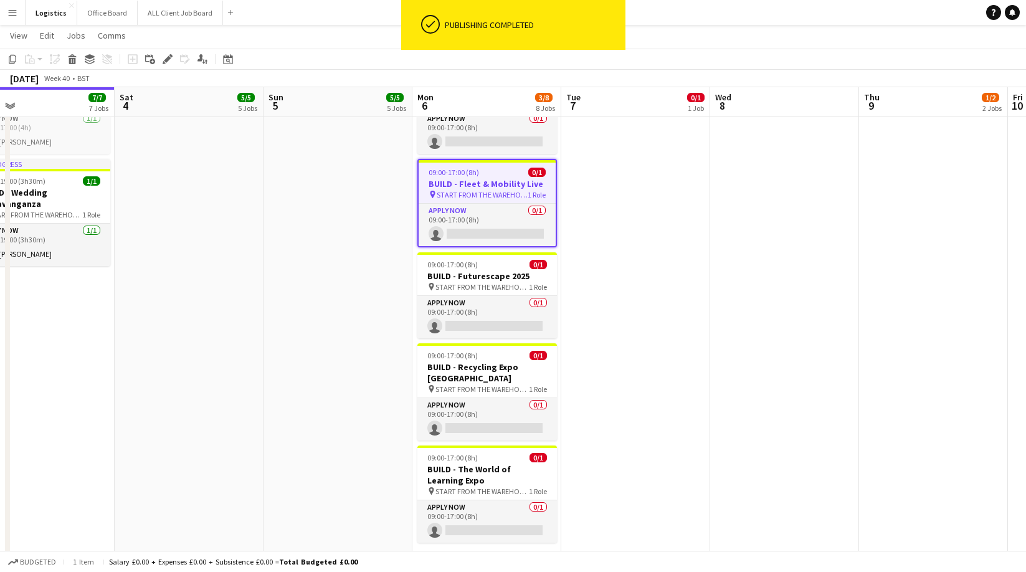
click at [815, 70] on div "[DATE] Week 40 • BST" at bounding box center [513, 78] width 1026 height 17
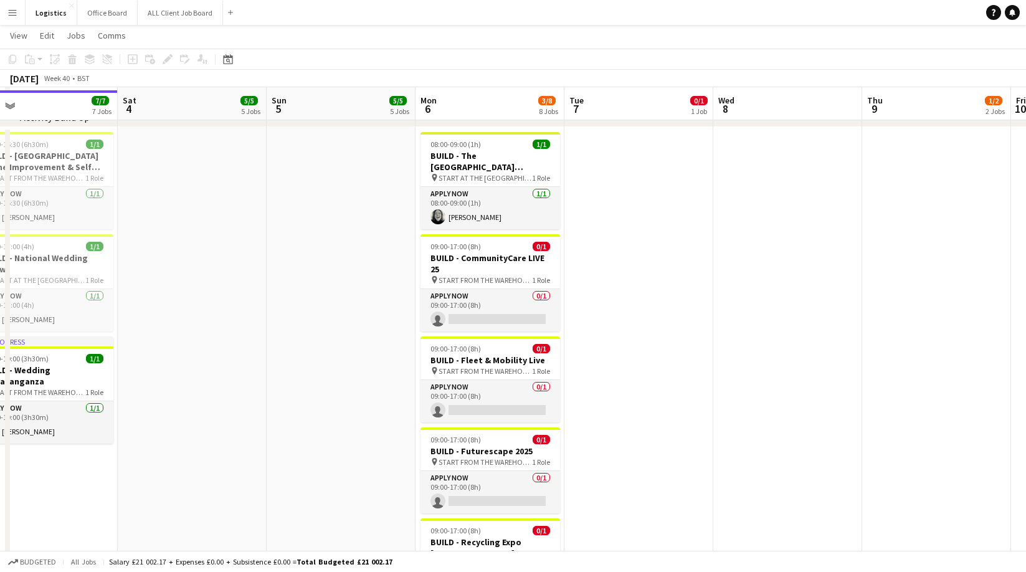
scroll to position [66, 0]
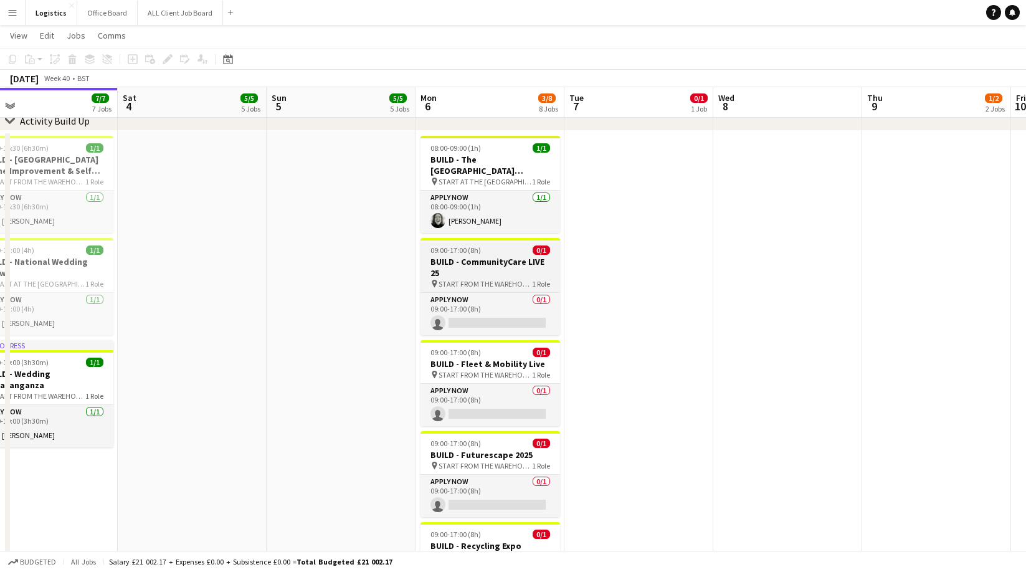
click at [498, 268] on h3 "BUILD - CommunityCare LIVE 25" at bounding box center [490, 267] width 140 height 22
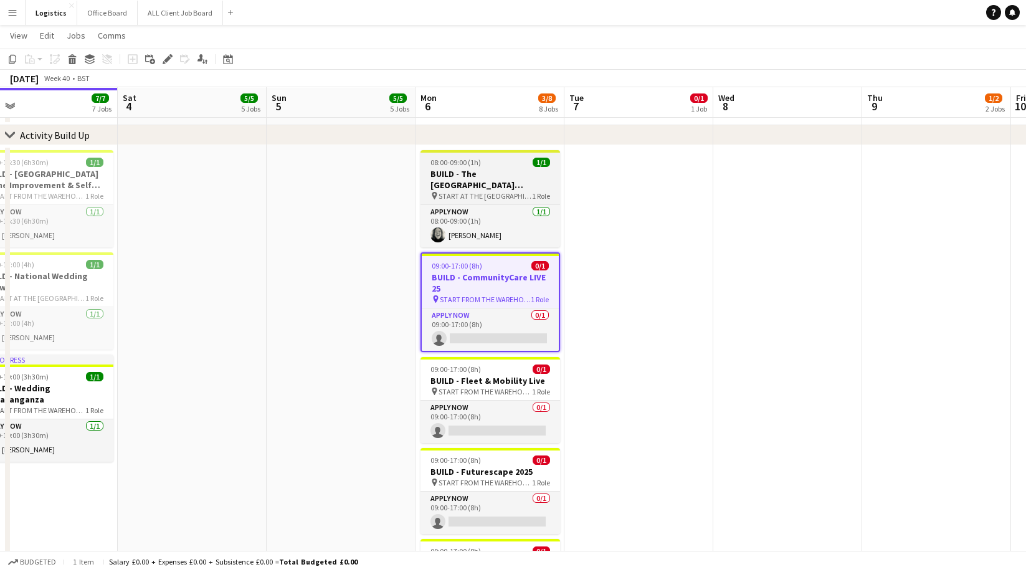
scroll to position [54, 0]
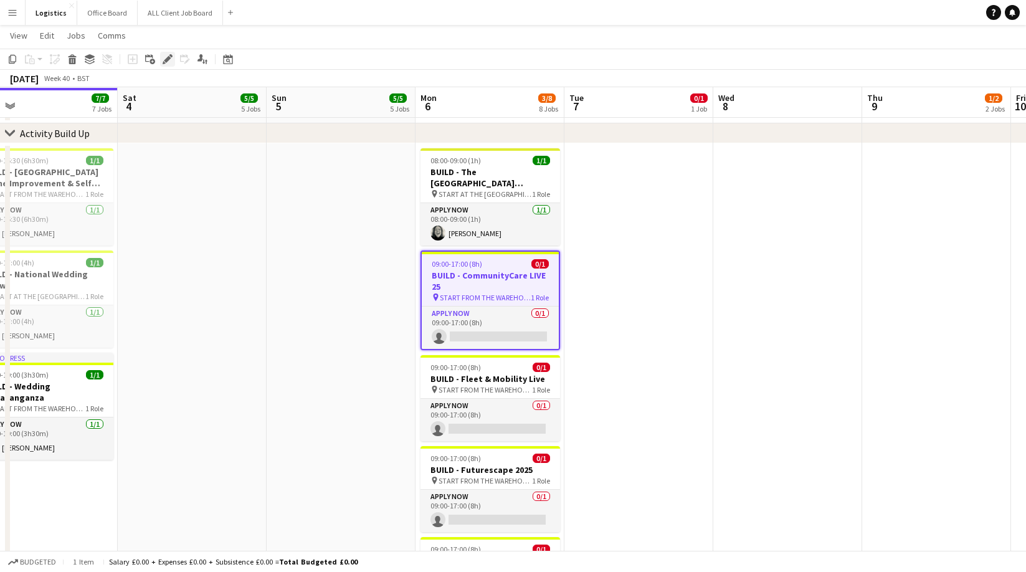
click at [168, 57] on icon at bounding box center [167, 59] width 7 height 7
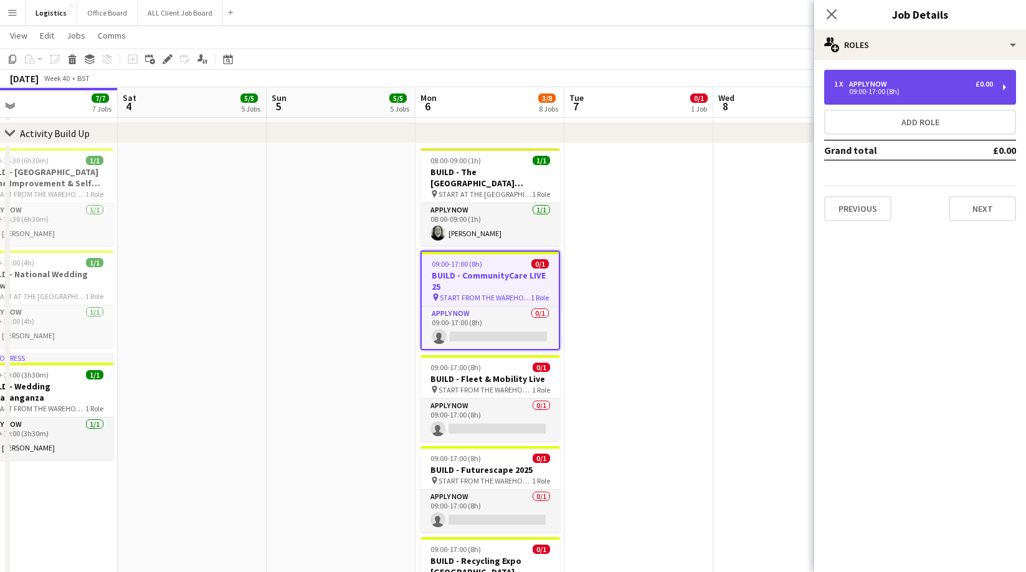
click at [876, 85] on div "1 x APPLY NOW £0.00 09:00-17:00 (8h)" at bounding box center [913, 87] width 159 height 15
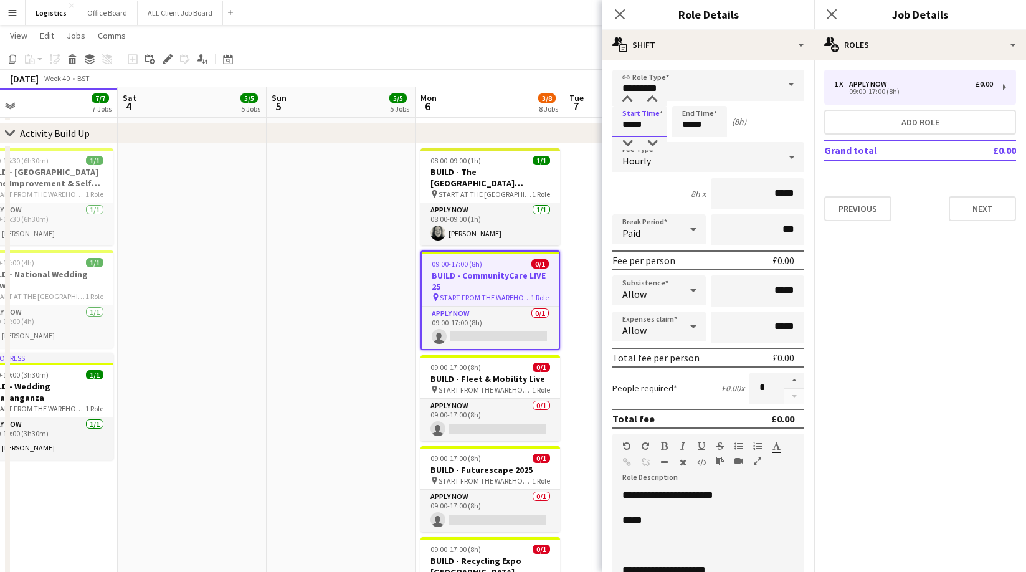
drag, startPoint x: 649, startPoint y: 123, endPoint x: 706, endPoint y: 131, distance: 57.2
click at [650, 123] on input "*****" at bounding box center [639, 121] width 55 height 31
drag, startPoint x: 712, startPoint y: 125, endPoint x: 706, endPoint y: 128, distance: 7.0
click at [711, 125] on input "*****" at bounding box center [699, 121] width 55 height 31
click at [688, 138] on div at bounding box center [686, 143] width 25 height 12
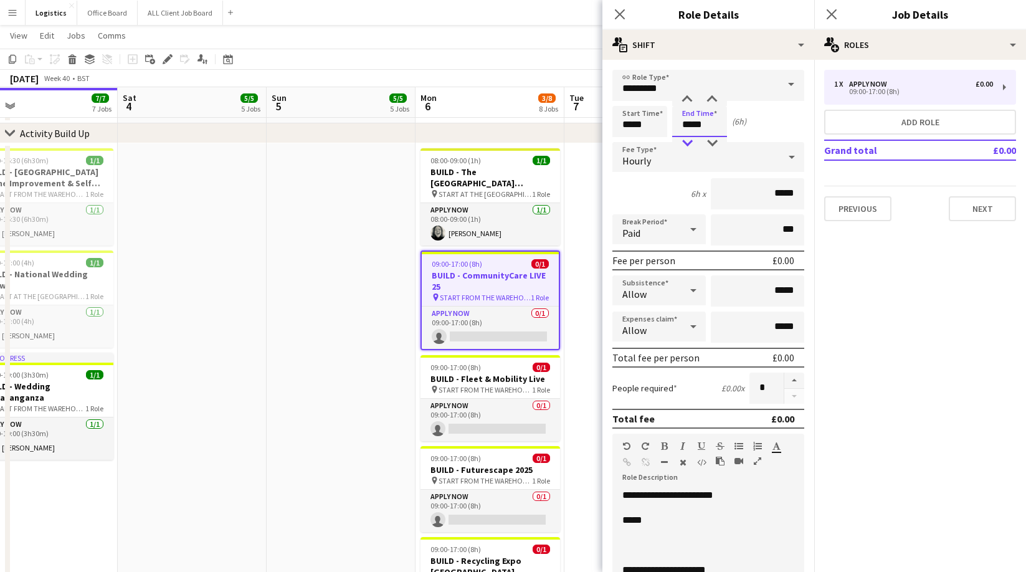
click at [688, 138] on div at bounding box center [686, 143] width 25 height 12
type input "*****"
click at [688, 139] on div at bounding box center [686, 143] width 25 height 12
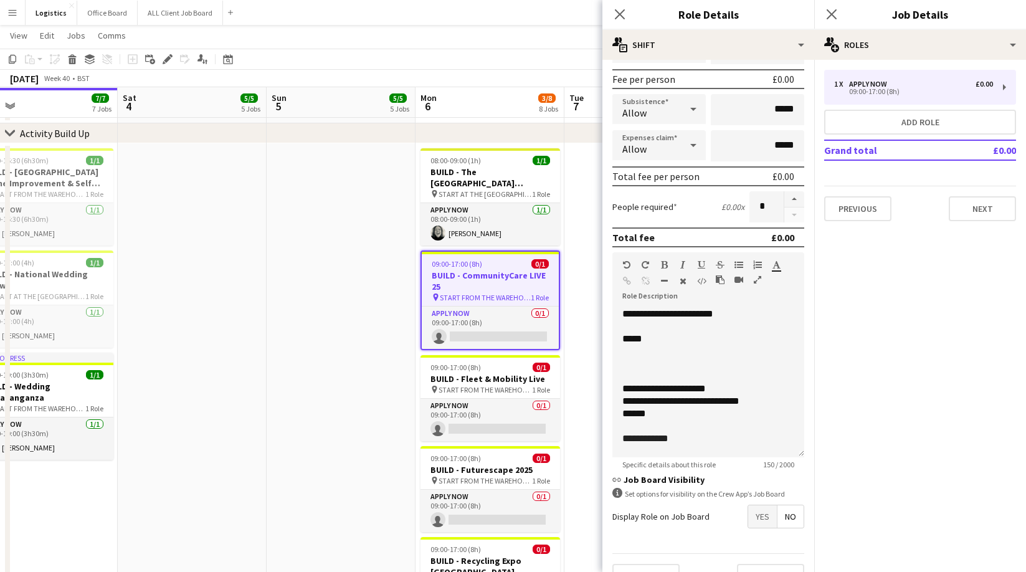
scroll to position [208, 0]
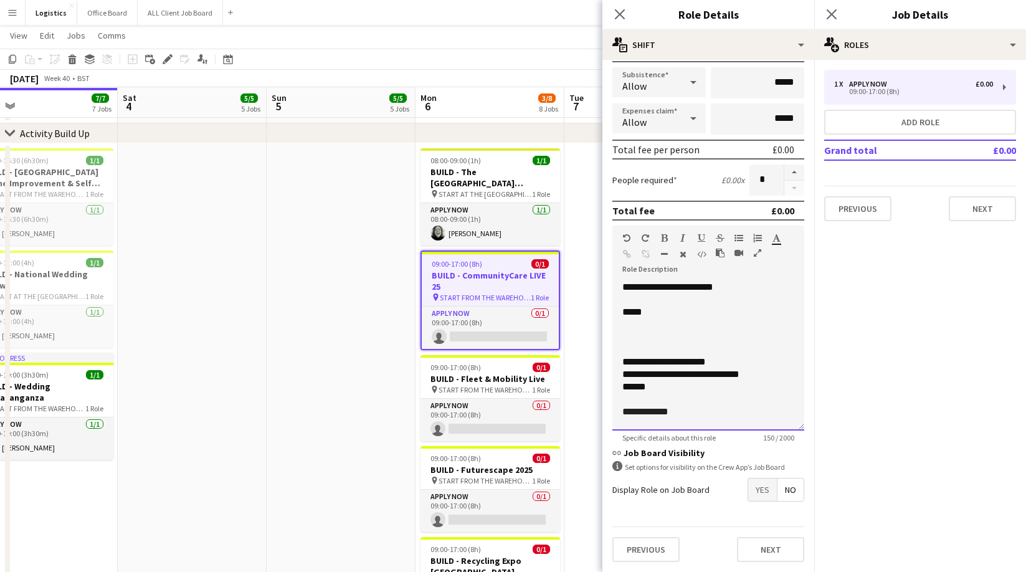
click at [635, 338] on p at bounding box center [708, 337] width 172 height 12
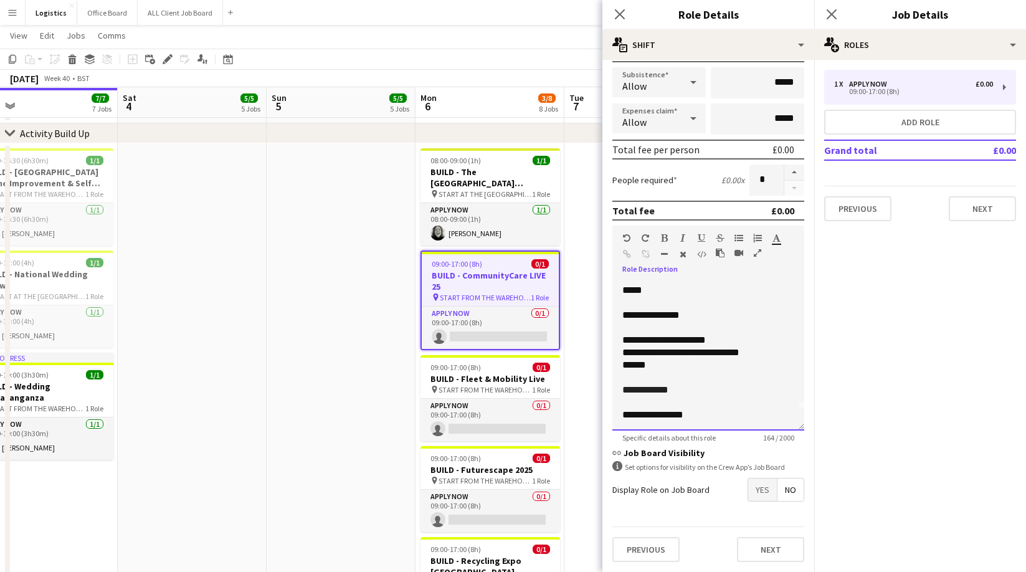
scroll to position [26, 0]
click at [676, 386] on p "**********" at bounding box center [708, 385] width 172 height 12
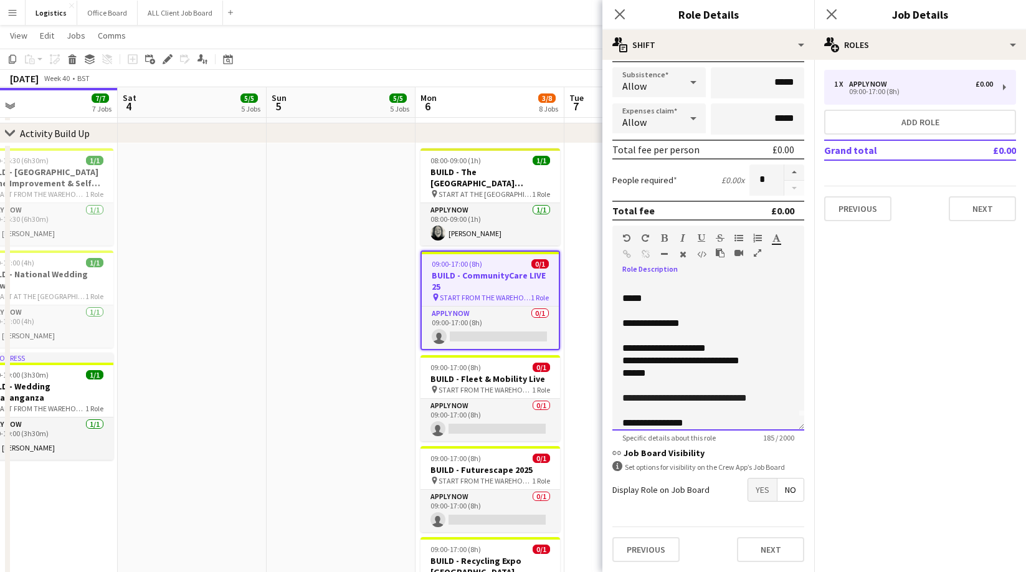
scroll to position [0, 0]
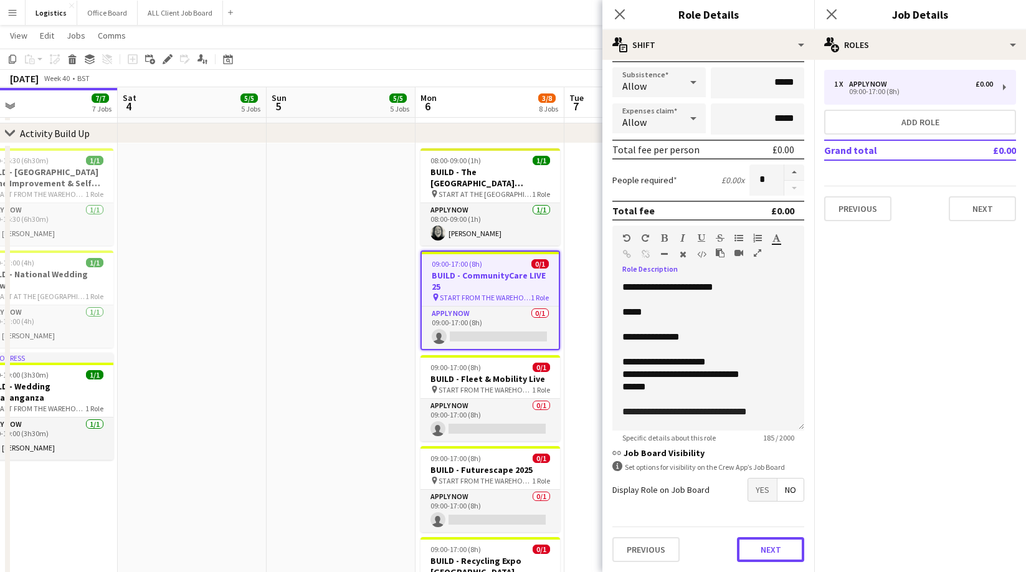
click at [767, 554] on button "Next" at bounding box center [770, 549] width 67 height 25
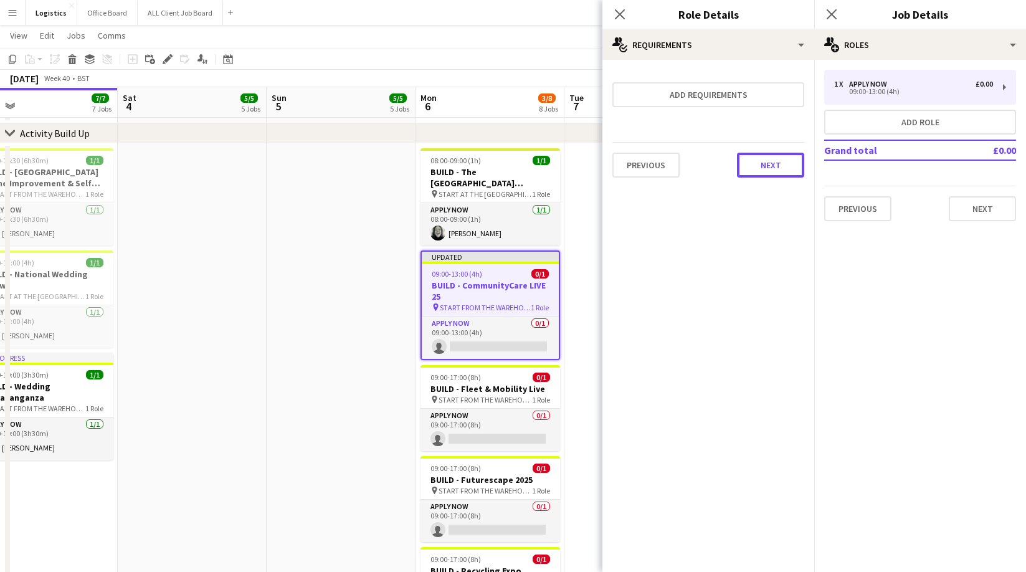
drag, startPoint x: 785, startPoint y: 161, endPoint x: 773, endPoint y: 167, distance: 12.8
click at [785, 161] on button "Next" at bounding box center [770, 165] width 67 height 25
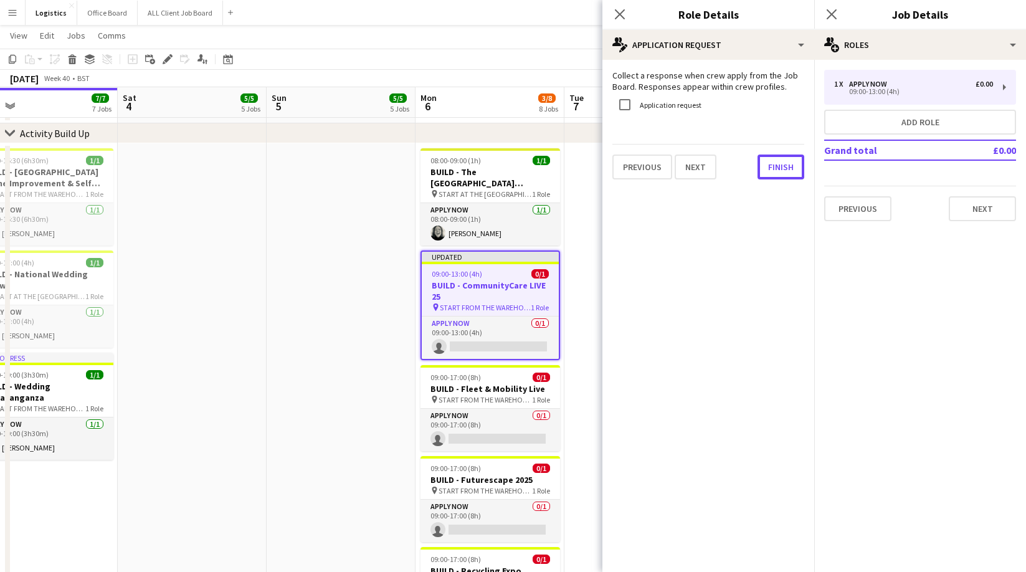
drag, startPoint x: 790, startPoint y: 166, endPoint x: 698, endPoint y: 222, distance: 108.7
click at [790, 166] on button "Finish" at bounding box center [780, 166] width 47 height 25
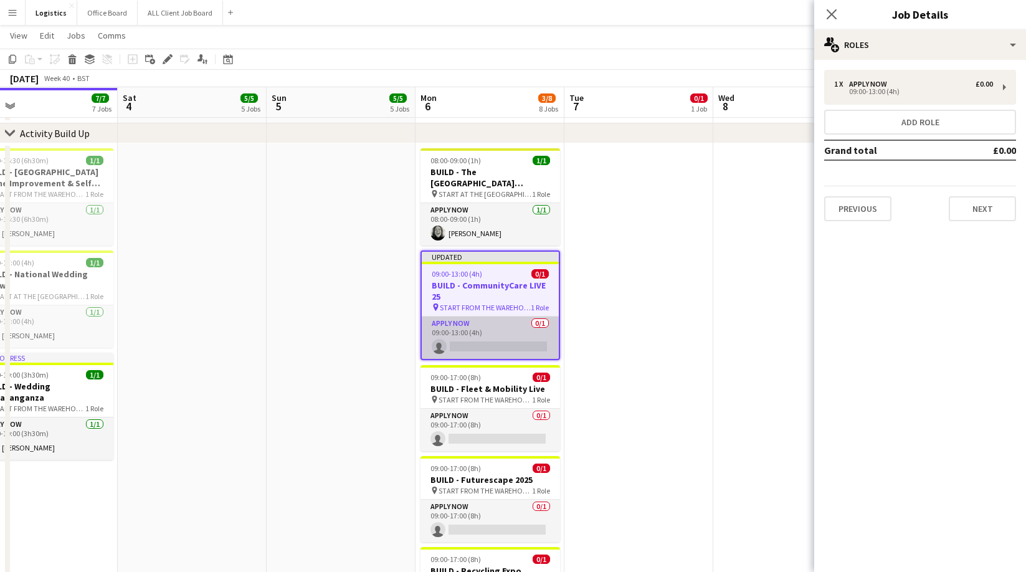
click at [492, 346] on app-card-role "APPLY NOW 0/1 09:00-13:00 (4h) single-neutral-actions" at bounding box center [490, 337] width 137 height 42
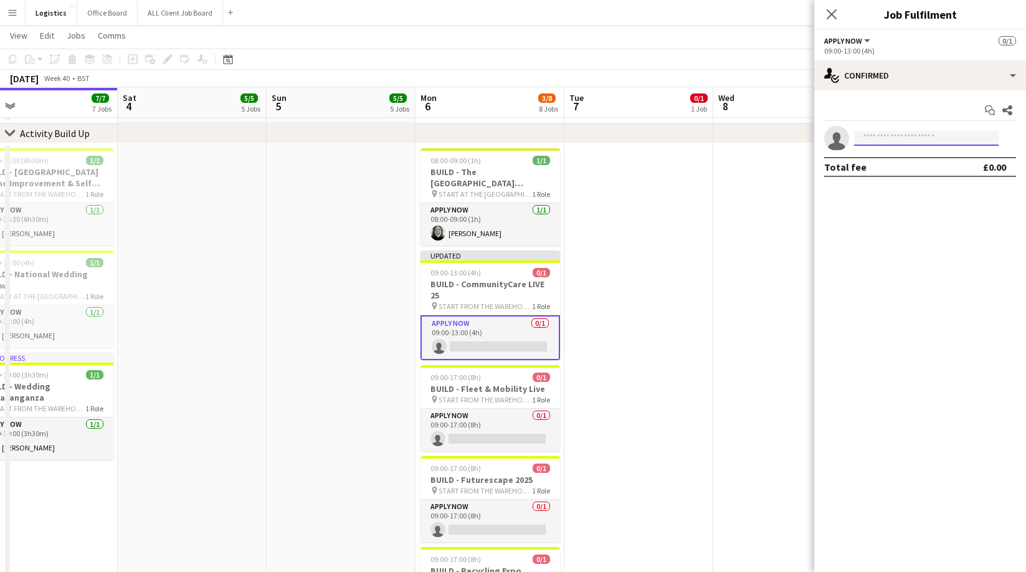
click at [870, 139] on input at bounding box center [926, 138] width 144 height 15
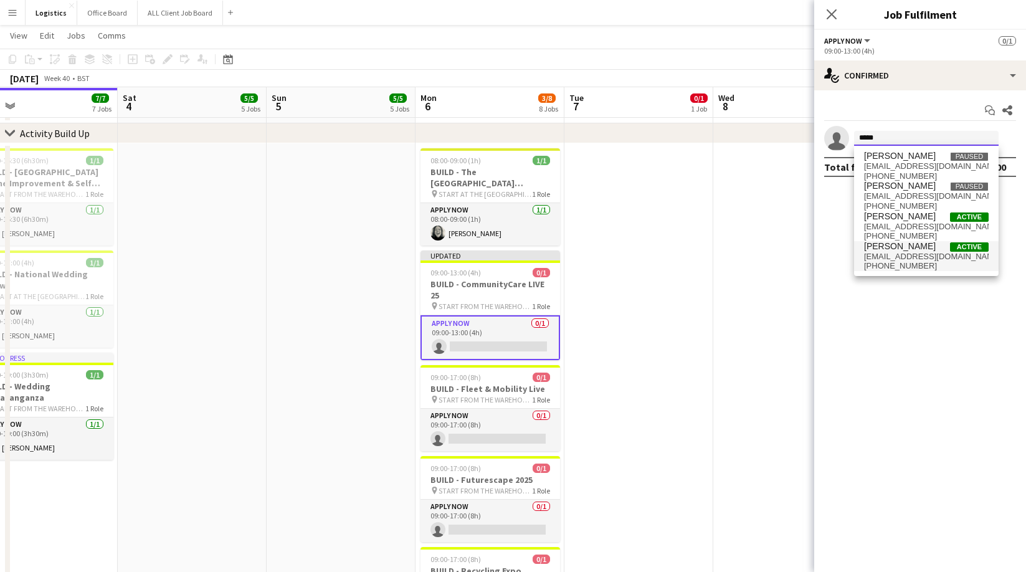
type input "*****"
click at [892, 257] on span "[EMAIL_ADDRESS][DOMAIN_NAME]" at bounding box center [926, 257] width 125 height 10
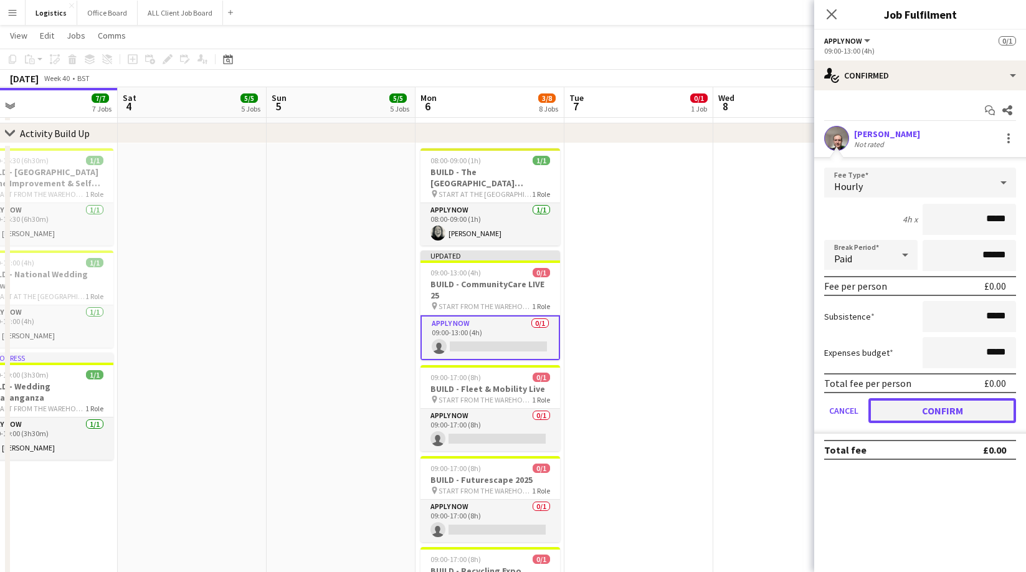
click at [918, 410] on button "Confirm" at bounding box center [942, 410] width 148 height 25
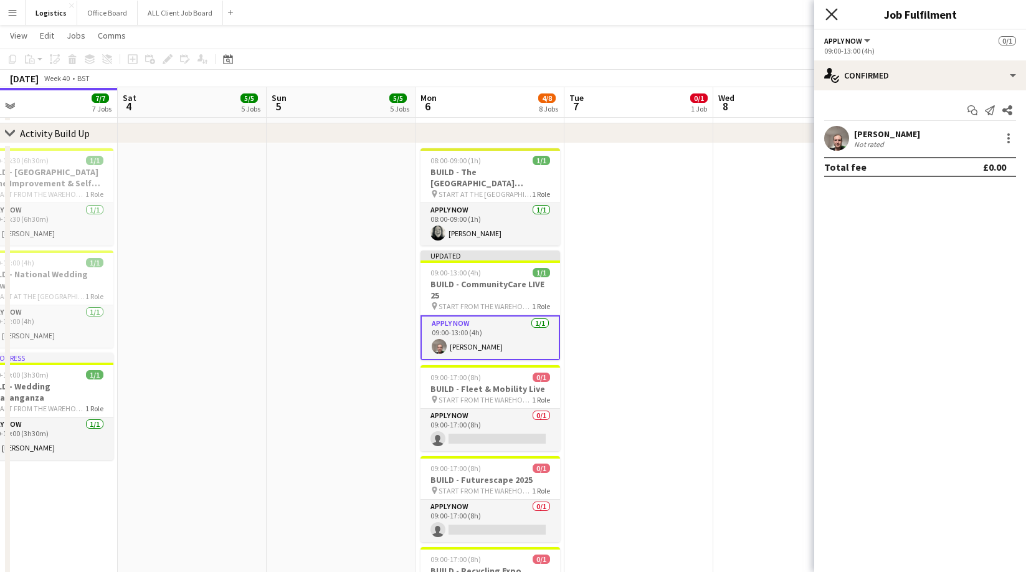
click at [832, 9] on icon "Close pop-in" at bounding box center [831, 14] width 12 height 12
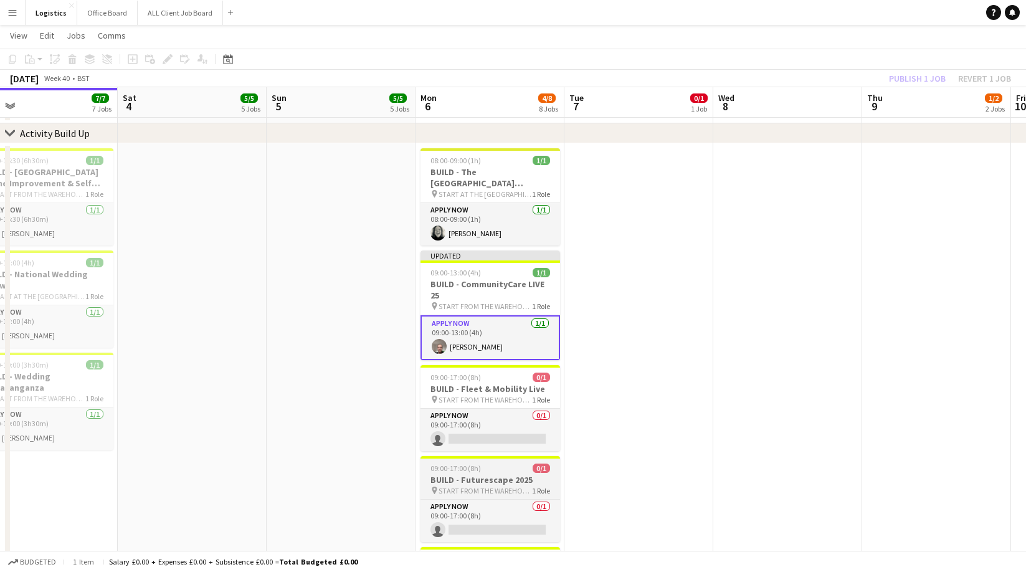
click at [481, 475] on h3 "BUILD - Futurescape 2025" at bounding box center [490, 479] width 140 height 11
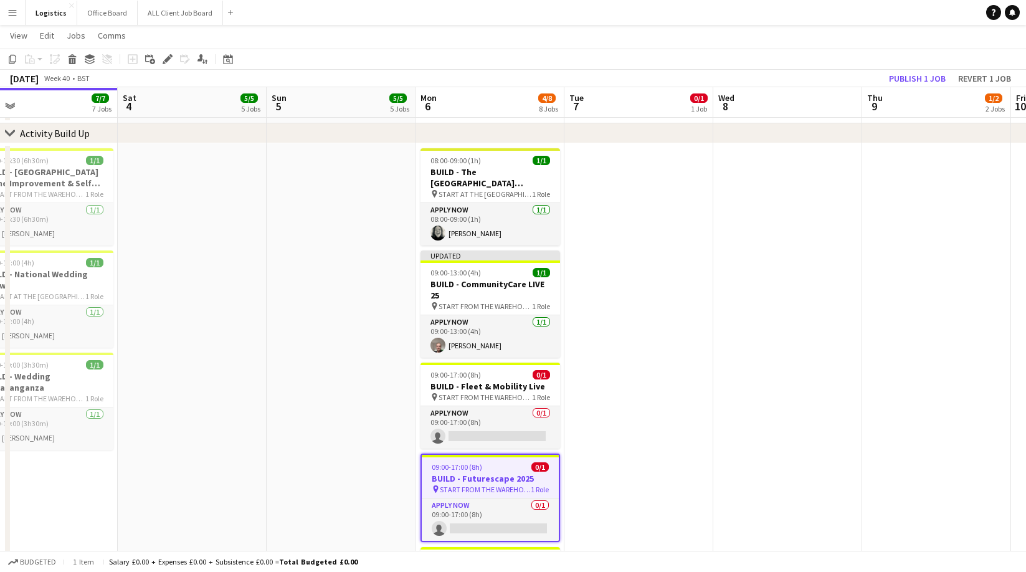
drag, startPoint x: 168, startPoint y: 59, endPoint x: 548, endPoint y: 110, distance: 383.9
click at [168, 59] on icon at bounding box center [167, 59] width 7 height 7
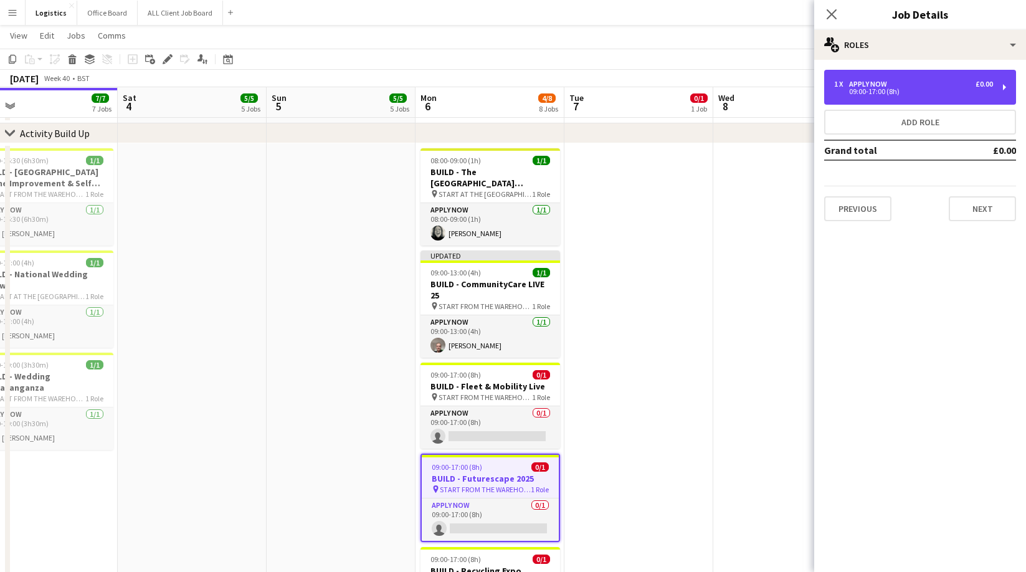
drag, startPoint x: 866, startPoint y: 85, endPoint x: 814, endPoint y: 102, distance: 55.1
click at [866, 85] on div "APPLY NOW" at bounding box center [870, 84] width 43 height 9
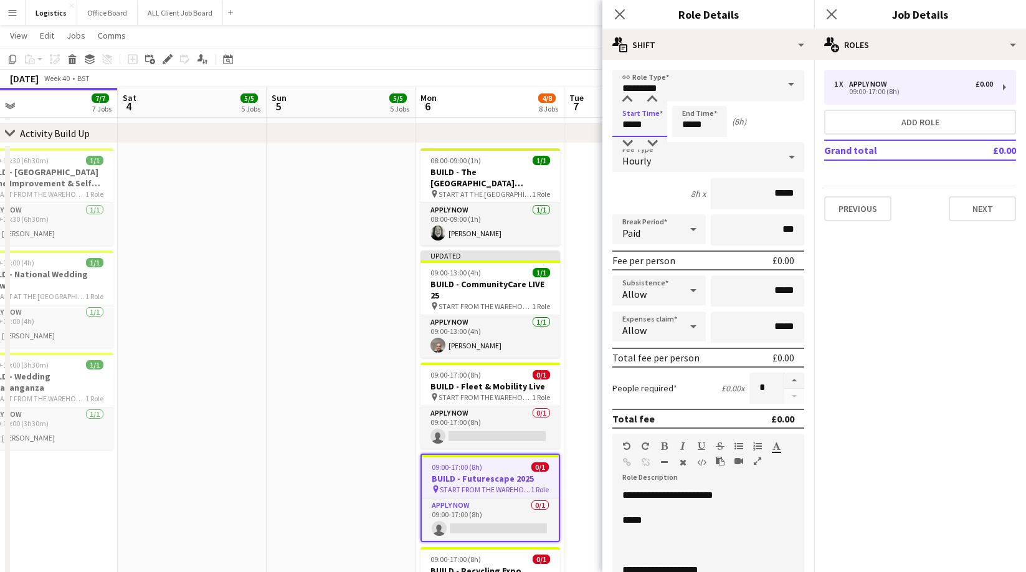
click at [646, 121] on input "*****" at bounding box center [639, 121] width 55 height 31
click at [628, 96] on div at bounding box center [627, 99] width 25 height 12
type input "*****"
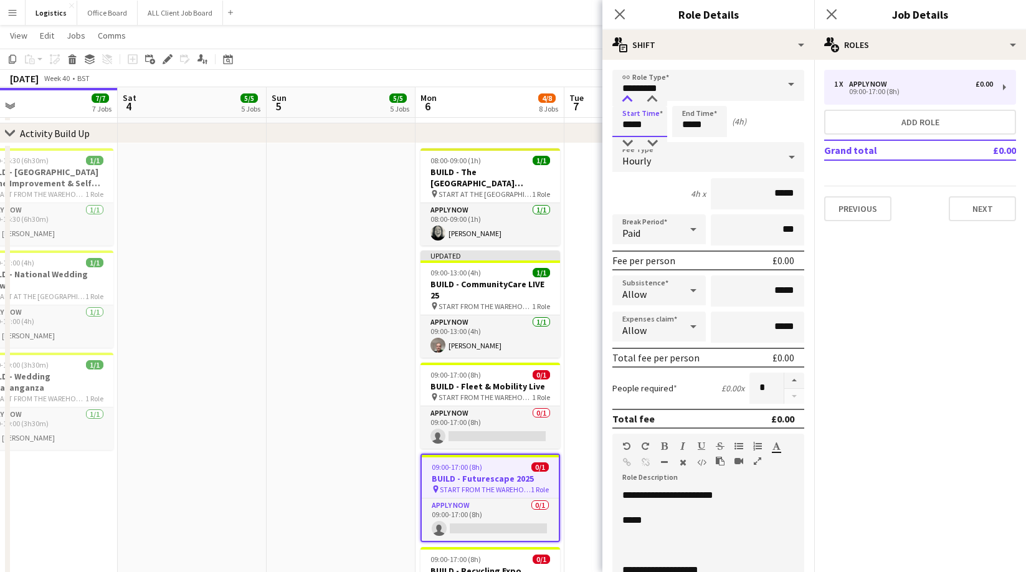
click at [628, 96] on div at bounding box center [627, 99] width 25 height 12
click at [706, 125] on input "*****" at bounding box center [699, 121] width 55 height 31
click at [687, 97] on div at bounding box center [686, 99] width 25 height 12
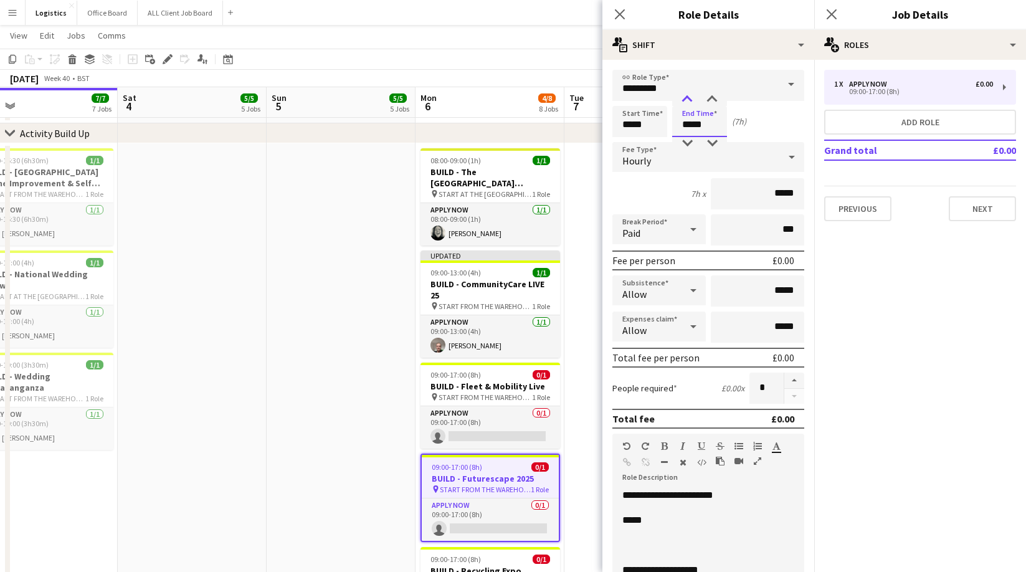
click at [687, 97] on div at bounding box center [686, 99] width 25 height 12
click at [689, 142] on div at bounding box center [686, 143] width 25 height 12
click at [688, 140] on div at bounding box center [686, 143] width 25 height 12
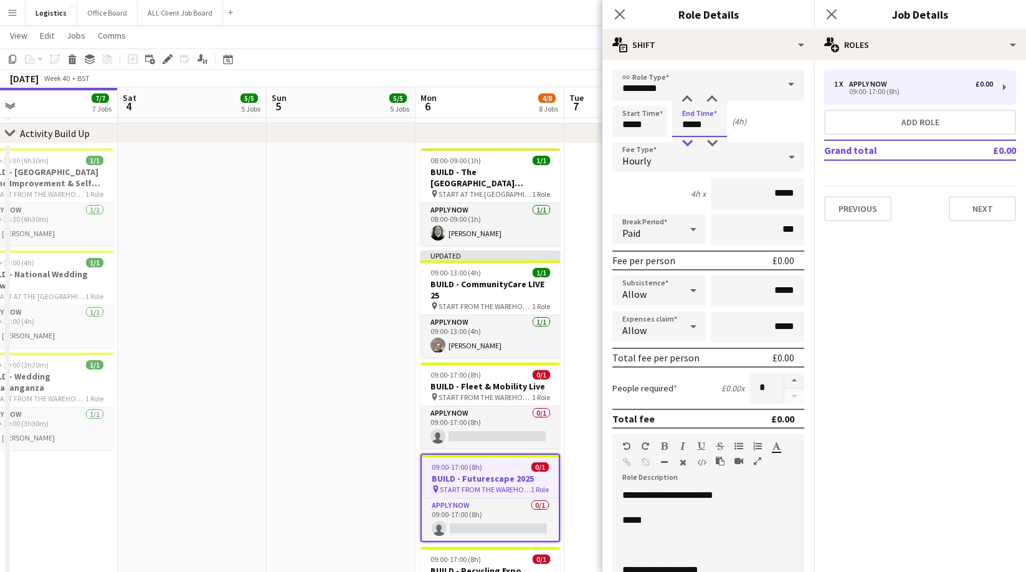
click at [688, 141] on div at bounding box center [686, 143] width 25 height 12
click at [688, 140] on div at bounding box center [686, 143] width 25 height 12
click at [714, 98] on div at bounding box center [711, 99] width 25 height 12
type input "*****"
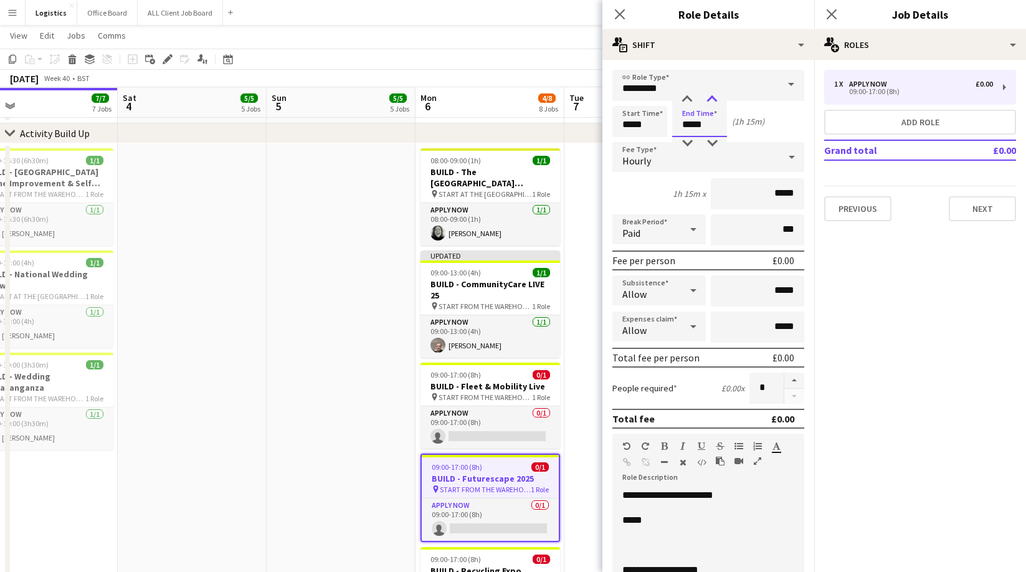
click at [714, 97] on div at bounding box center [711, 99] width 25 height 12
click at [630, 544] on p at bounding box center [708, 545] width 172 height 12
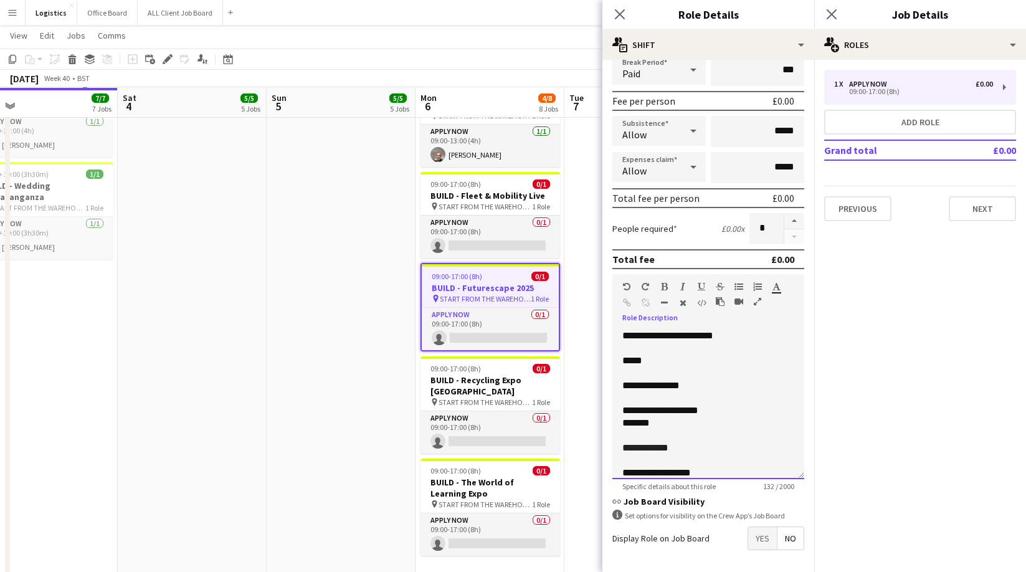
scroll to position [208, 0]
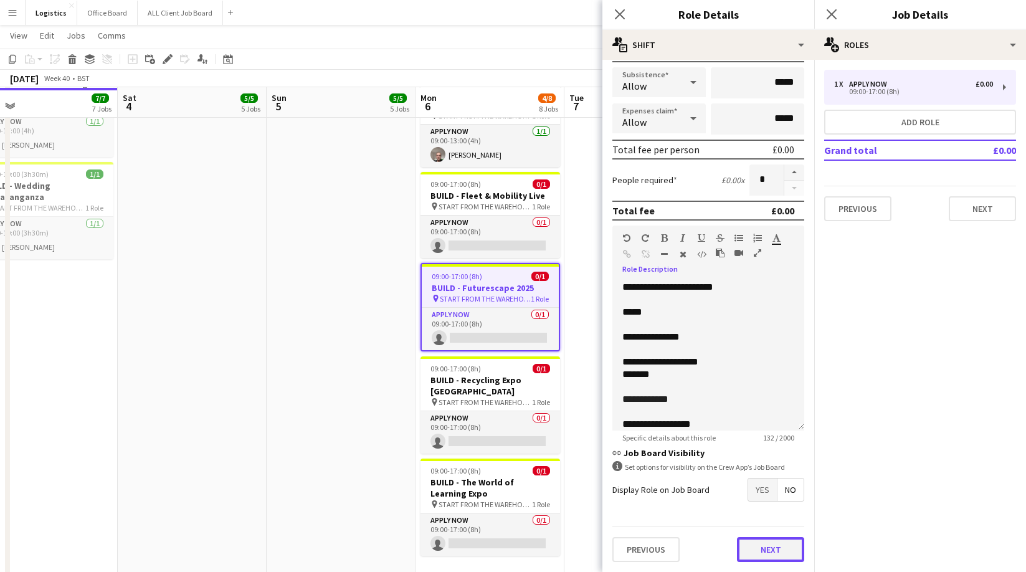
click at [769, 553] on button "Next" at bounding box center [770, 549] width 67 height 25
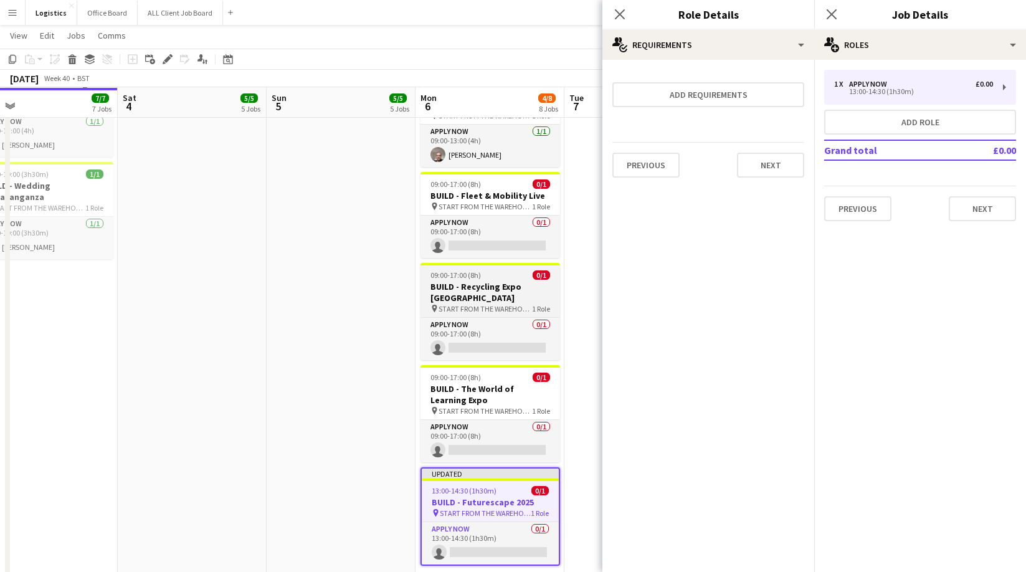
click at [486, 281] on h3 "BUILD - Recycling Expo [GEOGRAPHIC_DATA]" at bounding box center [490, 292] width 140 height 22
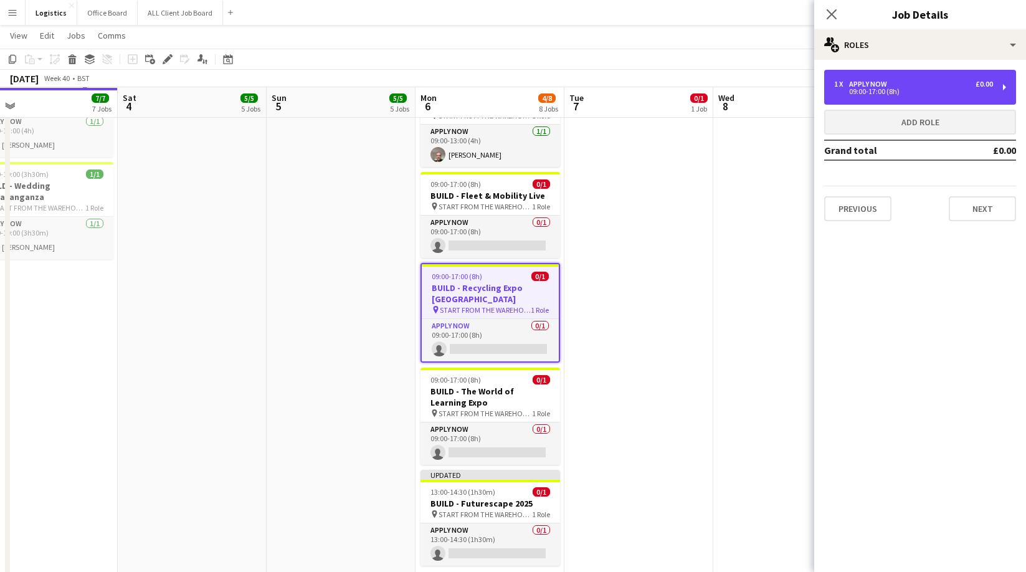
click at [885, 93] on div "09:00-17:00 (8h)" at bounding box center [913, 91] width 159 height 6
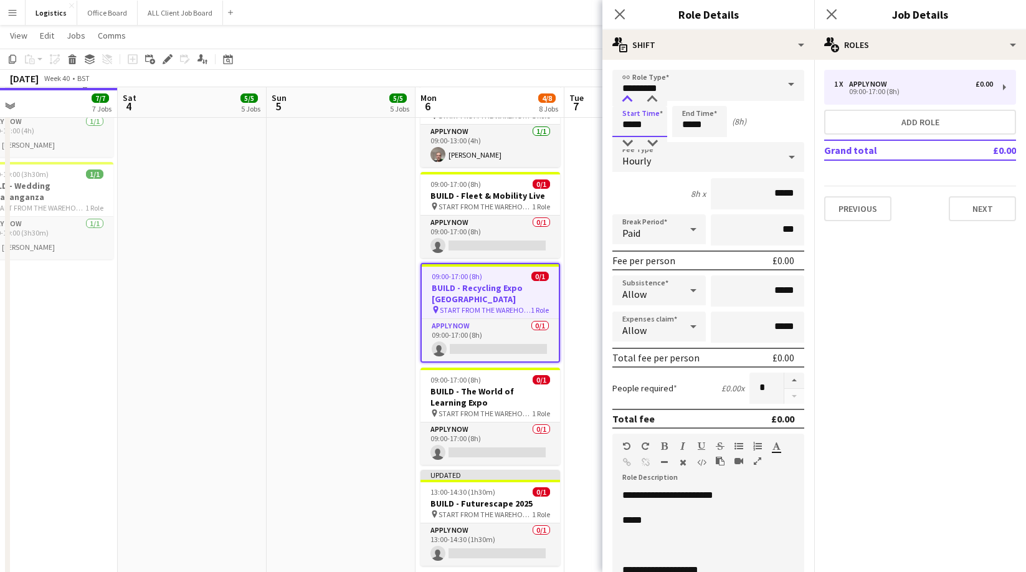
drag, startPoint x: 647, startPoint y: 120, endPoint x: 636, endPoint y: 105, distance: 18.8
click at [647, 120] on input "*****" at bounding box center [639, 121] width 55 height 31
click at [630, 95] on div at bounding box center [627, 99] width 25 height 12
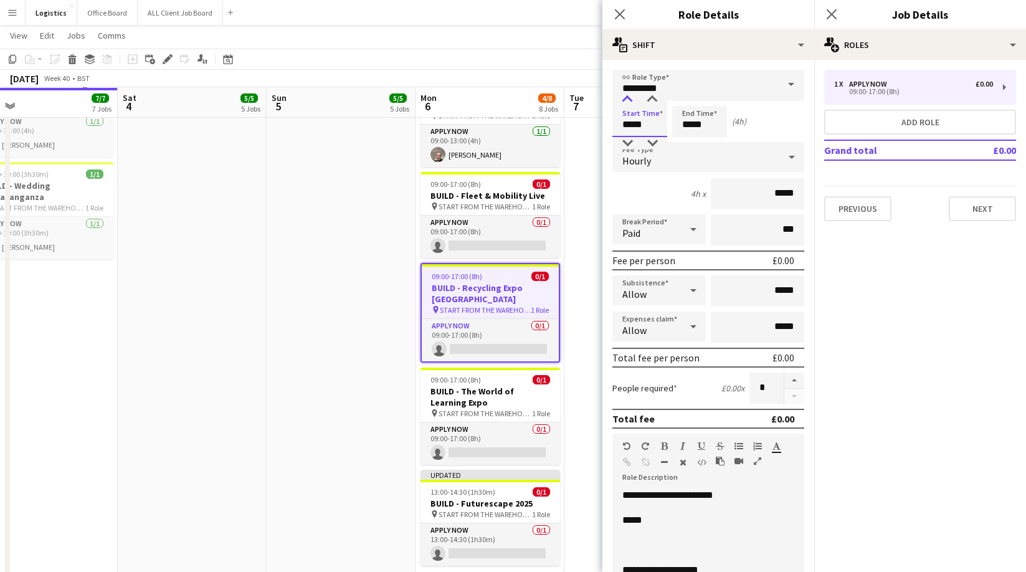
click at [630, 95] on div at bounding box center [627, 99] width 25 height 12
click at [652, 97] on div at bounding box center [652, 99] width 25 height 12
type input "*****"
click at [652, 97] on div at bounding box center [652, 99] width 25 height 12
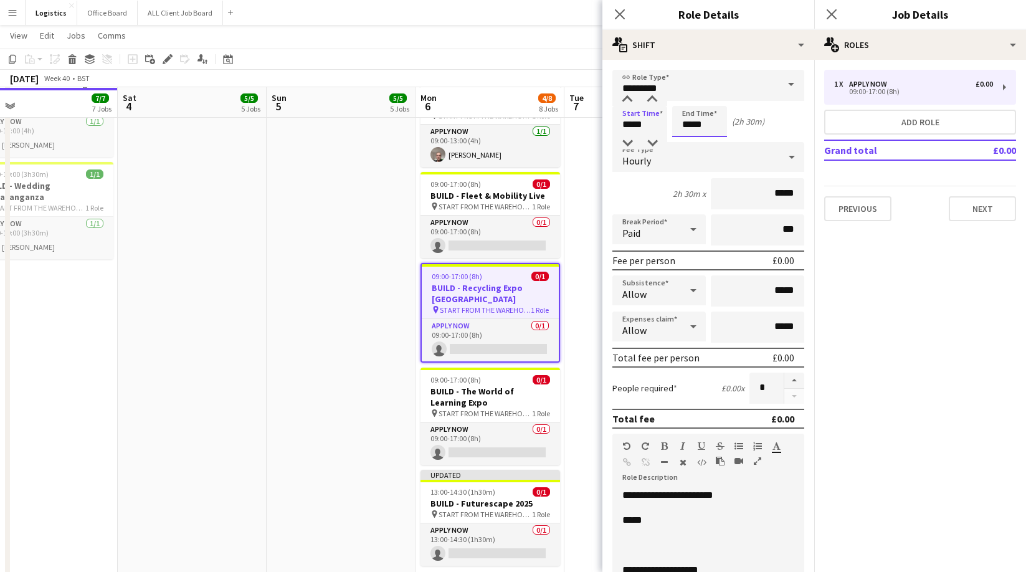
click at [714, 127] on input "*****" at bounding box center [699, 121] width 55 height 31
click at [688, 138] on div at bounding box center [686, 143] width 25 height 12
click at [688, 141] on div at bounding box center [686, 143] width 25 height 12
click at [689, 98] on div at bounding box center [686, 99] width 25 height 12
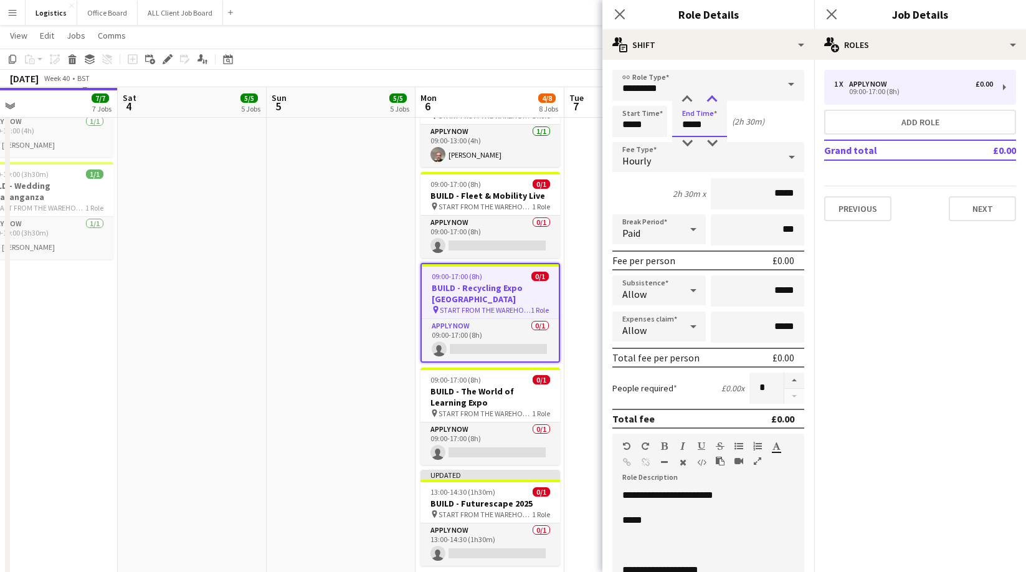
click at [719, 98] on div at bounding box center [711, 99] width 25 height 12
type input "*****"
click at [719, 98] on div at bounding box center [711, 99] width 25 height 12
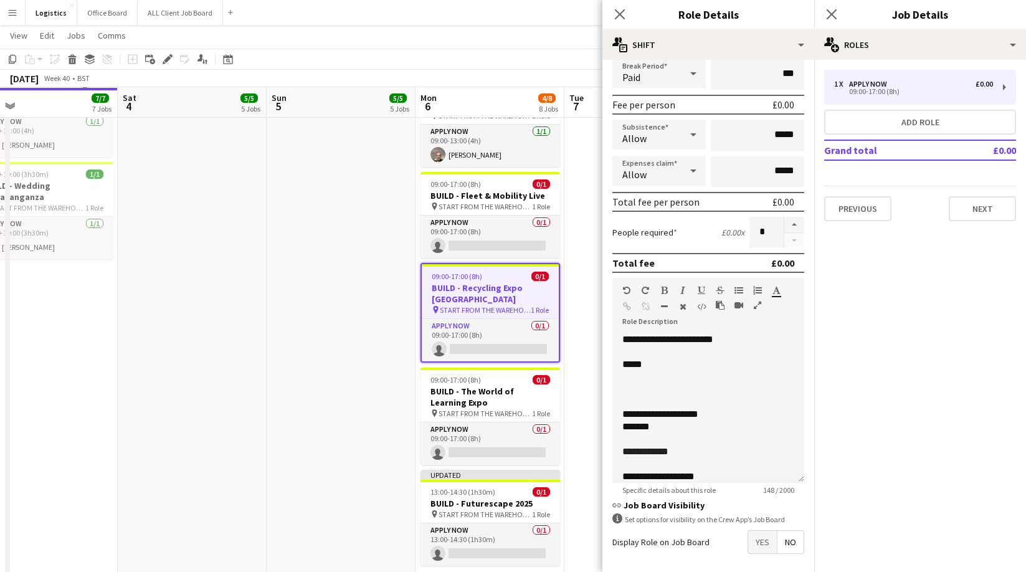
scroll to position [208, 0]
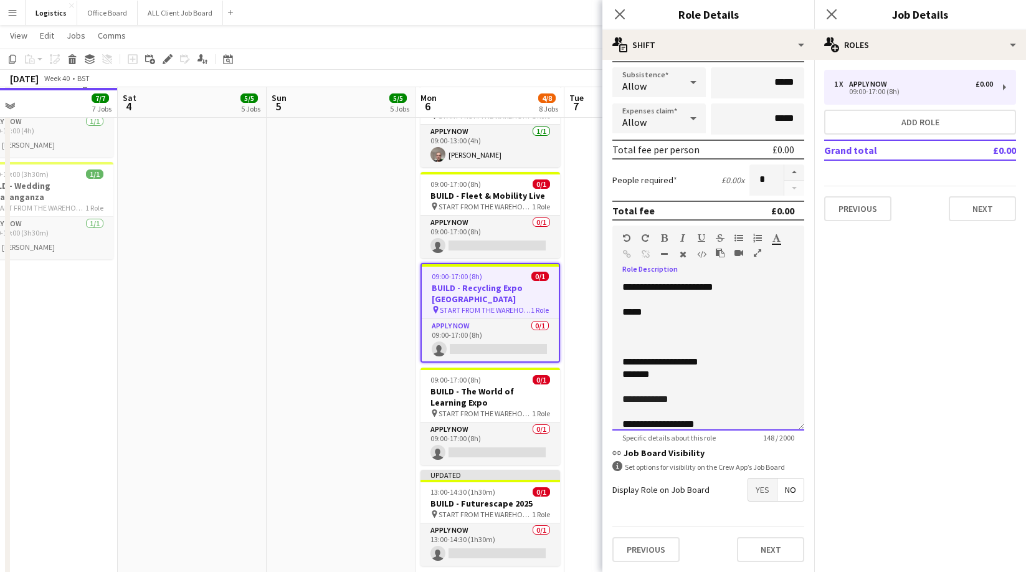
drag, startPoint x: 632, startPoint y: 336, endPoint x: 653, endPoint y: 358, distance: 30.4
click at [632, 336] on p at bounding box center [708, 337] width 172 height 12
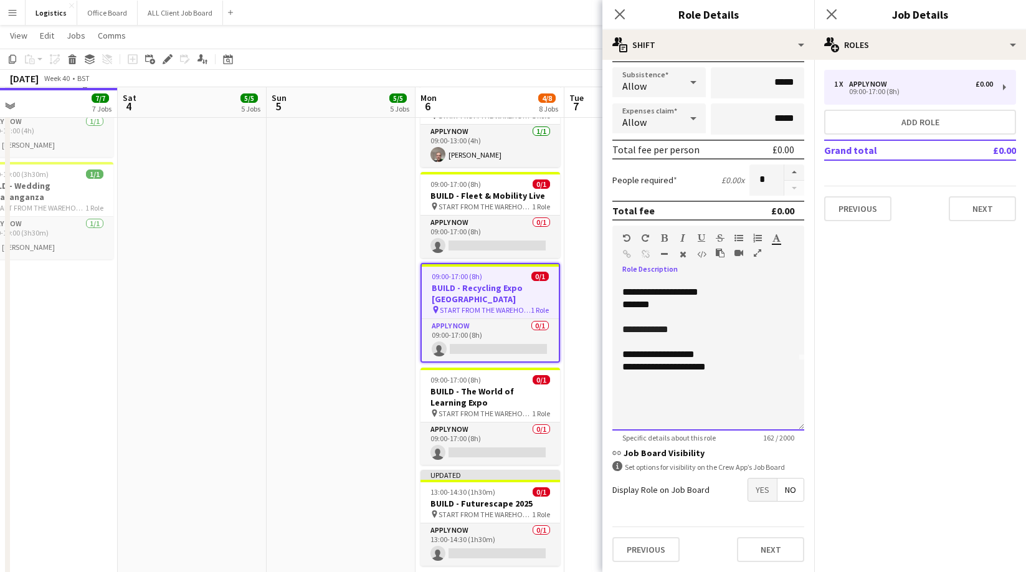
scroll to position [85, 0]
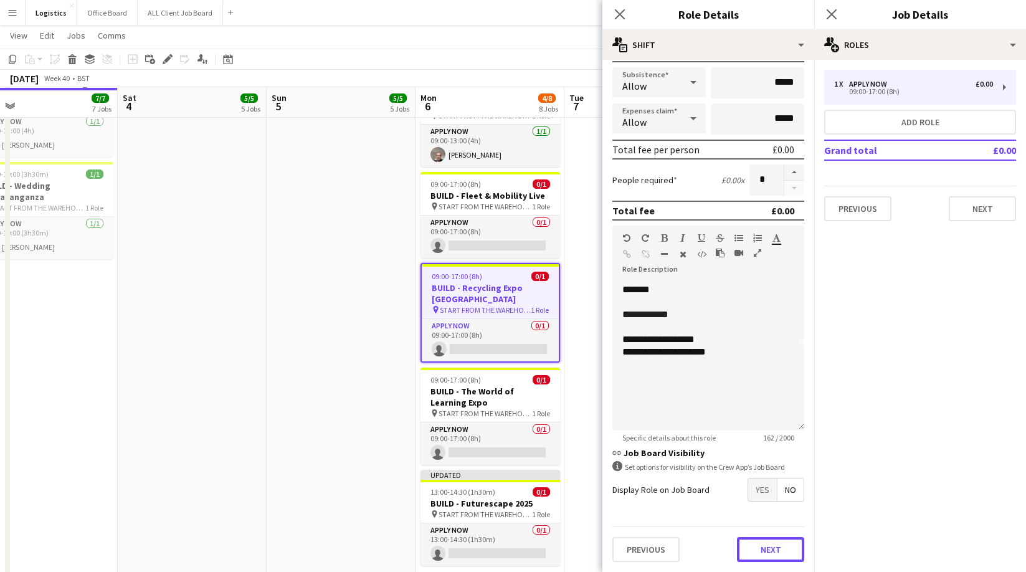
drag, startPoint x: 753, startPoint y: 546, endPoint x: 752, endPoint y: 480, distance: 66.6
click at [752, 546] on button "Next" at bounding box center [770, 549] width 67 height 25
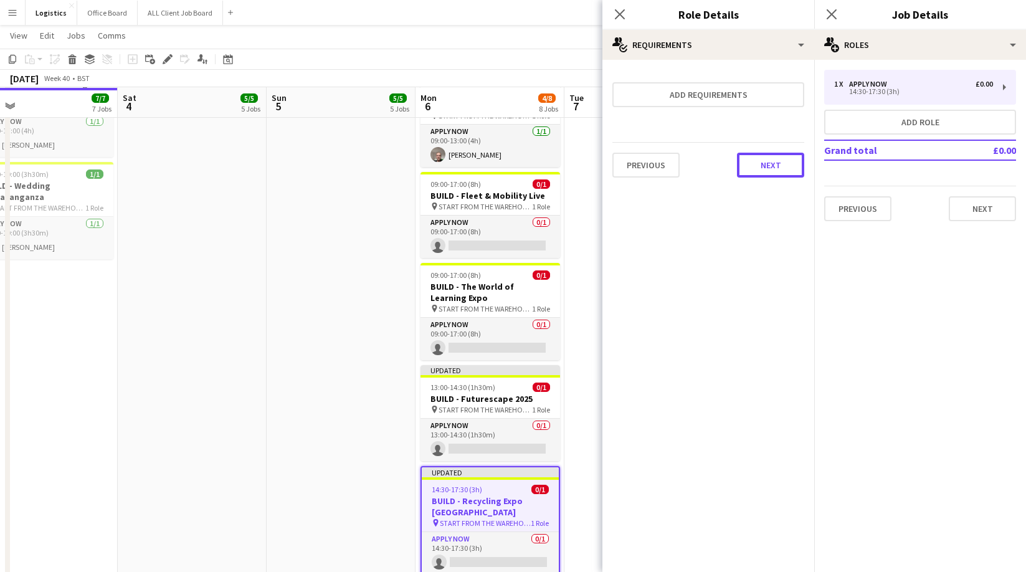
drag, startPoint x: 762, startPoint y: 164, endPoint x: 787, endPoint y: 168, distance: 25.8
click at [761, 163] on button "Next" at bounding box center [770, 165] width 67 height 25
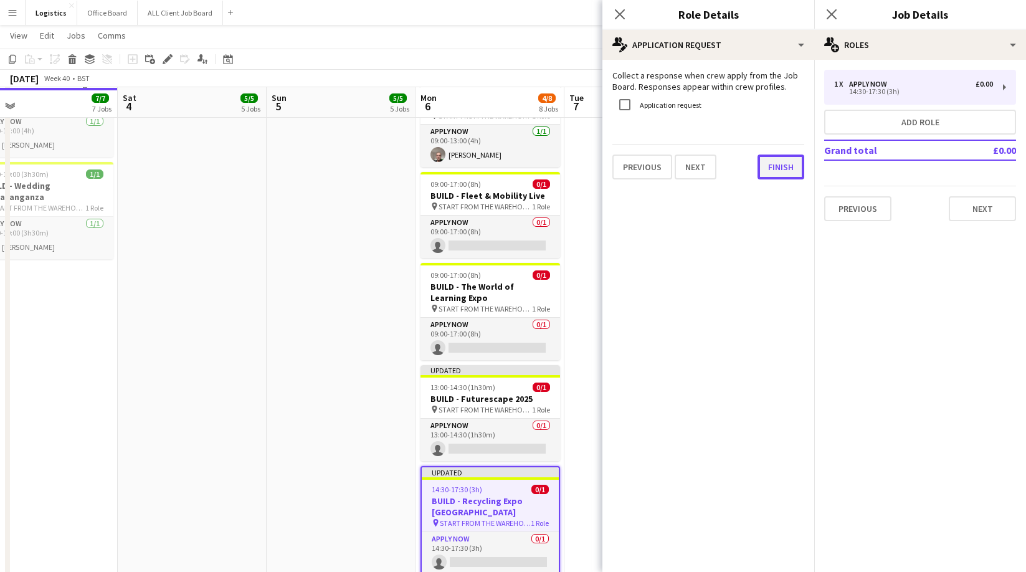
click at [785, 169] on button "Finish" at bounding box center [780, 166] width 47 height 25
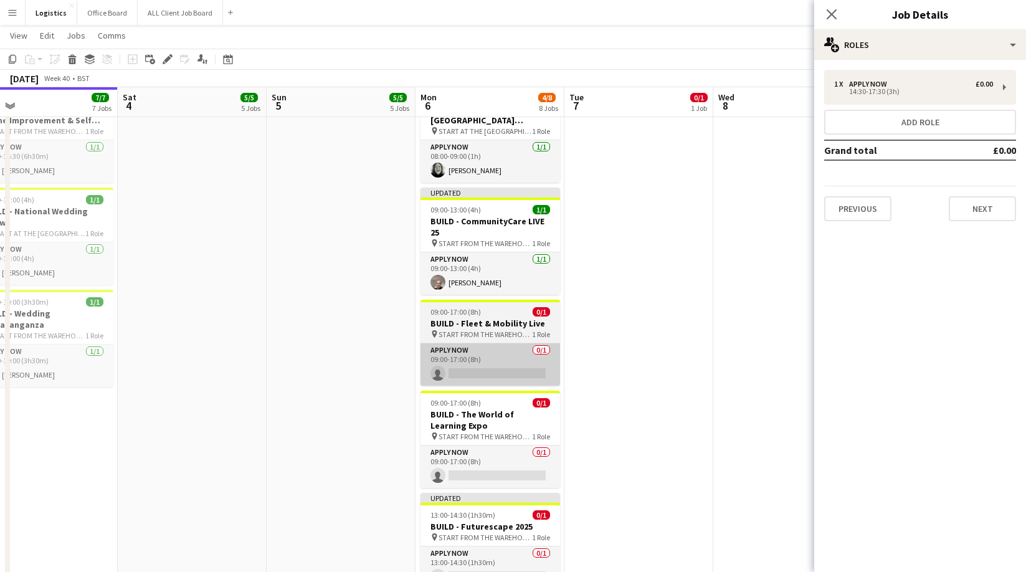
scroll to position [115, 0]
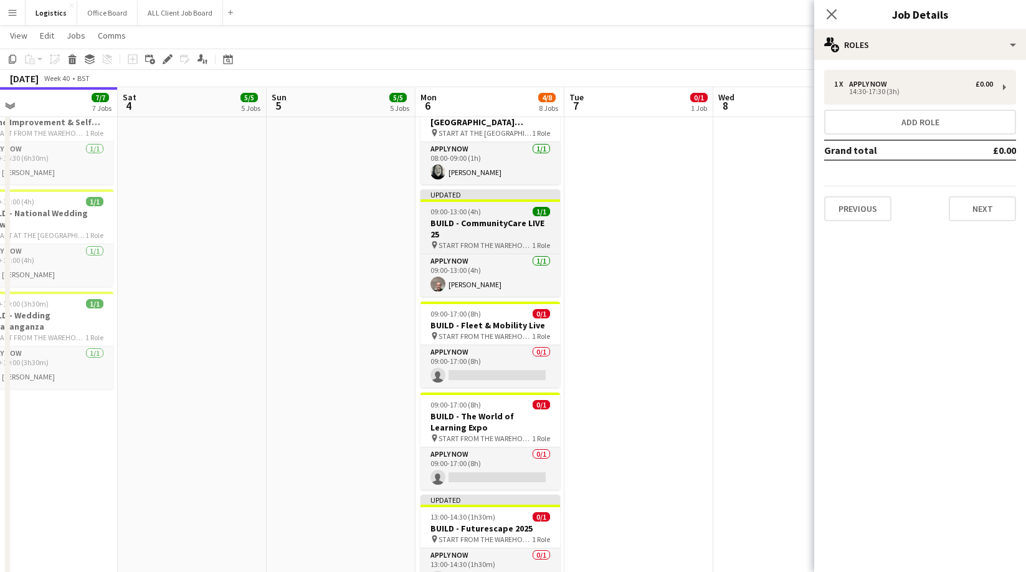
click at [486, 221] on h3 "BUILD - CommunityCare LIVE 25" at bounding box center [490, 228] width 140 height 22
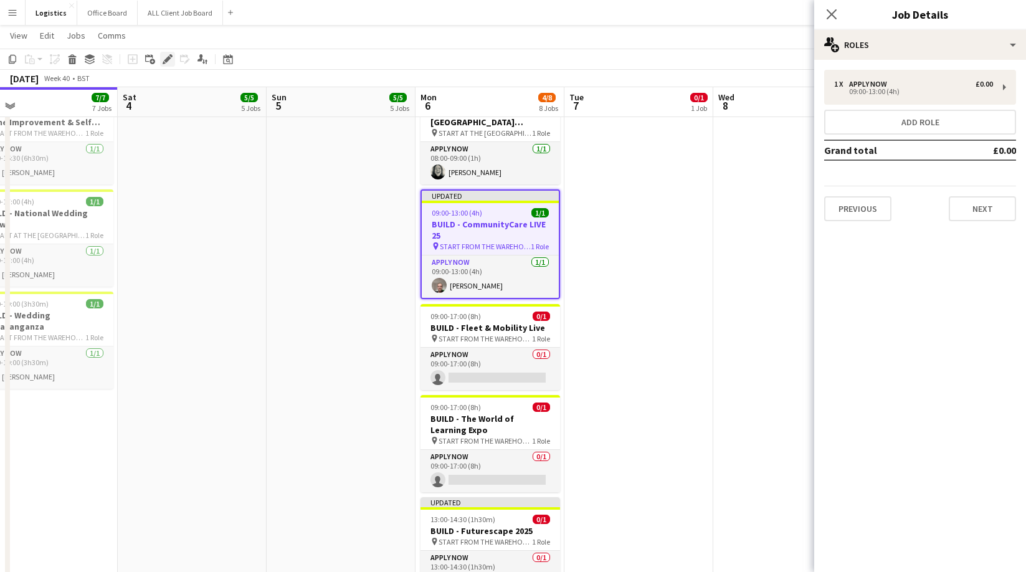
drag, startPoint x: 167, startPoint y: 61, endPoint x: 210, endPoint y: 86, distance: 49.7
click at [168, 61] on icon at bounding box center [167, 59] width 7 height 7
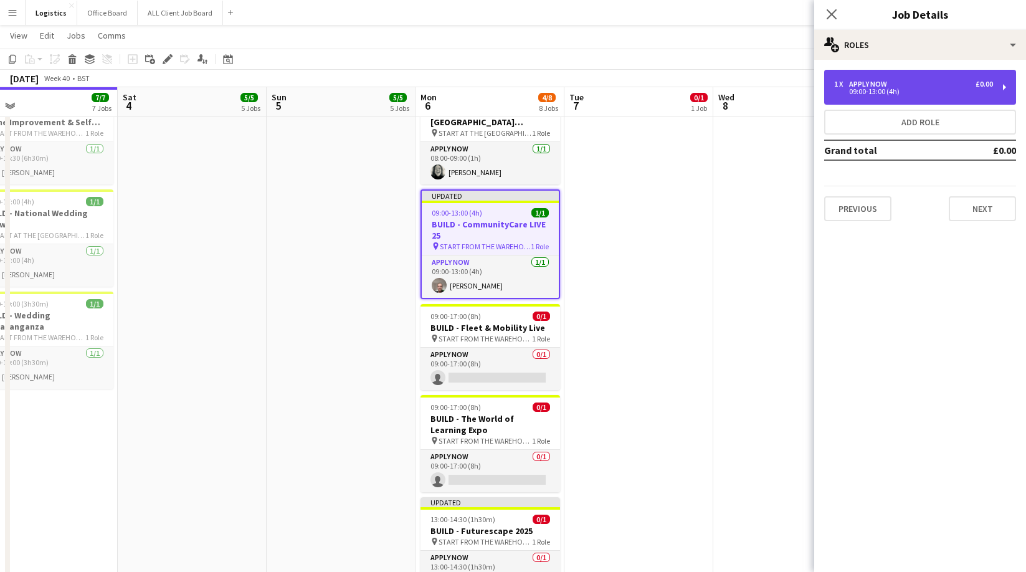
drag, startPoint x: 832, startPoint y: 71, endPoint x: 852, endPoint y: 81, distance: 22.3
click at [832, 72] on div "1 x APPLY NOW £0.00 09:00-13:00 (4h)" at bounding box center [920, 87] width 192 height 35
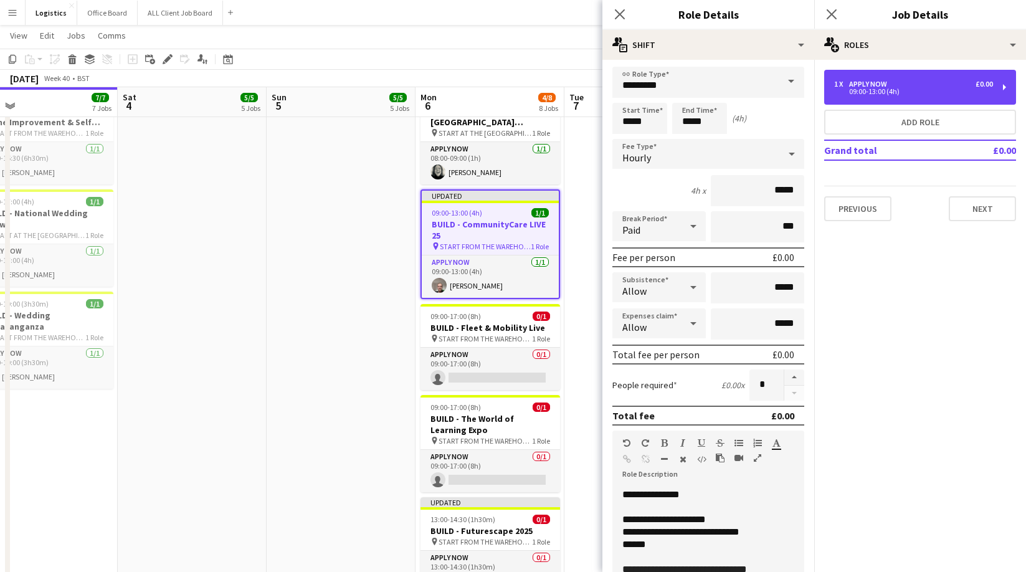
scroll to position [0, 0]
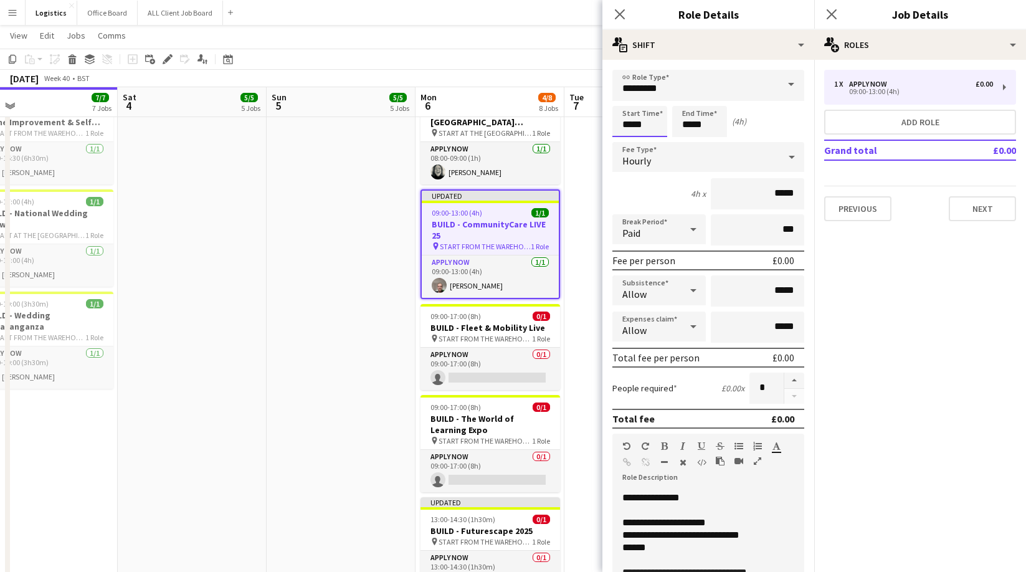
click at [643, 120] on input "*****" at bounding box center [639, 121] width 55 height 31
click at [655, 100] on div at bounding box center [652, 99] width 25 height 12
type input "*****"
click at [655, 100] on div at bounding box center [652, 99] width 25 height 12
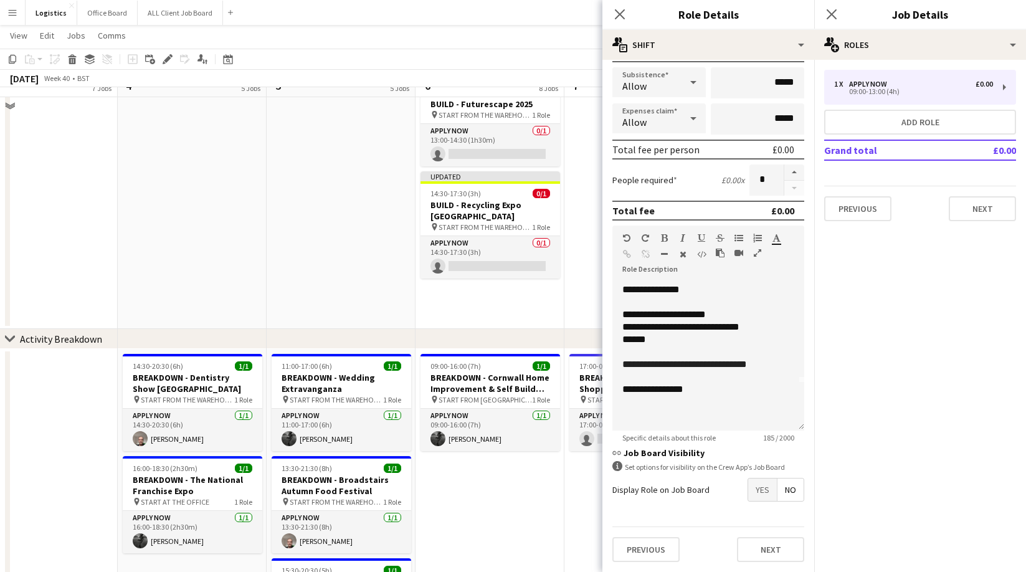
scroll to position [554, 0]
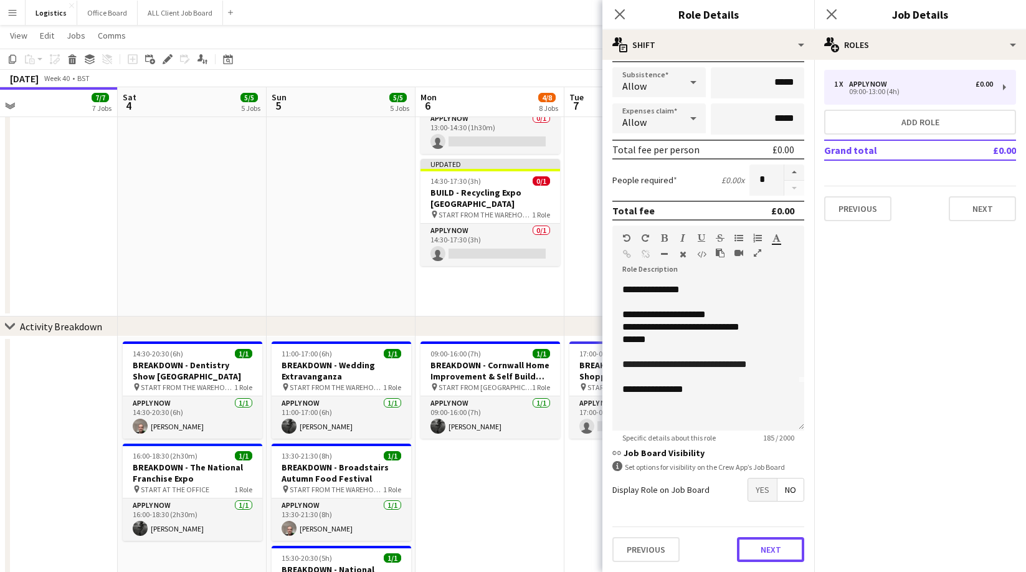
click at [770, 550] on button "Next" at bounding box center [770, 549] width 67 height 25
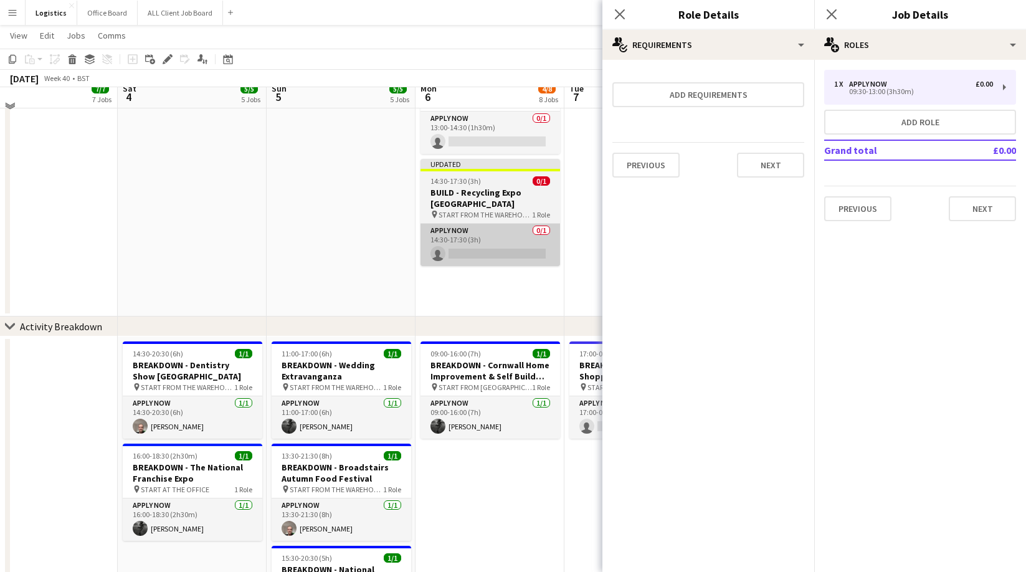
scroll to position [541, 0]
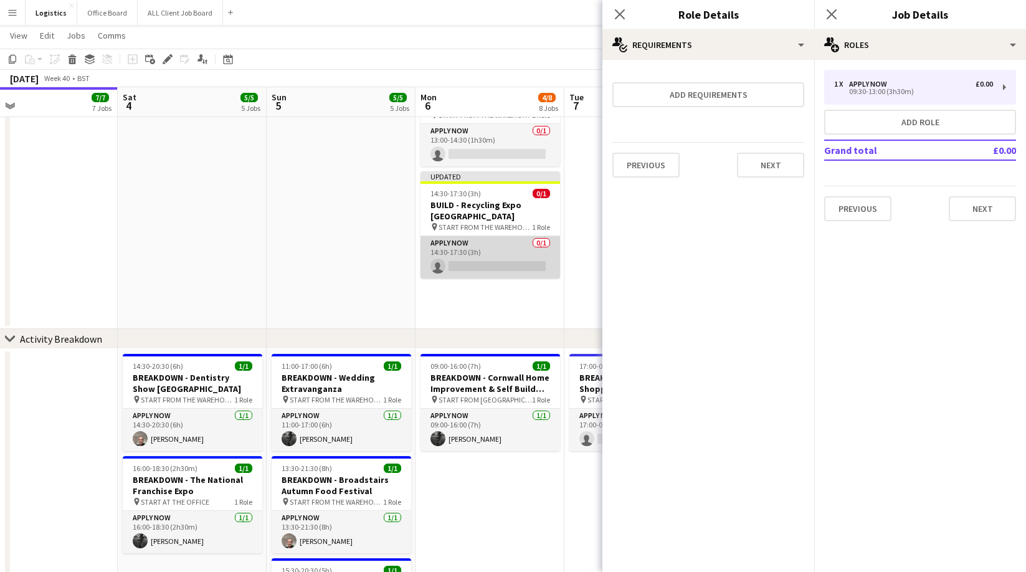
click at [463, 239] on app-card-role "APPLY NOW 0/1 14:30-17:30 (3h) single-neutral-actions" at bounding box center [490, 257] width 140 height 42
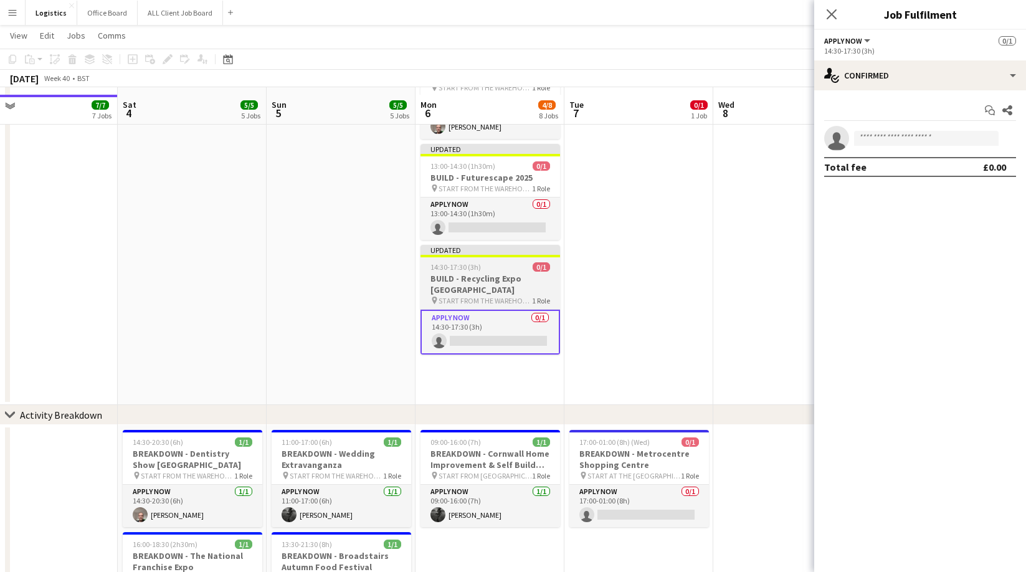
scroll to position [465, 0]
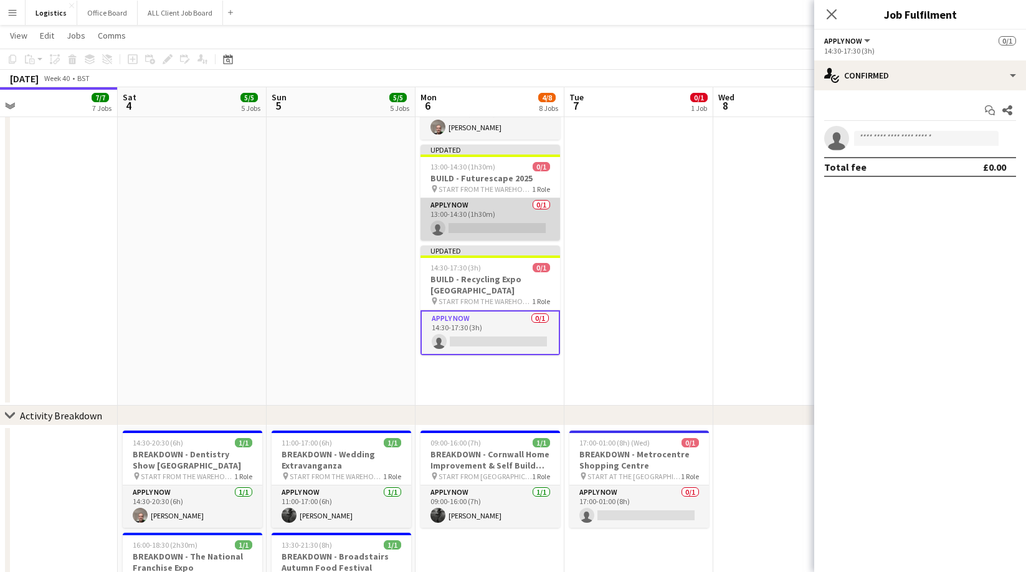
click at [466, 232] on app-card-role "APPLY NOW 0/1 13:00-14:30 (1h30m) single-neutral-actions" at bounding box center [490, 219] width 140 height 42
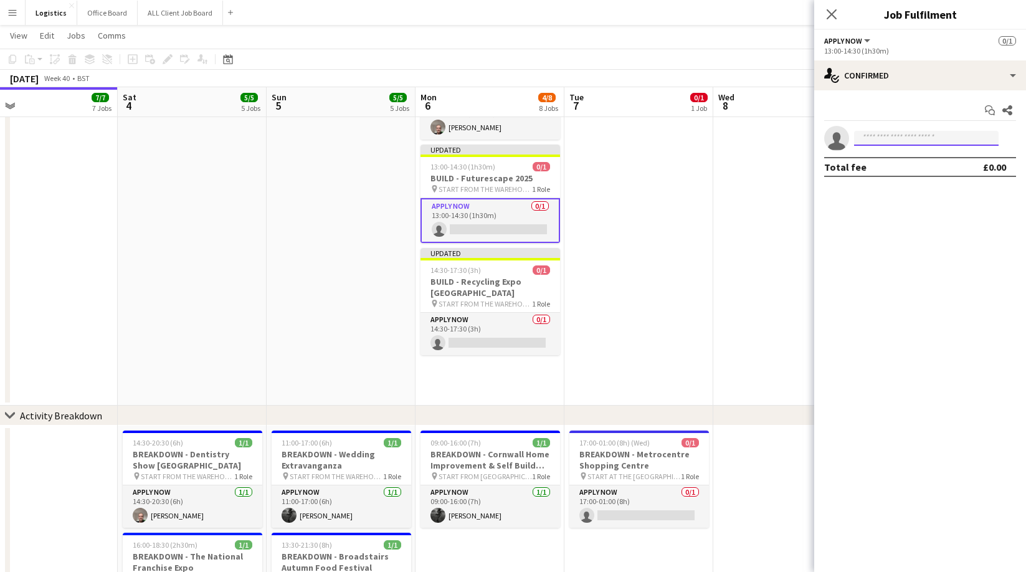
click at [868, 138] on input at bounding box center [926, 138] width 144 height 15
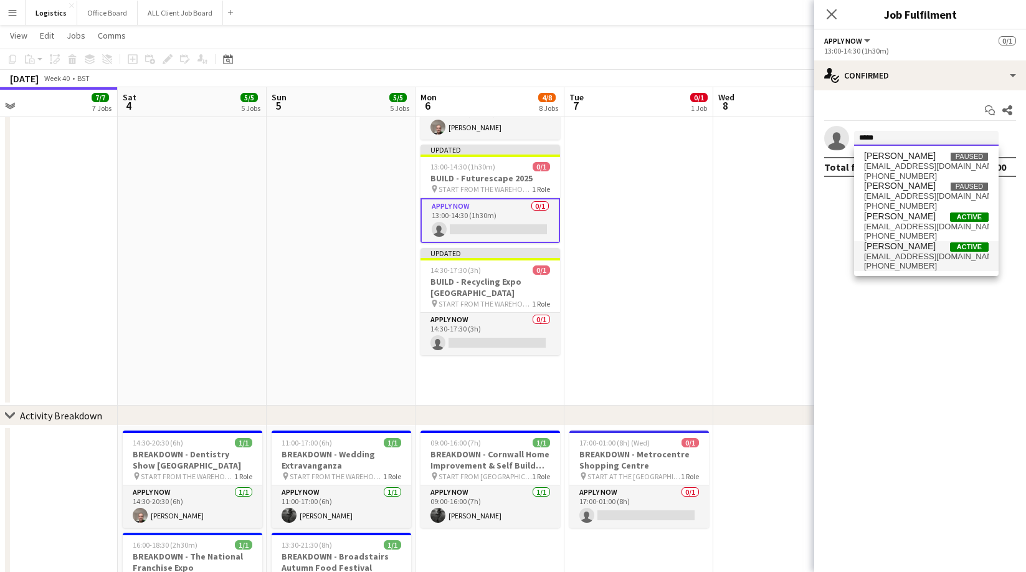
type input "*****"
click at [902, 256] on span "[EMAIL_ADDRESS][DOMAIN_NAME]" at bounding box center [926, 257] width 125 height 10
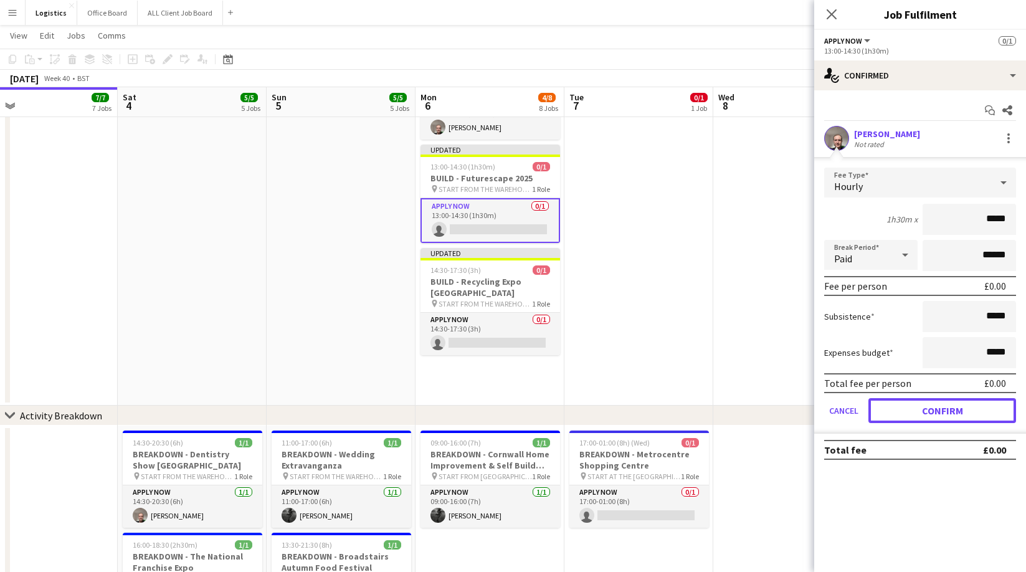
drag, startPoint x: 930, startPoint y: 414, endPoint x: 907, endPoint y: 405, distance: 23.8
click at [930, 414] on button "Confirm" at bounding box center [942, 410] width 148 height 25
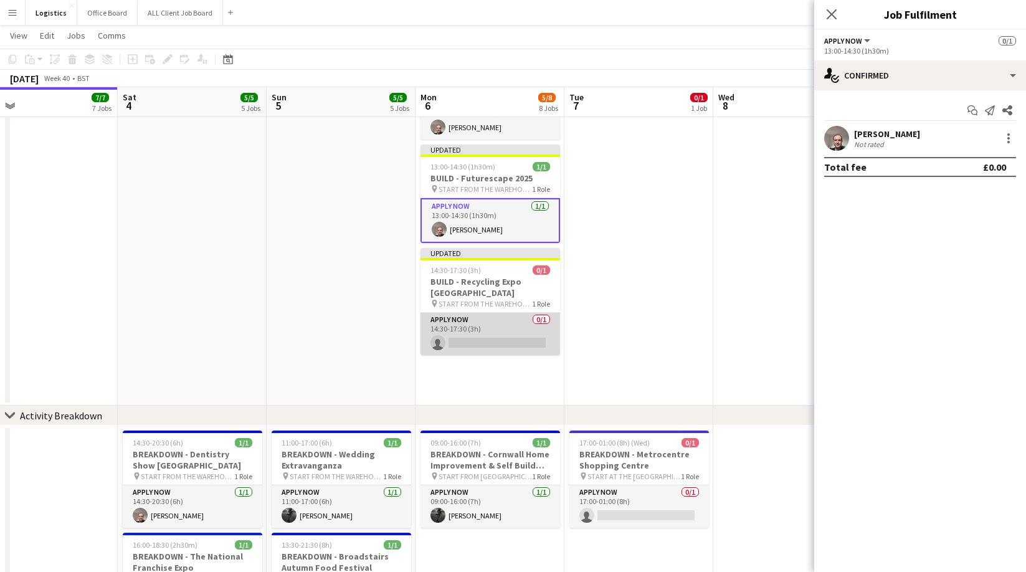
click at [481, 329] on app-card-role "APPLY NOW 0/1 14:30-17:30 (3h) single-neutral-actions" at bounding box center [490, 334] width 140 height 42
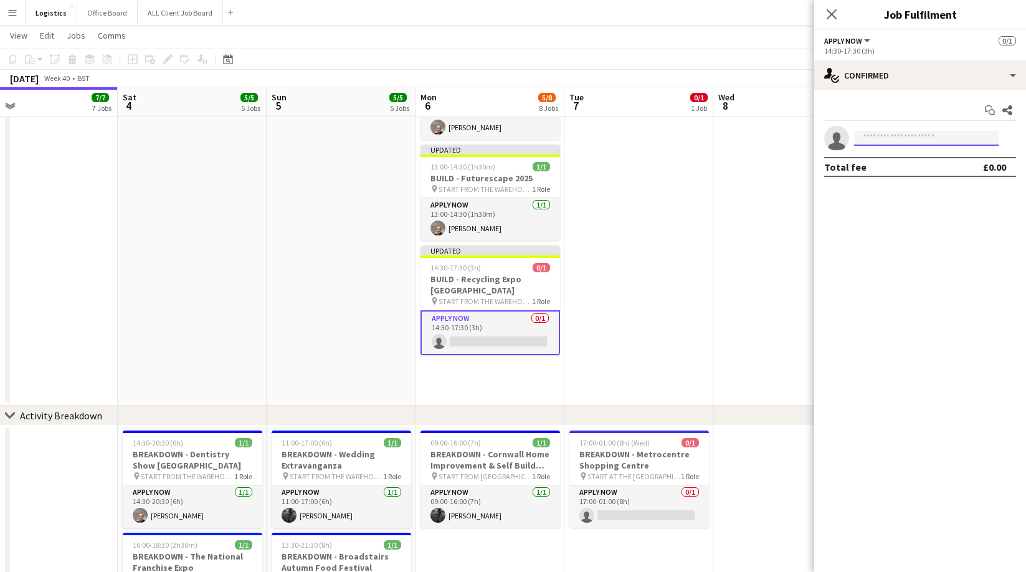
click at [869, 141] on input at bounding box center [926, 138] width 144 height 15
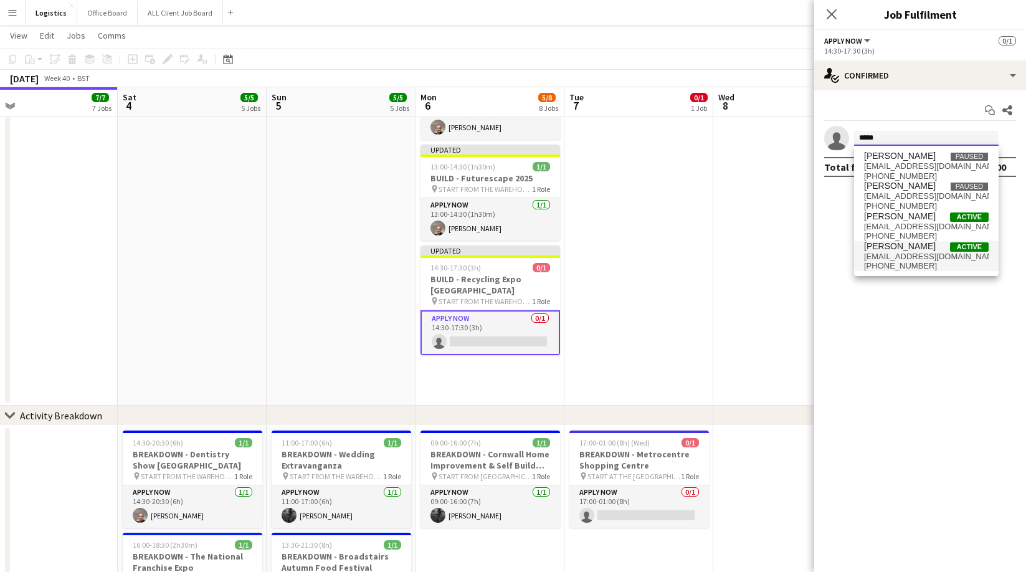
type input "*****"
click at [903, 259] on span "[EMAIL_ADDRESS][DOMAIN_NAME]" at bounding box center [926, 257] width 125 height 10
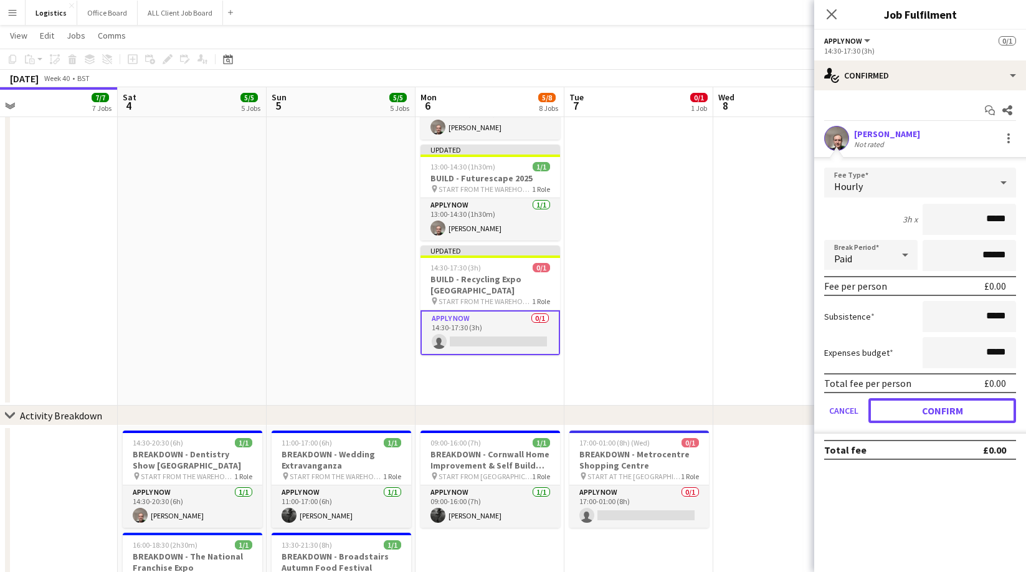
click at [935, 414] on button "Confirm" at bounding box center [942, 410] width 148 height 25
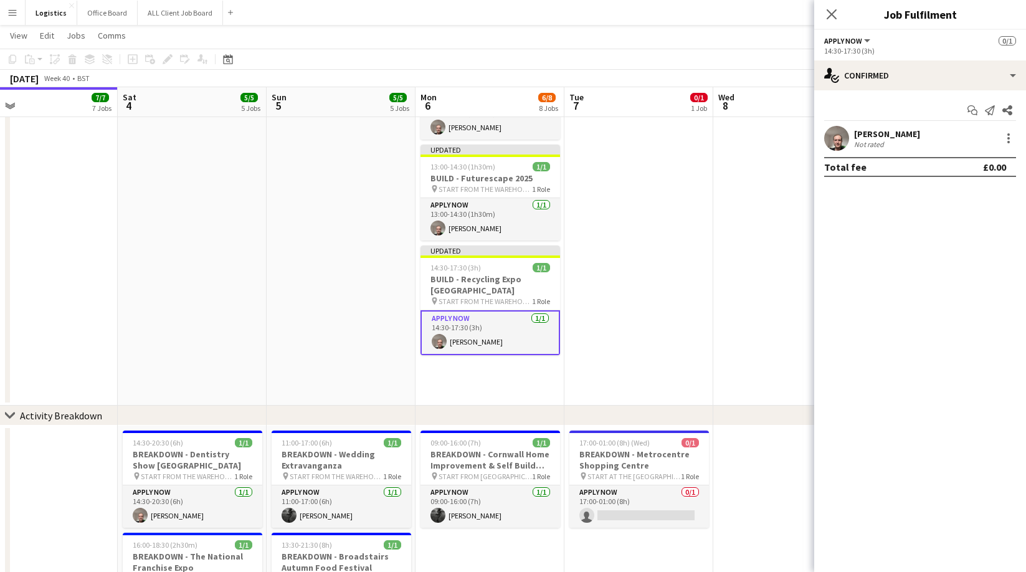
click at [831, 16] on icon "Close pop-in" at bounding box center [831, 14] width 10 height 10
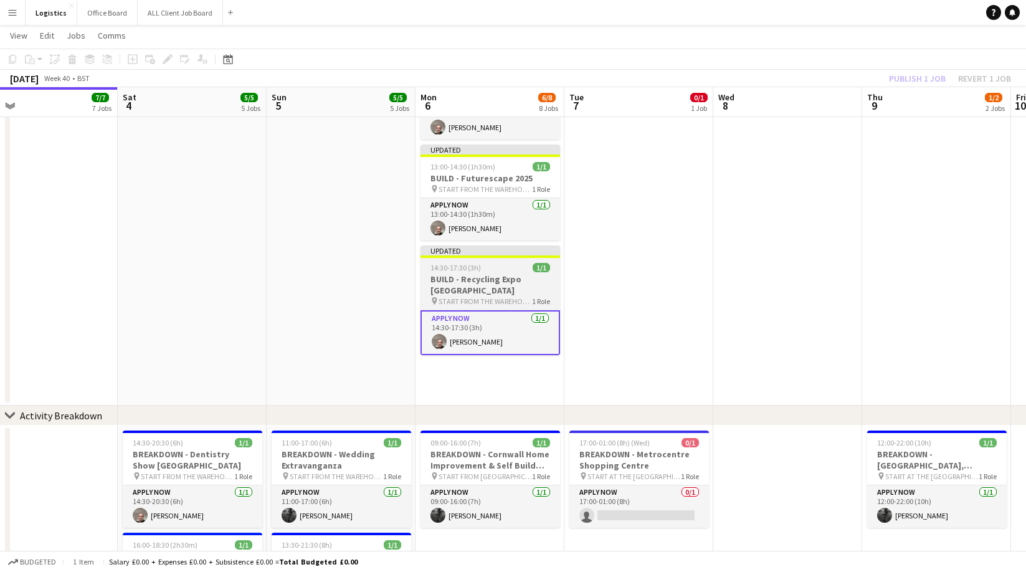
click at [465, 274] on h3 "BUILD - Recycling Expo [GEOGRAPHIC_DATA]" at bounding box center [490, 284] width 140 height 22
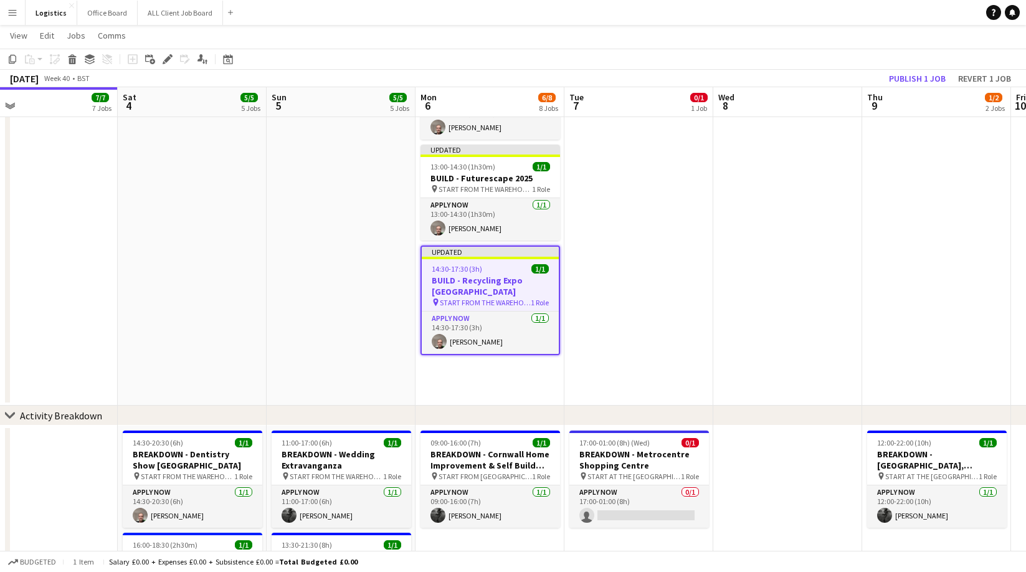
drag, startPoint x: 169, startPoint y: 59, endPoint x: 202, endPoint y: 80, distance: 39.4
click at [168, 59] on icon at bounding box center [167, 59] width 7 height 7
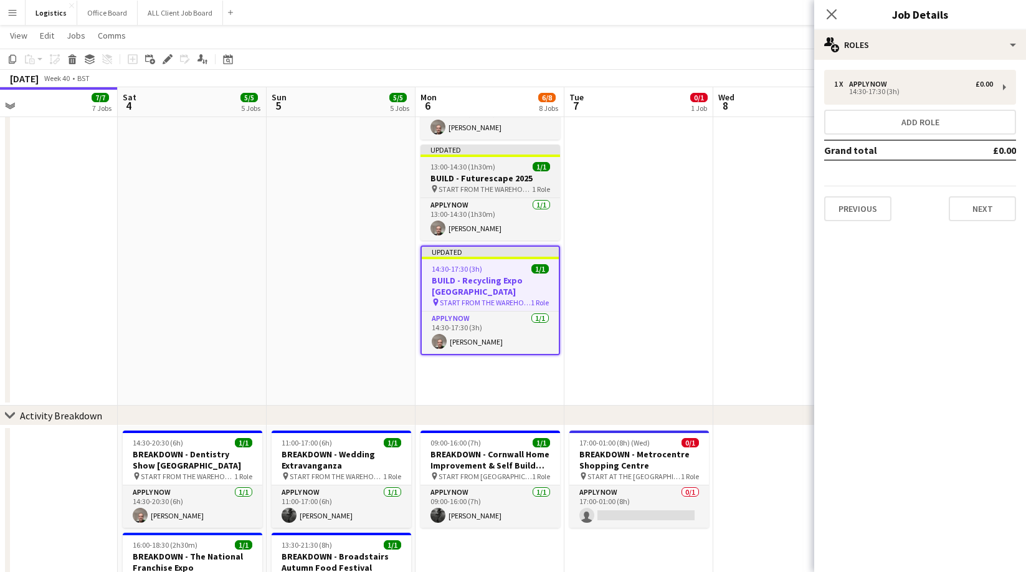
click at [483, 177] on h3 "BUILD - Futurescape 2025" at bounding box center [490, 178] width 140 height 11
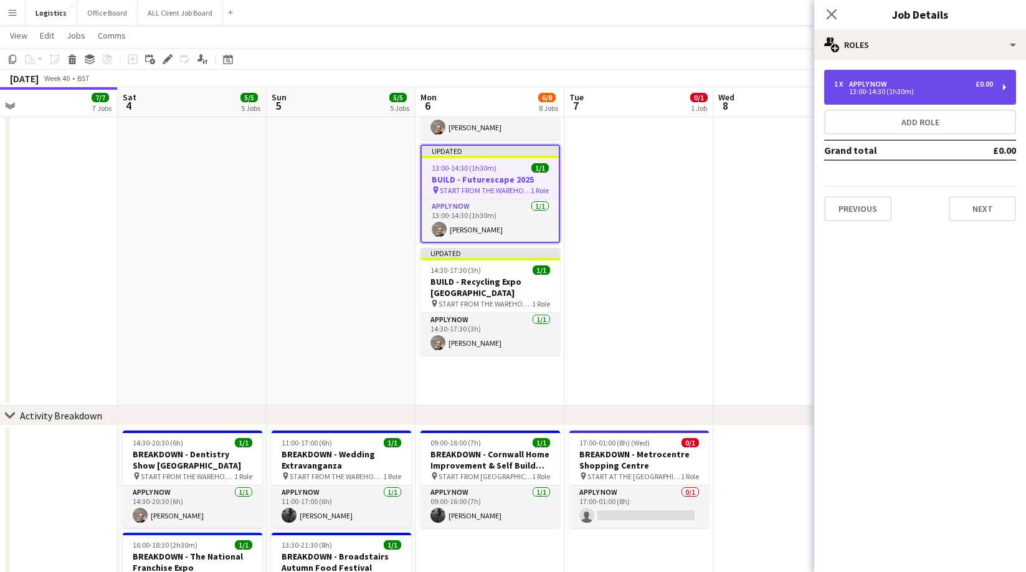
click at [858, 88] on div "13:00-14:30 (1h30m)" at bounding box center [913, 91] width 159 height 6
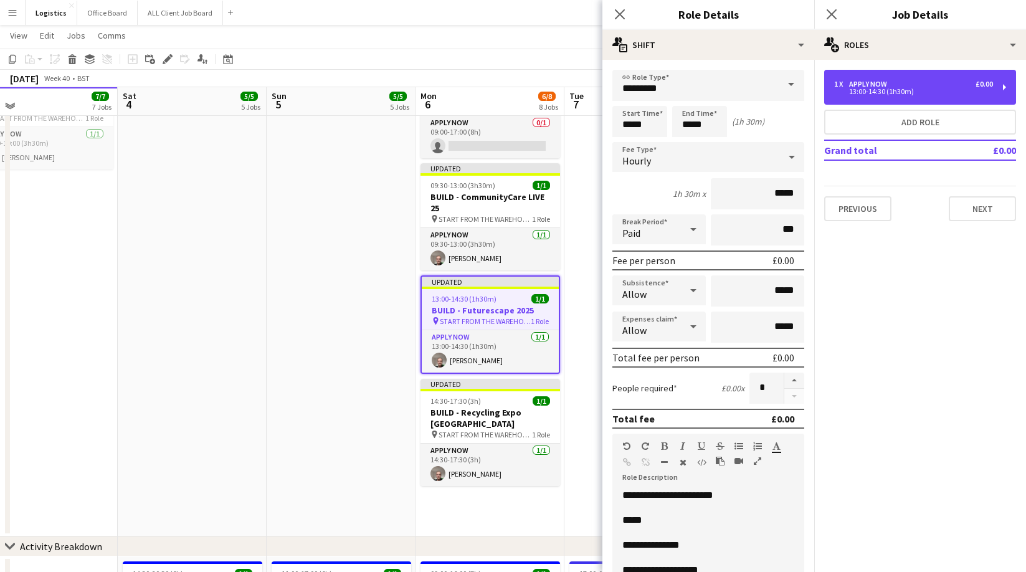
scroll to position [331, 0]
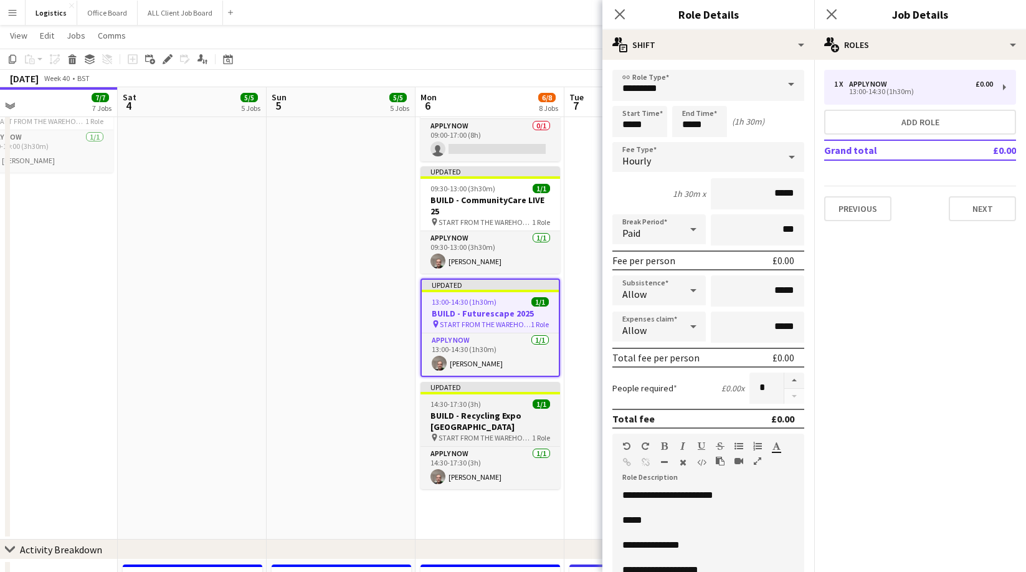
click at [478, 433] on span "START FROM THE WAREHOUSE" at bounding box center [484, 437] width 93 height 9
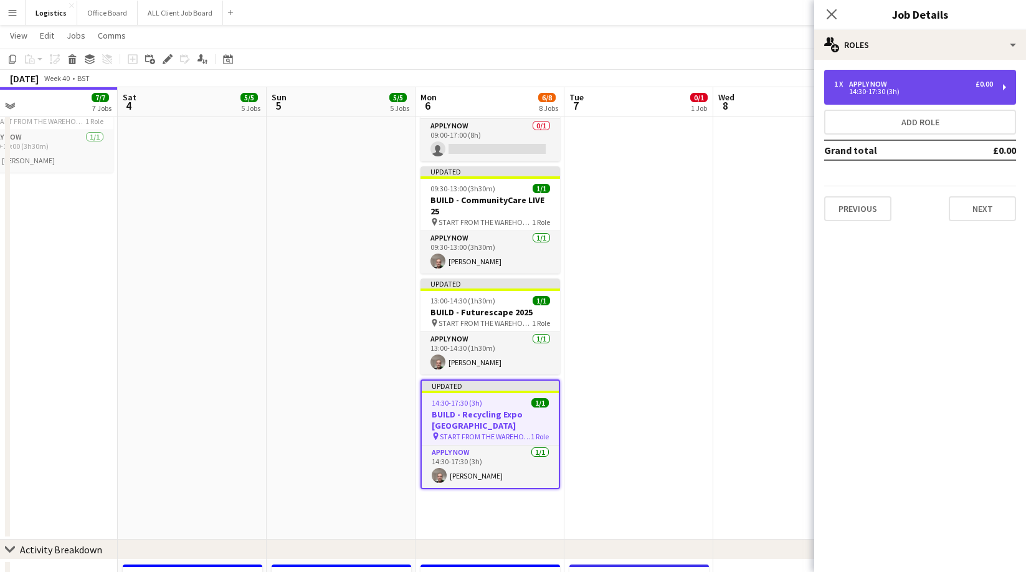
click at [873, 88] on div "14:30-17:30 (3h)" at bounding box center [913, 91] width 159 height 6
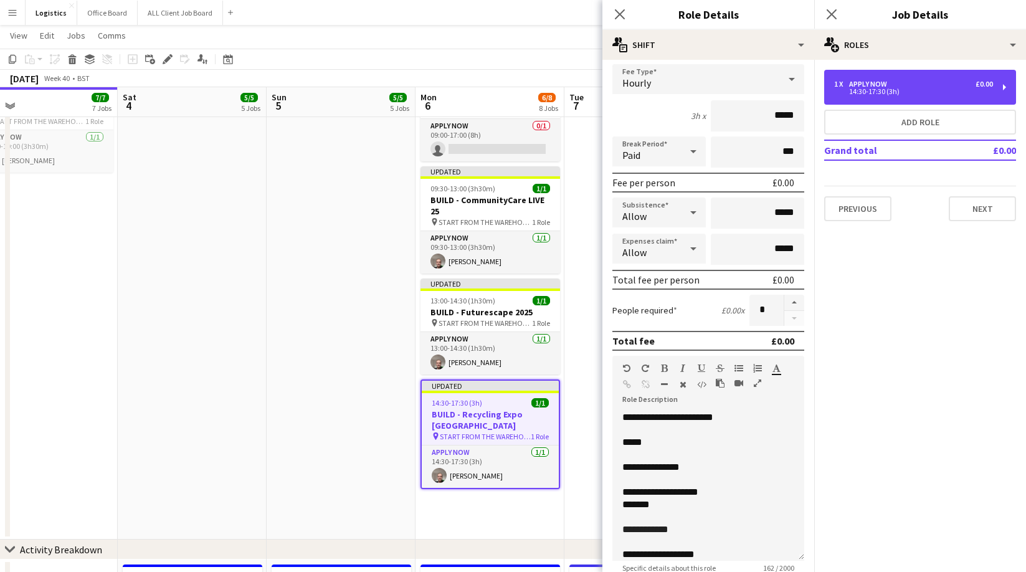
scroll to position [0, 0]
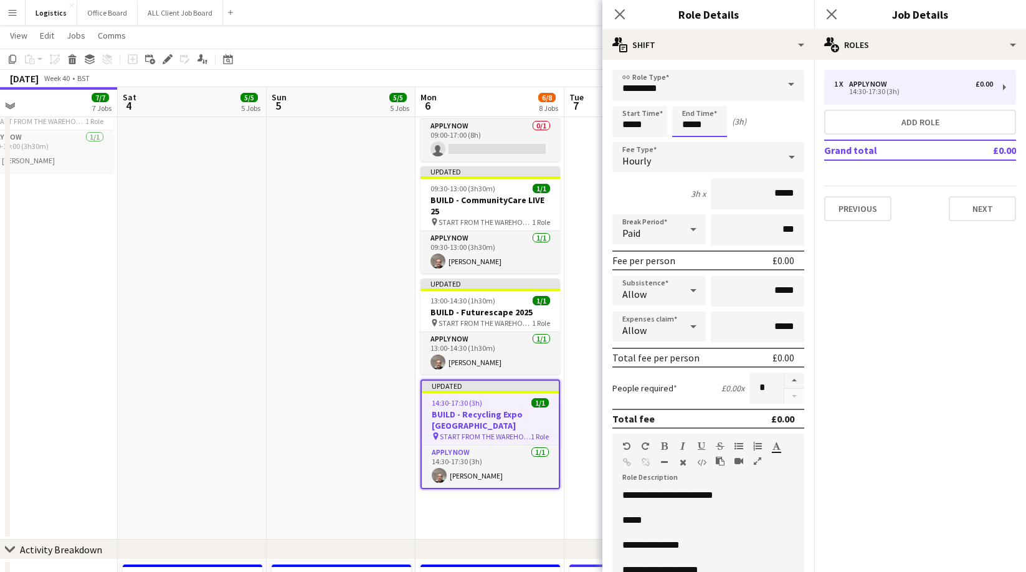
click at [714, 123] on input "*****" at bounding box center [699, 121] width 55 height 31
drag, startPoint x: 683, startPoint y: 94, endPoint x: 689, endPoint y: 97, distance: 6.4
click at [683, 94] on div at bounding box center [686, 99] width 25 height 12
type input "*****"
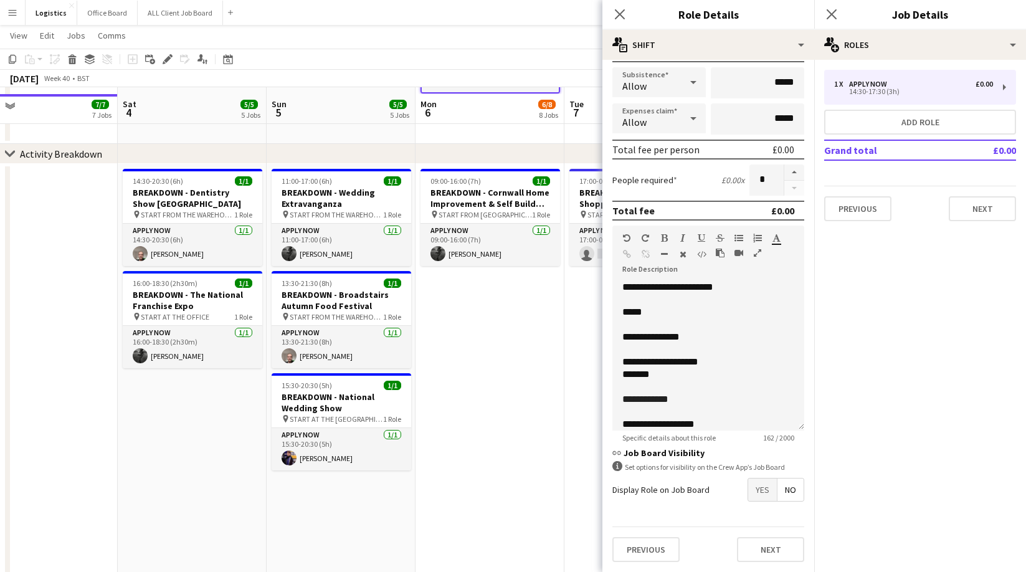
scroll to position [733, 0]
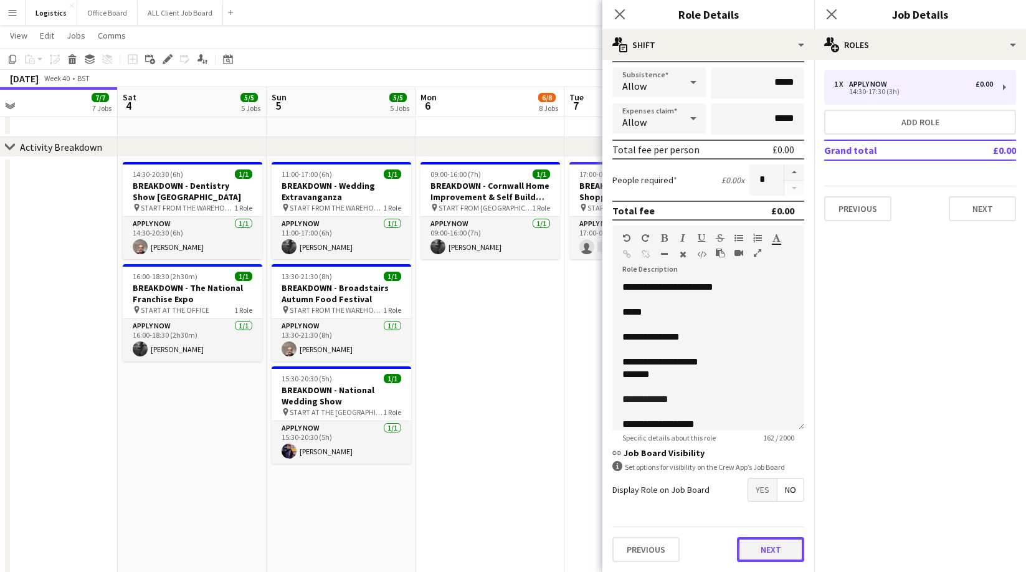
drag, startPoint x: 772, startPoint y: 553, endPoint x: 752, endPoint y: 483, distance: 72.5
click at [772, 553] on button "Next" at bounding box center [770, 549] width 67 height 25
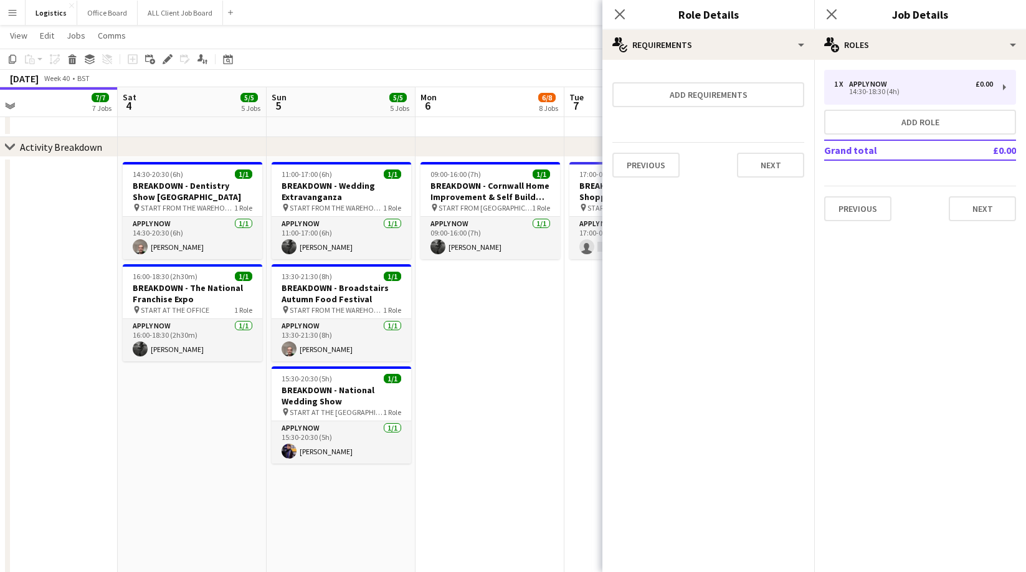
scroll to position [0, 0]
click at [761, 161] on button "Next" at bounding box center [770, 165] width 67 height 25
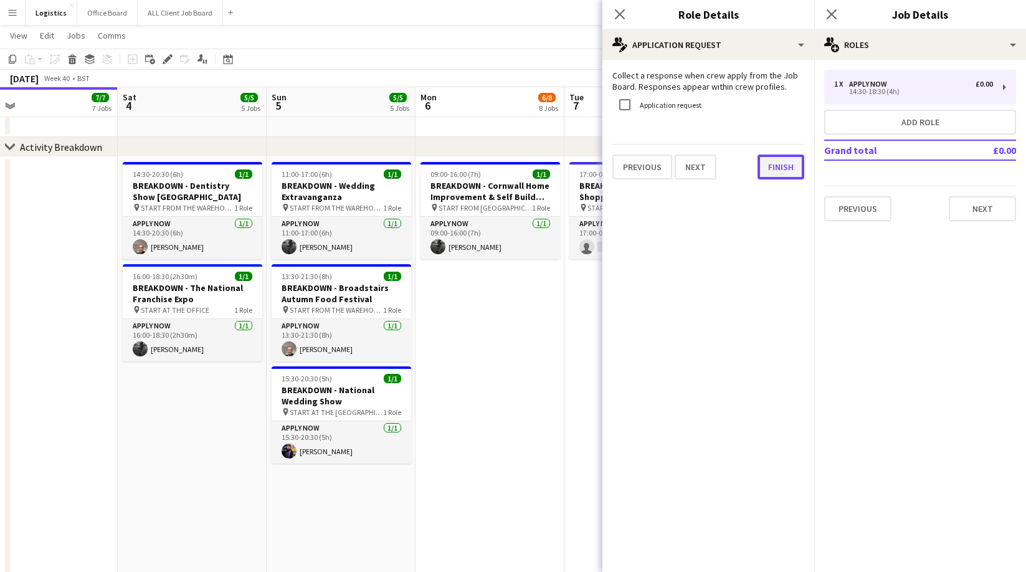
click at [773, 173] on button "Finish" at bounding box center [780, 166] width 47 height 25
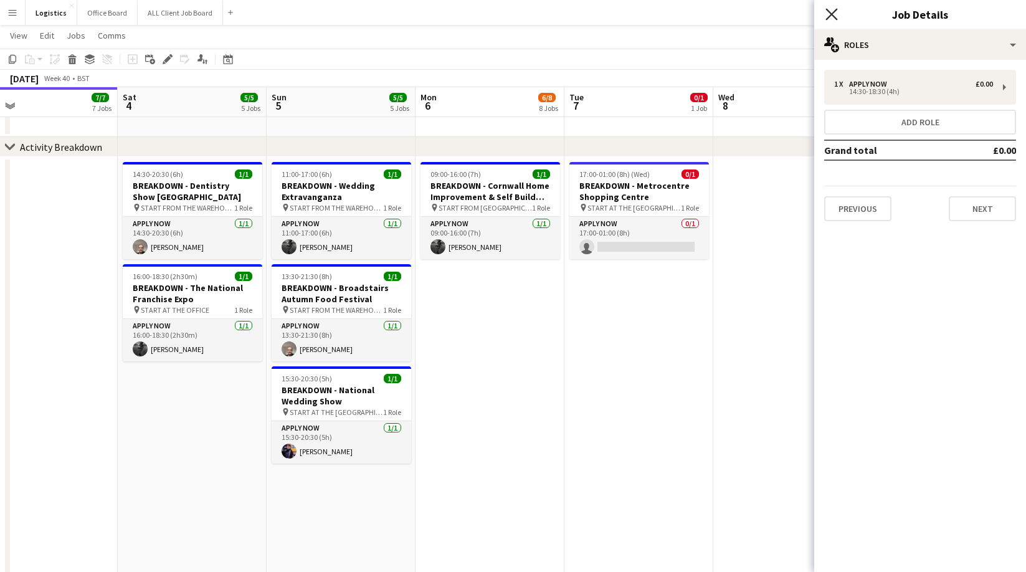
drag, startPoint x: 831, startPoint y: 12, endPoint x: 848, endPoint y: 33, distance: 27.0
click at [831, 13] on icon "Close pop-in" at bounding box center [831, 14] width 10 height 10
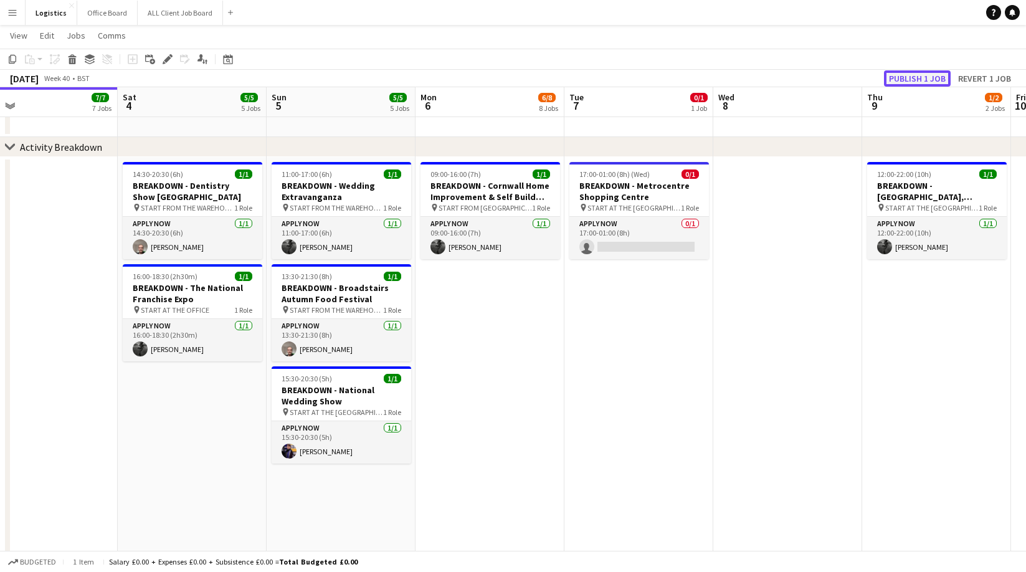
click at [912, 74] on button "Publish 1 job" at bounding box center [917, 78] width 67 height 16
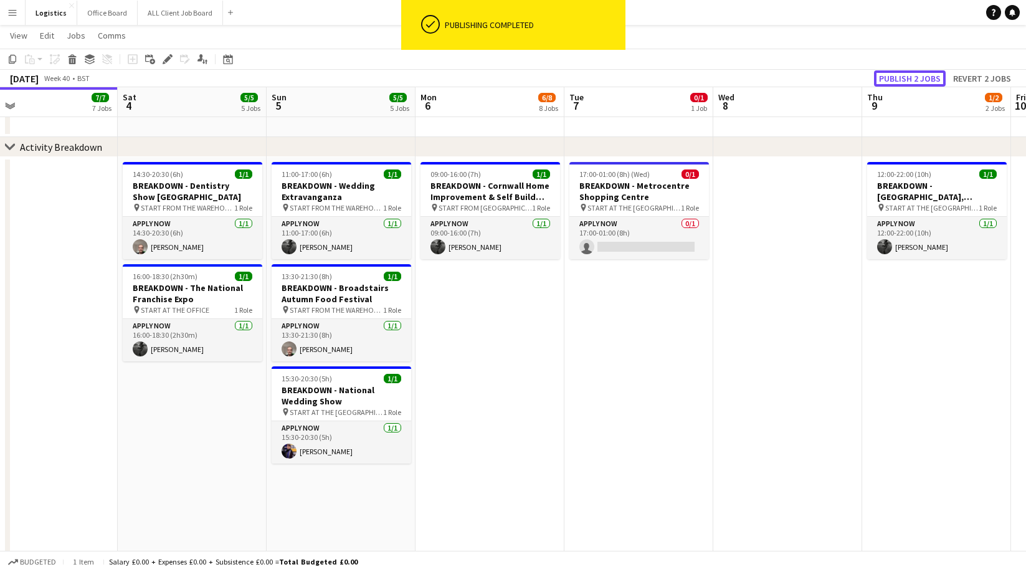
click at [914, 77] on button "Publish 2 jobs" at bounding box center [910, 78] width 72 height 16
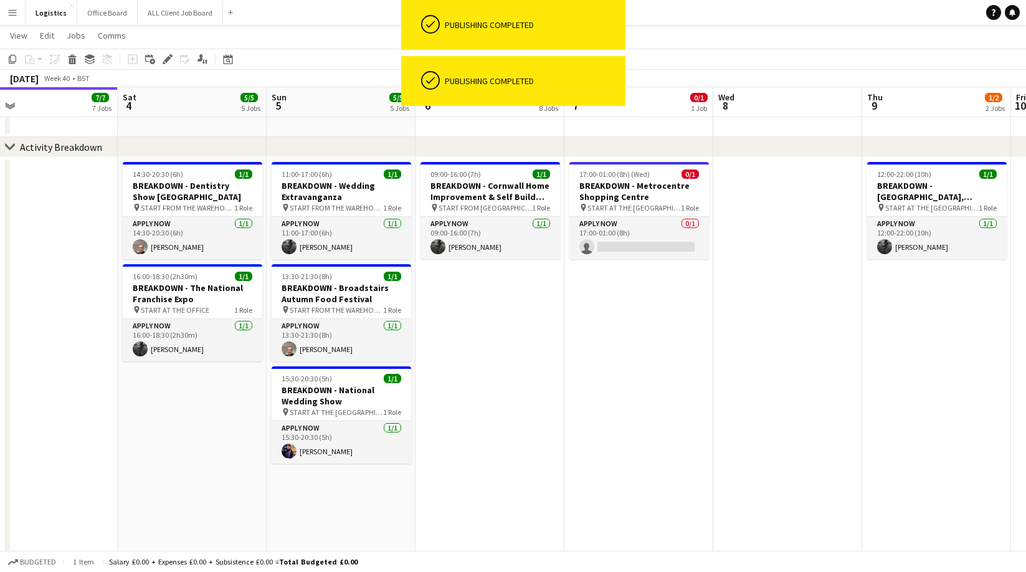
click at [686, 61] on app-toolbar "Copy Paste Paste Command V Paste with crew Command Shift V Paste linked Job [GE…" at bounding box center [513, 59] width 1026 height 21
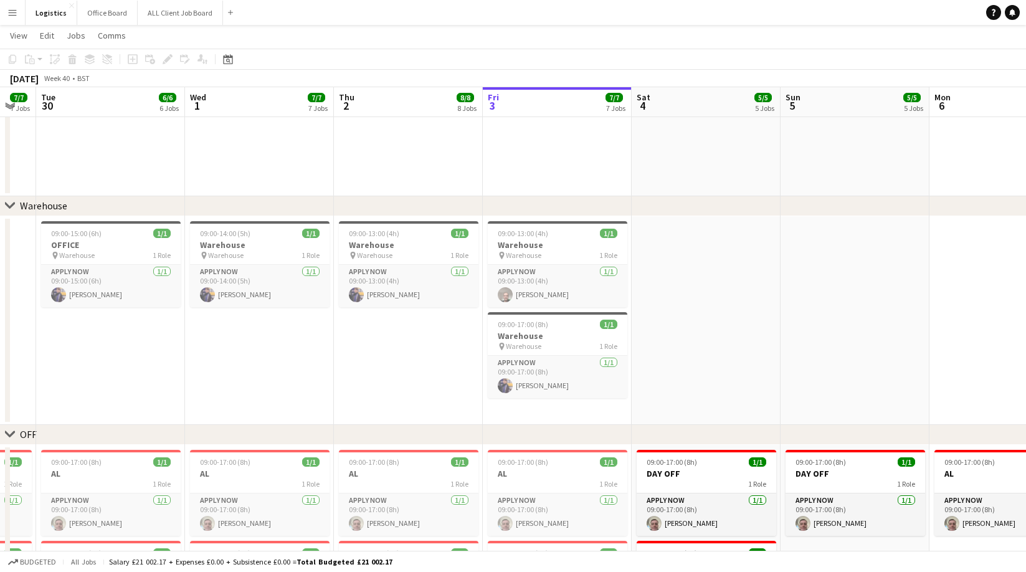
scroll to position [0, 325]
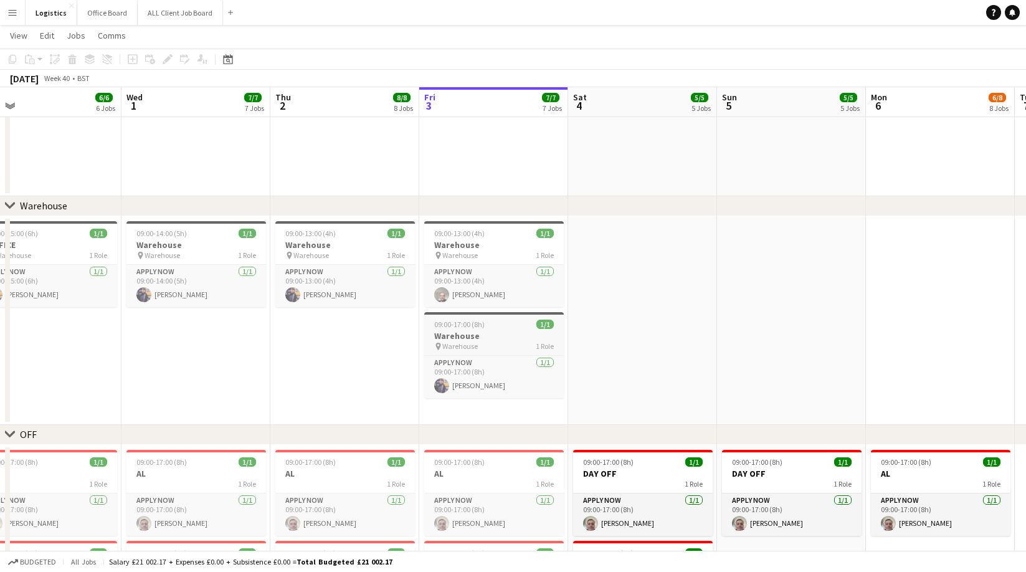
click at [484, 333] on h3 "Warehouse" at bounding box center [494, 335] width 140 height 11
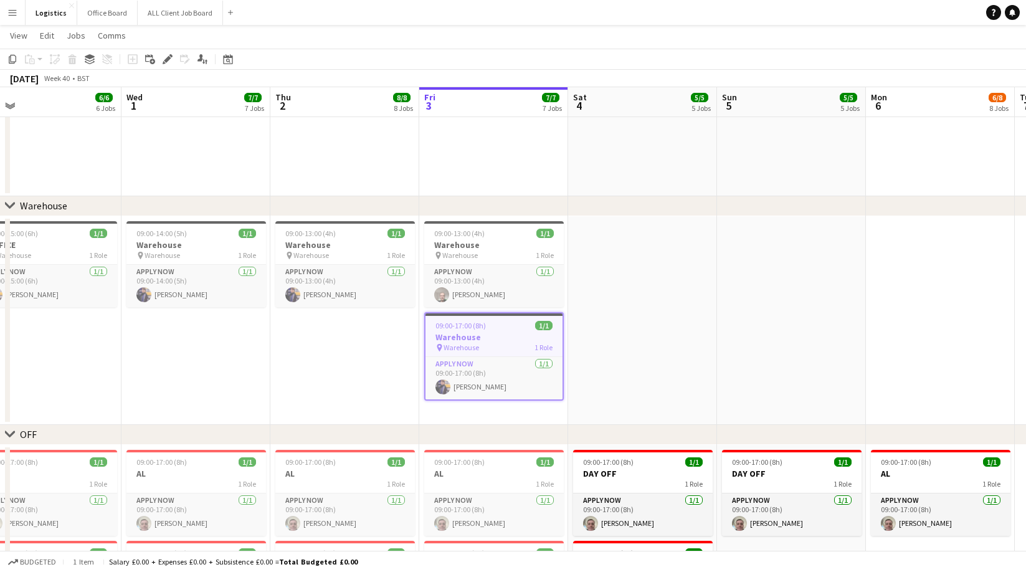
drag, startPoint x: 14, startPoint y: 59, endPoint x: 341, endPoint y: 166, distance: 344.1
click at [14, 59] on icon "Copy" at bounding box center [12, 59] width 10 height 10
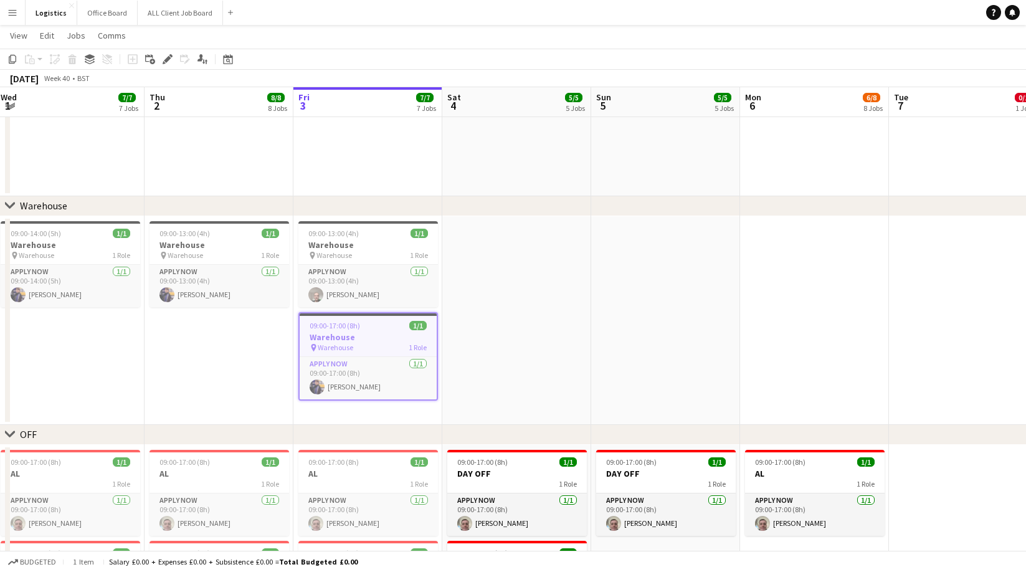
scroll to position [0, 475]
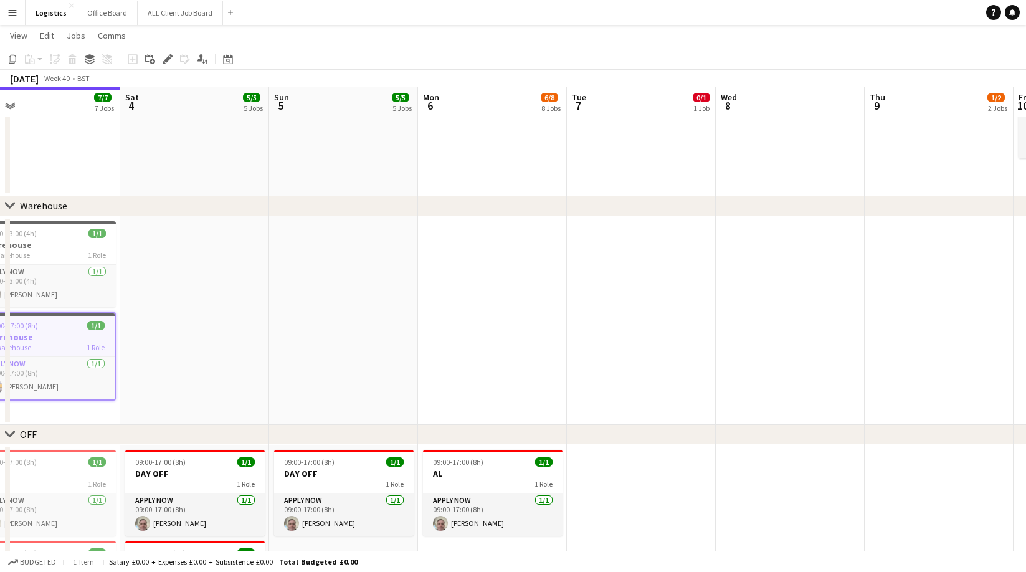
drag, startPoint x: 496, startPoint y: 239, endPoint x: 503, endPoint y: 250, distance: 13.1
click at [496, 237] on app-date-cell at bounding box center [492, 320] width 149 height 209
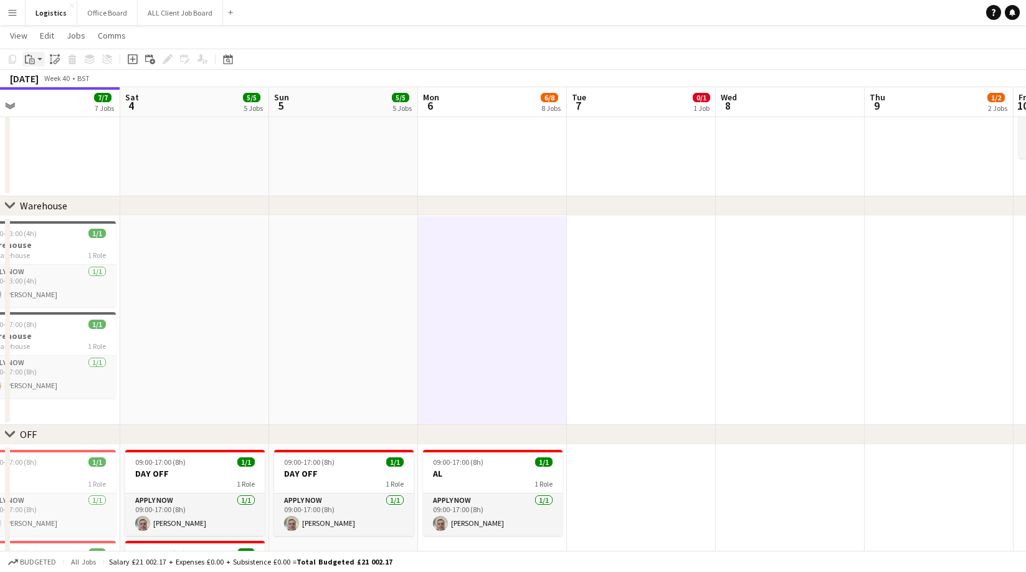
drag, startPoint x: 28, startPoint y: 58, endPoint x: 32, endPoint y: 65, distance: 8.1
click at [28, 58] on icon "Paste" at bounding box center [30, 59] width 10 height 10
click at [62, 103] on link "Paste with crew Command Shift V" at bounding box center [82, 103] width 98 height 11
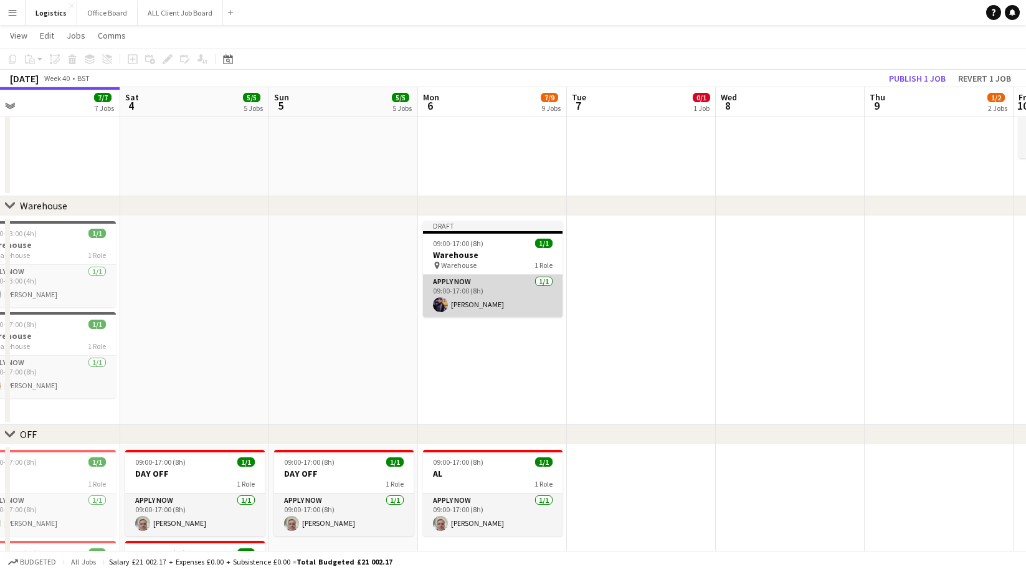
click at [487, 299] on app-card-role "APPLY NOW [DATE] 09:00-17:00 (8h) [PERSON_NAME]" at bounding box center [493, 296] width 140 height 42
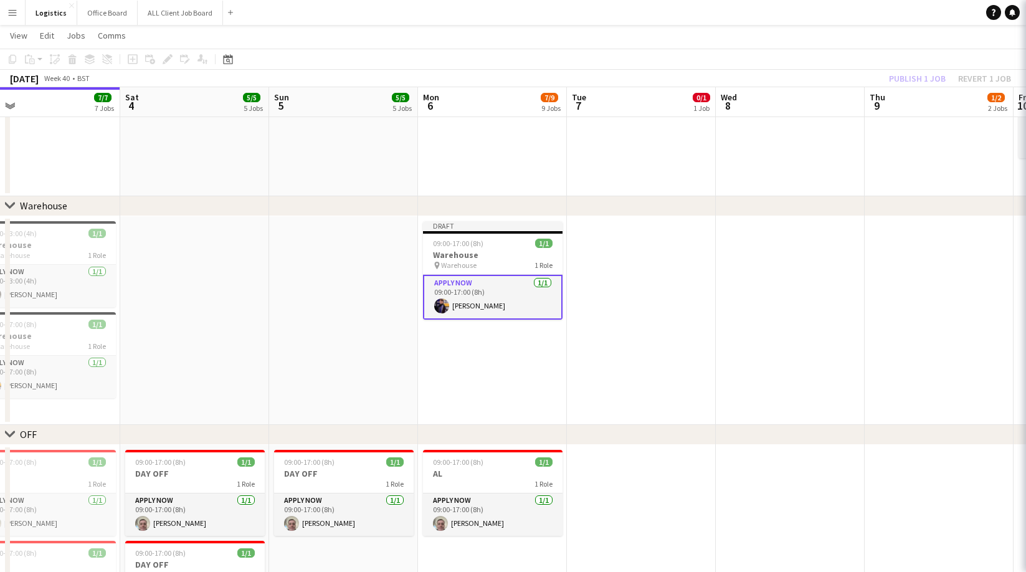
scroll to position [0, 475]
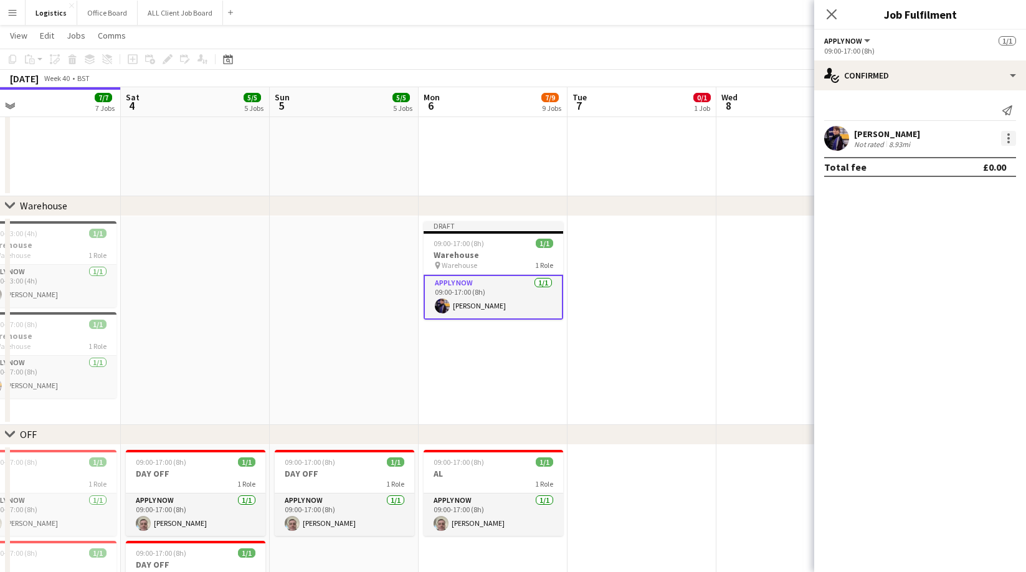
click at [1010, 138] on div at bounding box center [1008, 138] width 15 height 15
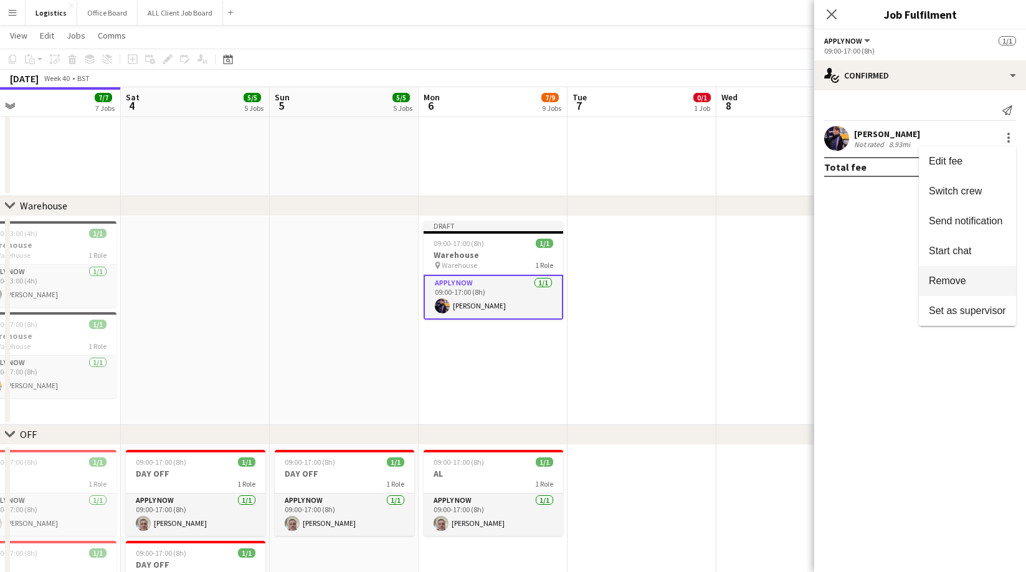
click at [952, 285] on span "Remove" at bounding box center [947, 280] width 37 height 11
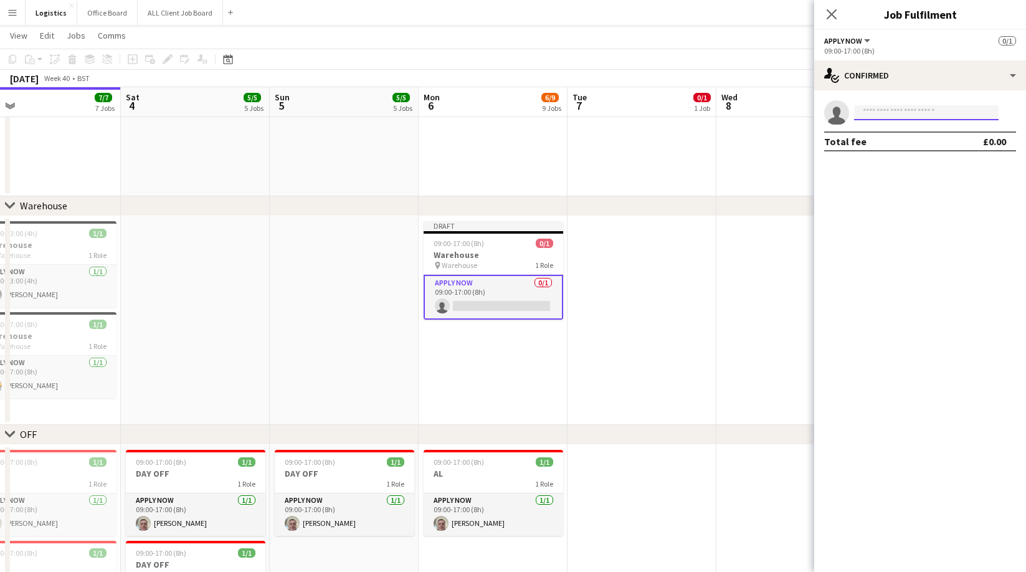
click at [869, 112] on input at bounding box center [926, 112] width 144 height 15
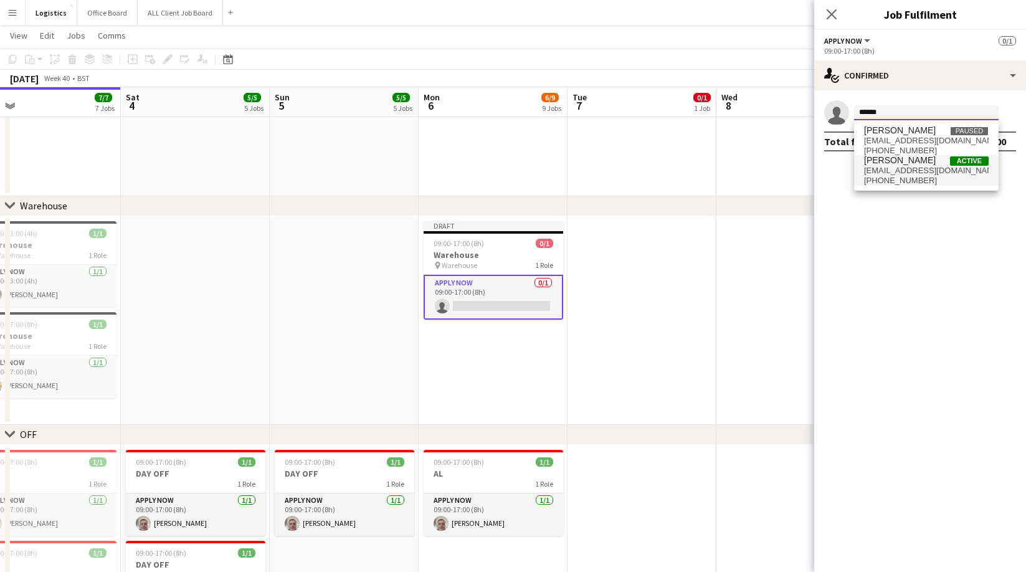
type input "******"
click at [896, 174] on span "[EMAIL_ADDRESS][DOMAIN_NAME]" at bounding box center [926, 171] width 125 height 10
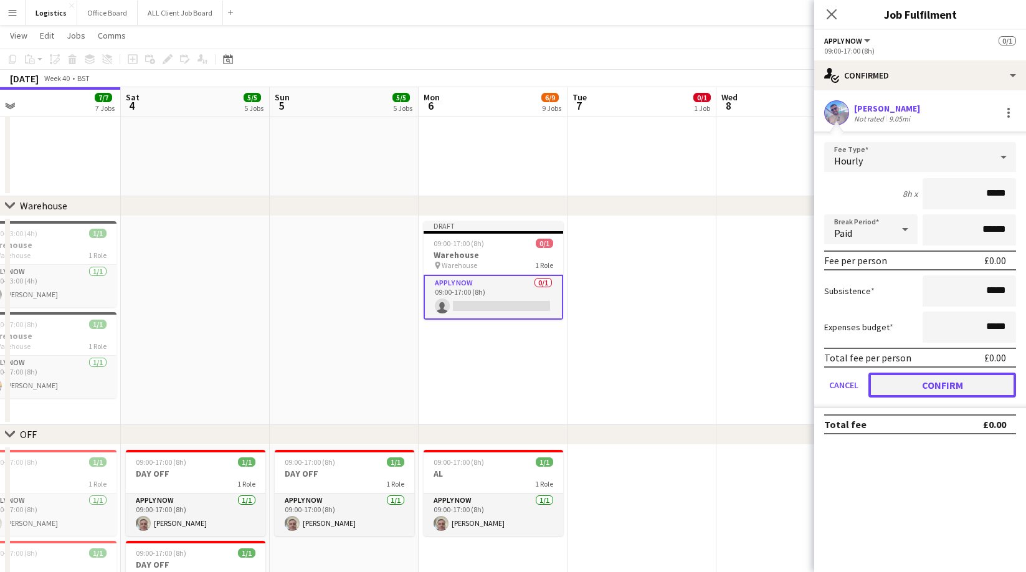
click at [944, 382] on button "Confirm" at bounding box center [942, 384] width 148 height 25
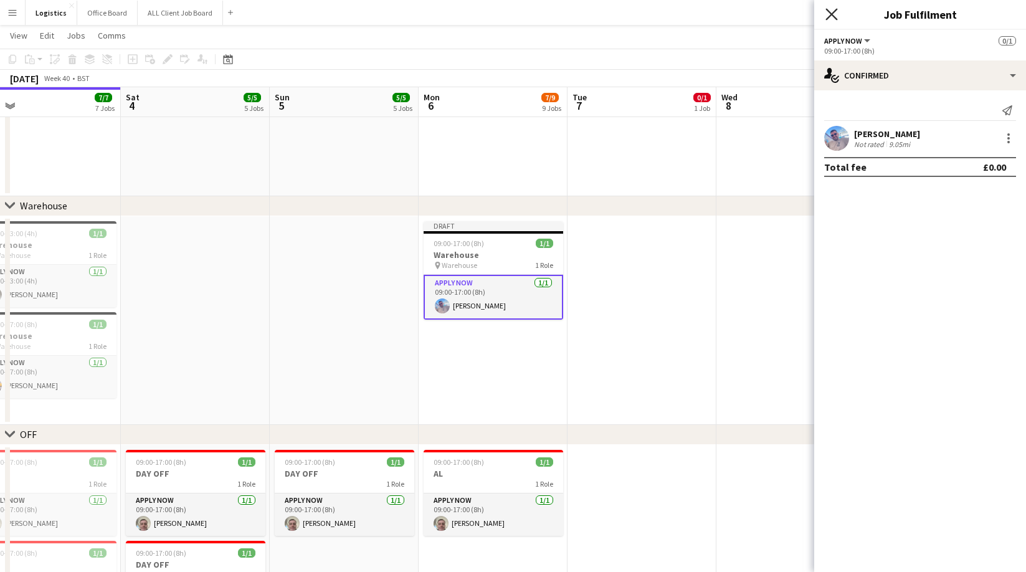
drag, startPoint x: 834, startPoint y: 11, endPoint x: 921, endPoint y: 39, distance: 91.8
click at [835, 11] on icon "Close pop-in" at bounding box center [831, 14] width 10 height 10
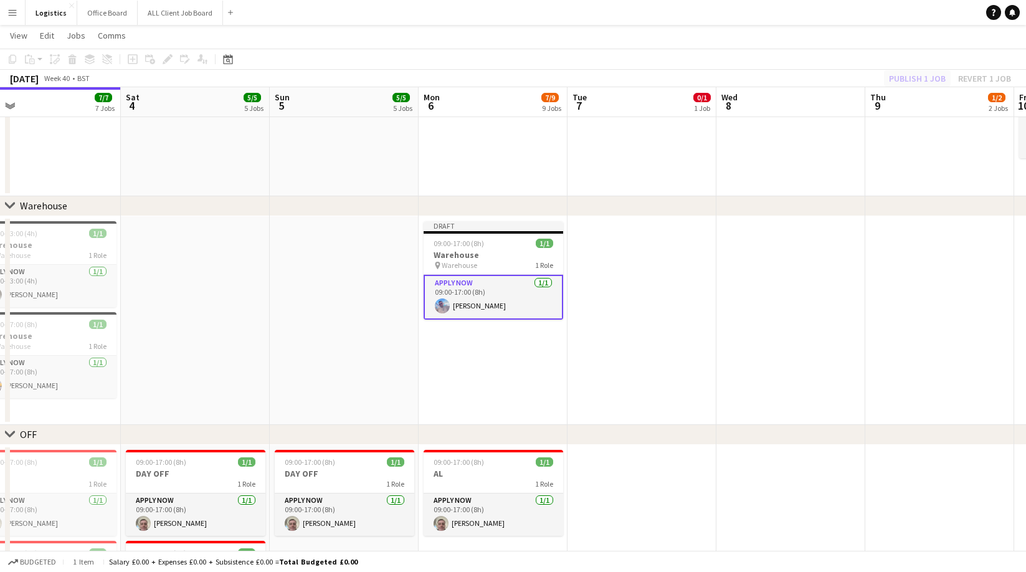
click at [916, 77] on div "Publish 1 job Revert 1 job" at bounding box center [950, 78] width 152 height 16
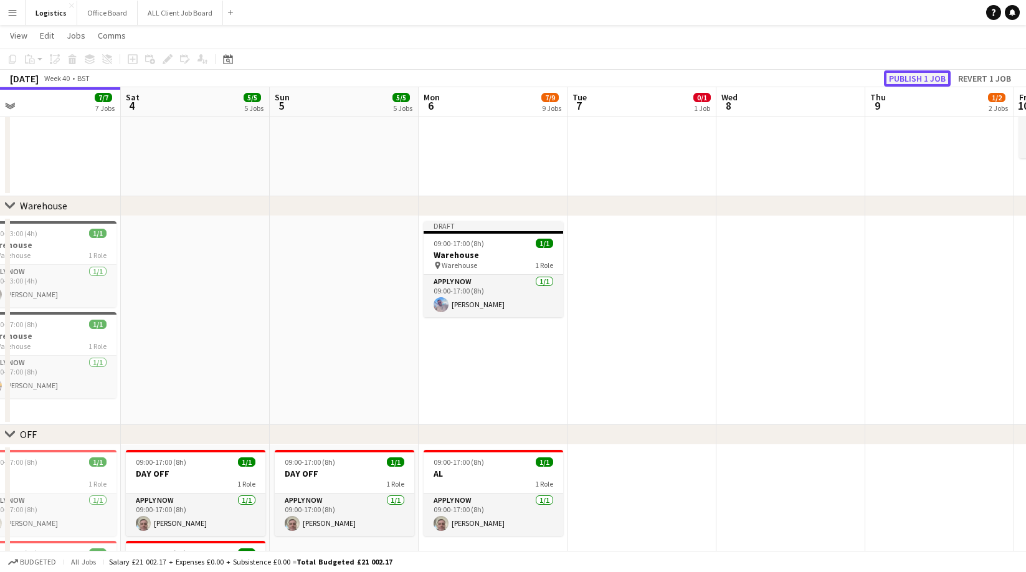
click at [916, 77] on button "Publish 1 job" at bounding box center [917, 78] width 67 height 16
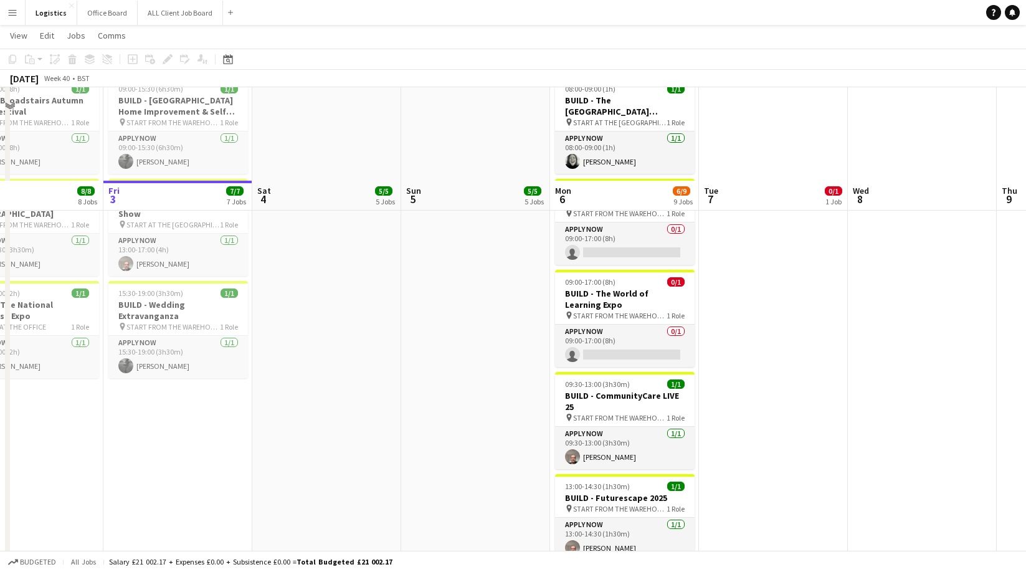
scroll to position [0, 0]
